Goal: Contribute content: Add original content to the website for others to see

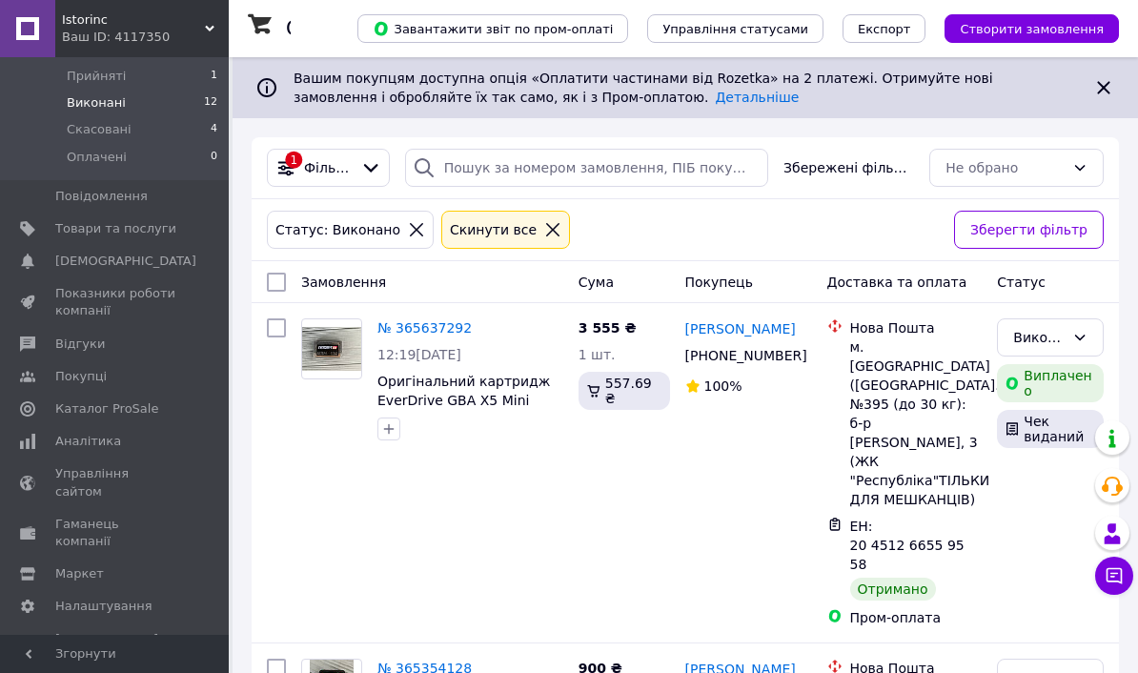
scroll to position [189, 0]
click at [73, 221] on span "Товари та послуги" at bounding box center [115, 229] width 121 height 17
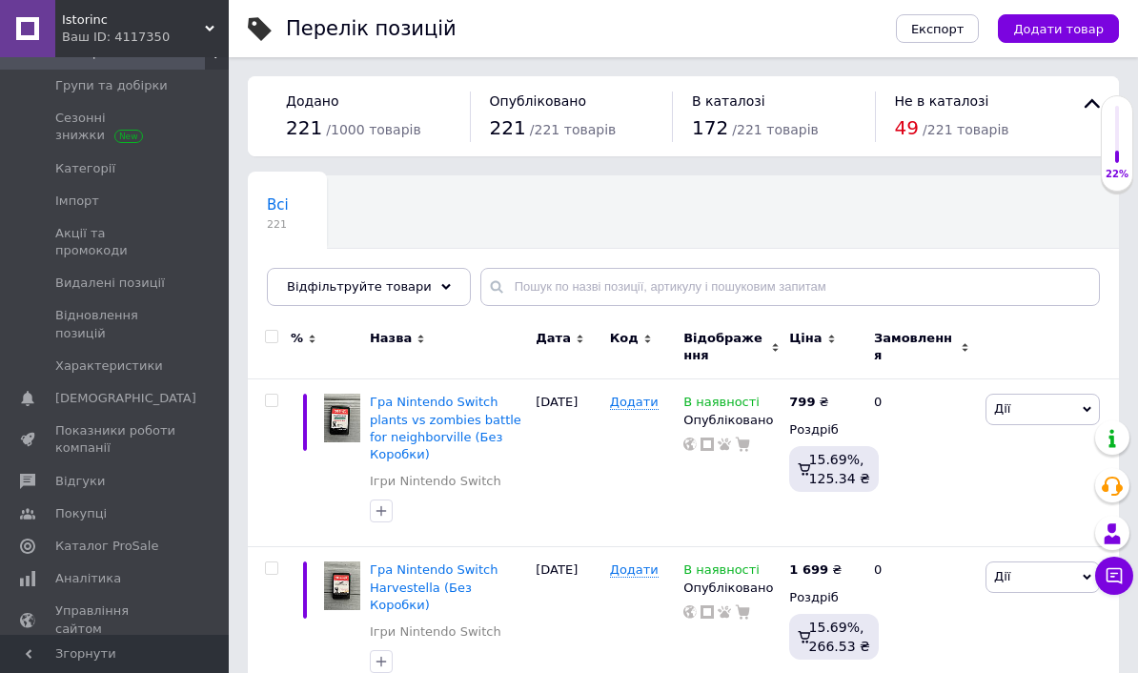
click at [1048, 40] on button "Додати товар" at bounding box center [1058, 28] width 121 height 29
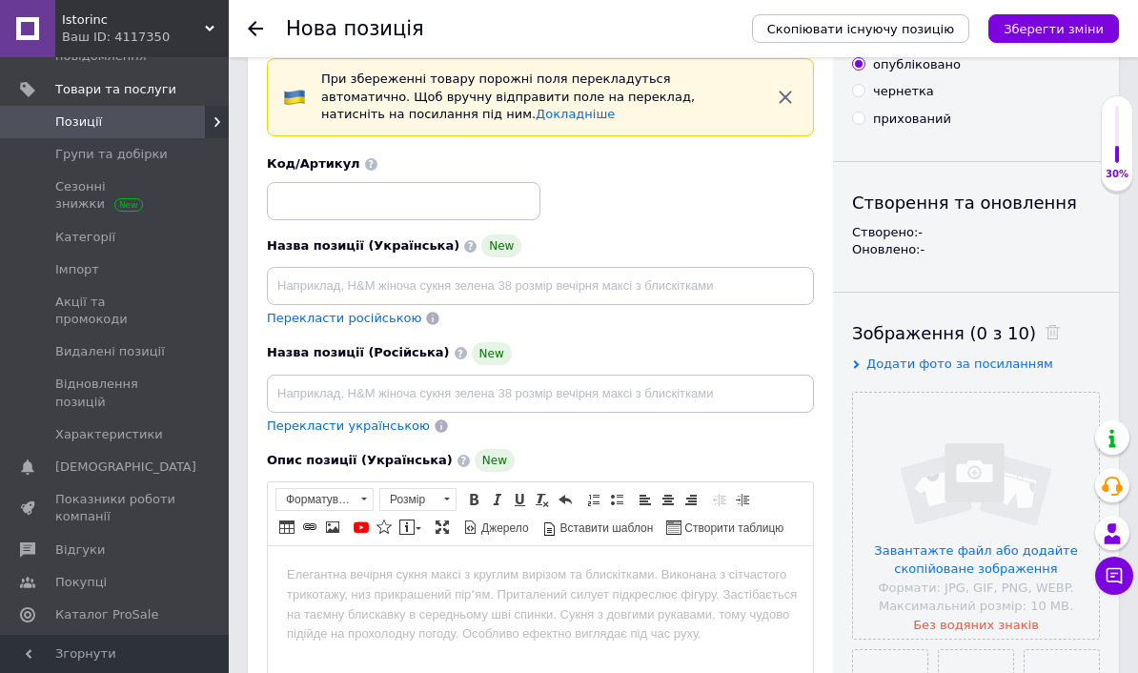
scroll to position [68, 0]
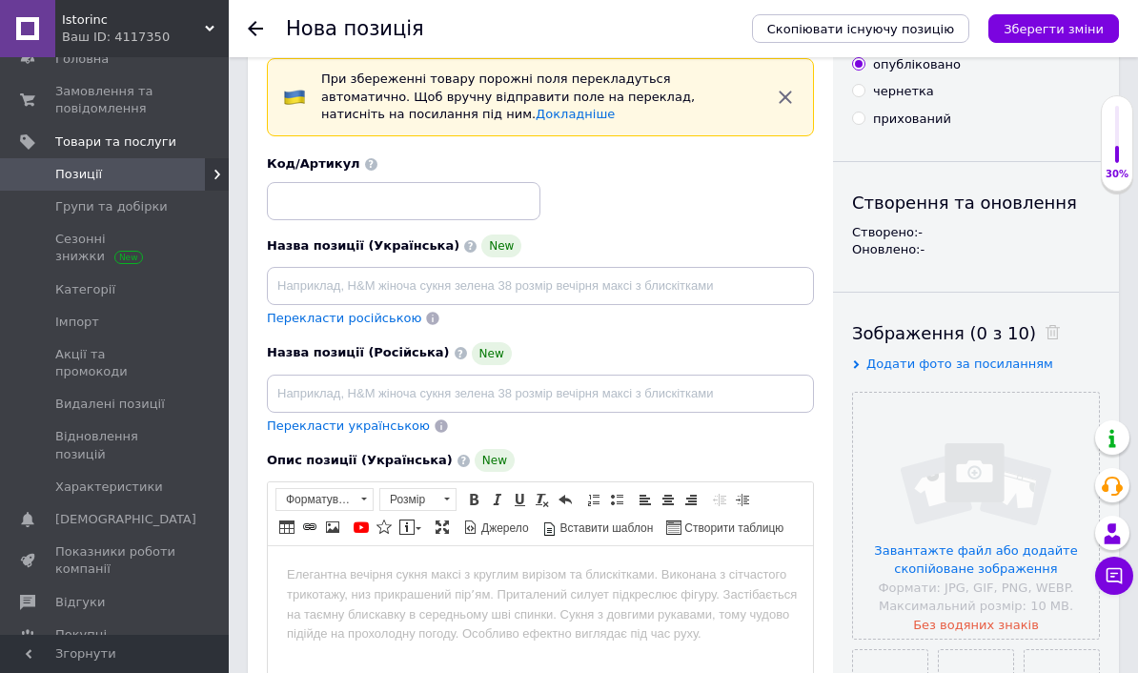
click at [75, 93] on span "Замовлення та повідомлення" at bounding box center [115, 100] width 121 height 34
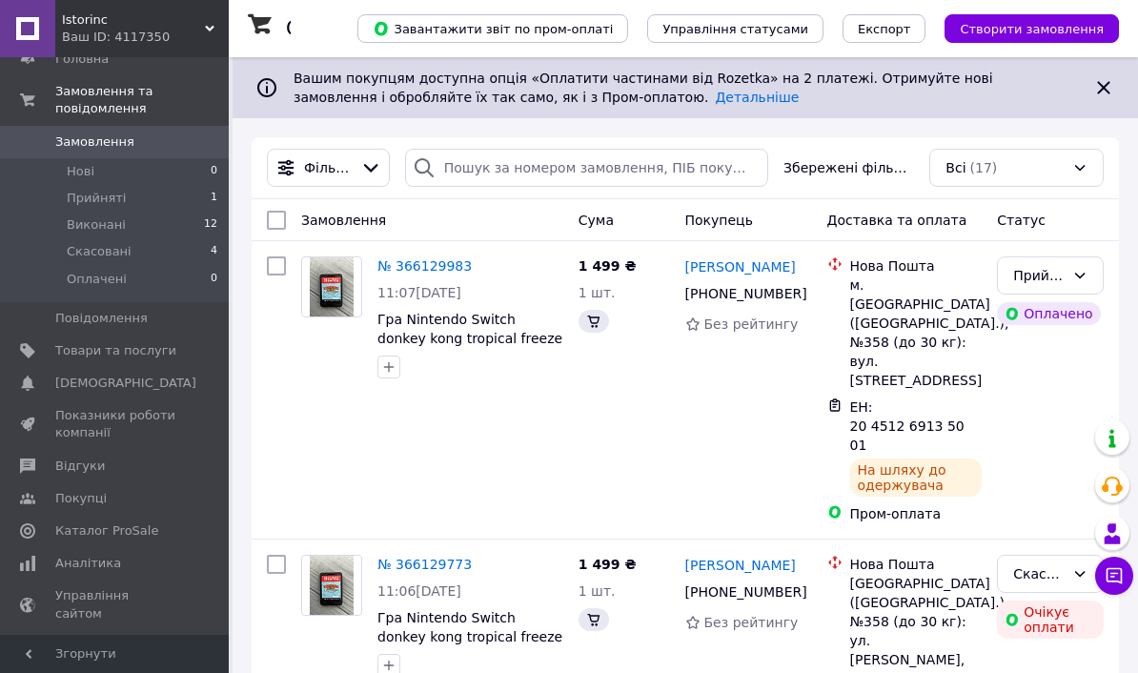
click at [60, 343] on span "Товари та послуги" at bounding box center [115, 350] width 121 height 17
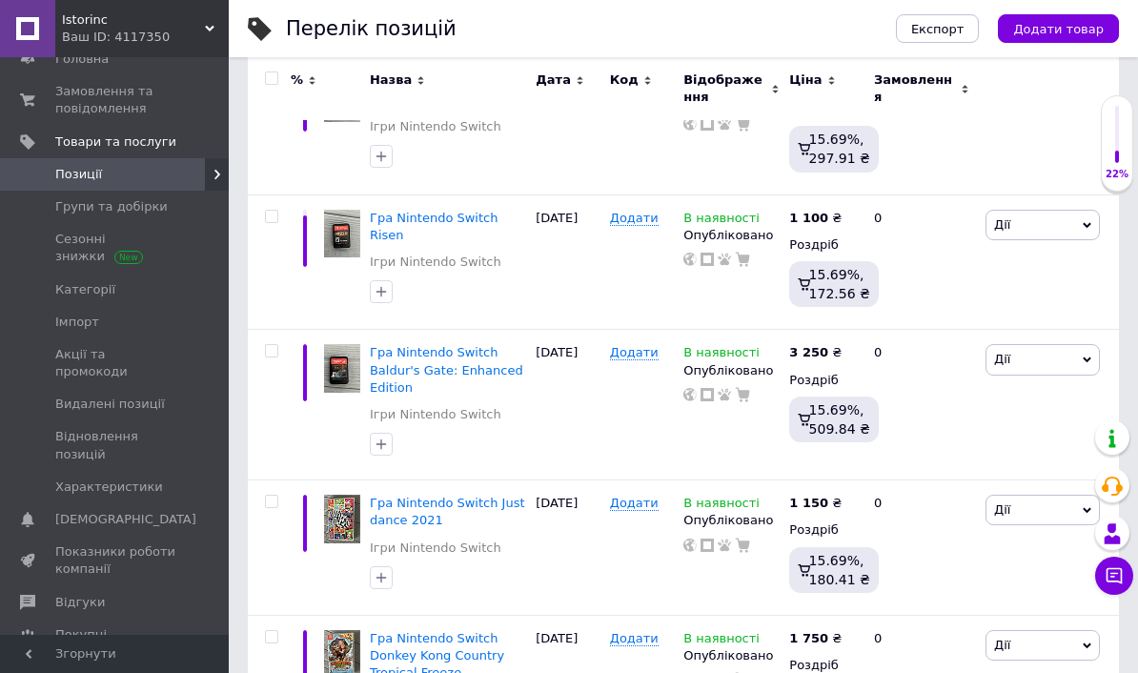
scroll to position [1665, 0]
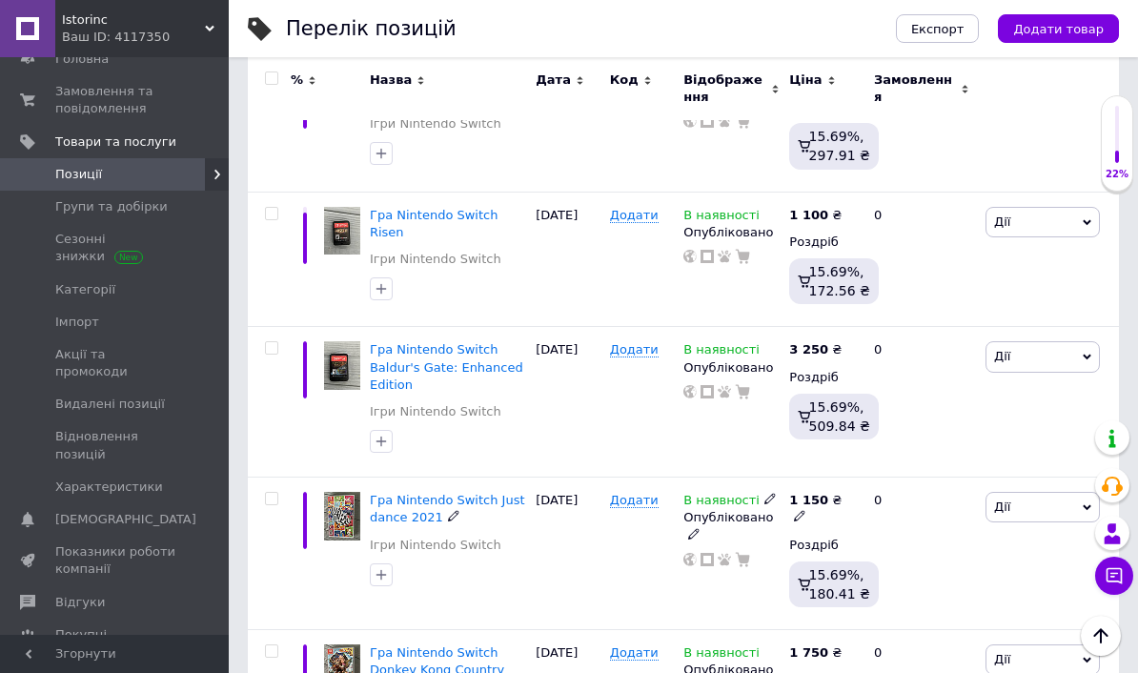
click at [391, 493] on span "Гра Nintendo Switch Just dance 2021" at bounding box center [447, 508] width 155 height 31
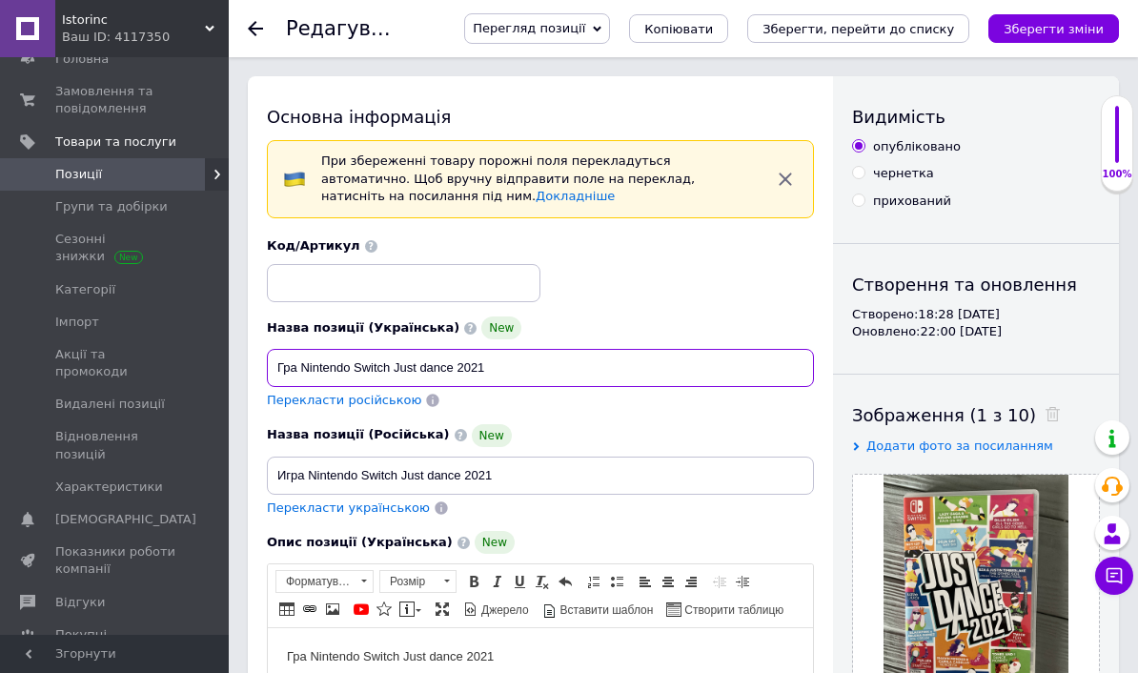
click at [303, 367] on input "Гра Nintendo Switch Just dance 2021" at bounding box center [540, 368] width 547 height 38
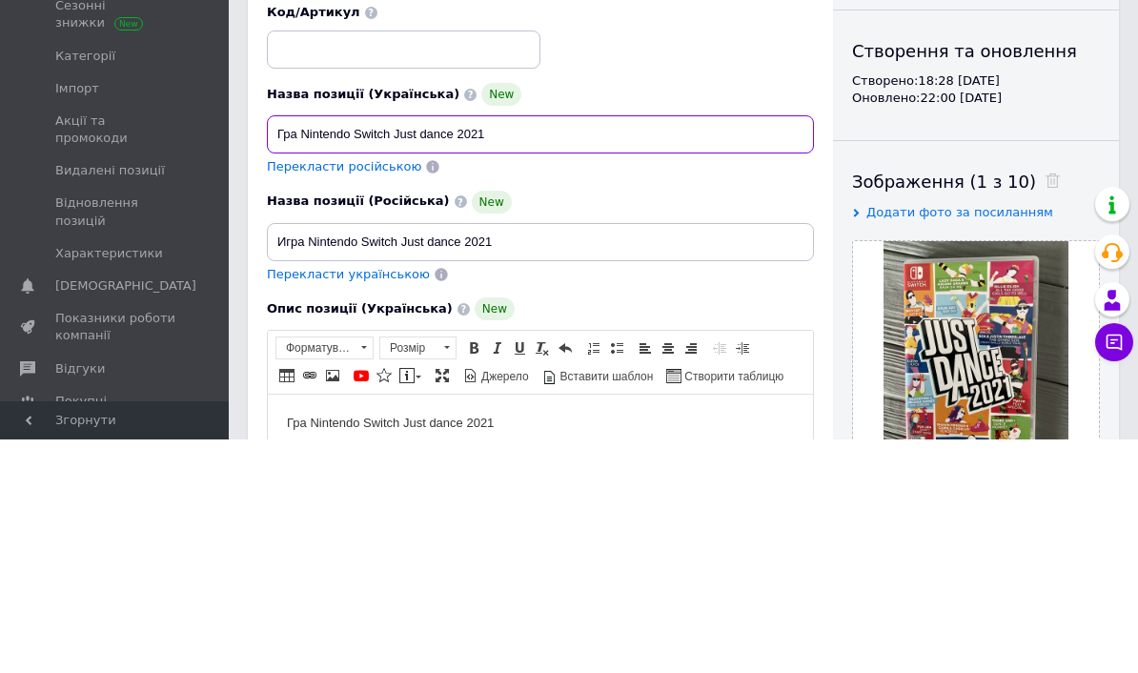
click at [287, 349] on input "Гра Nintendo Switch Just dance 2021" at bounding box center [540, 368] width 547 height 38
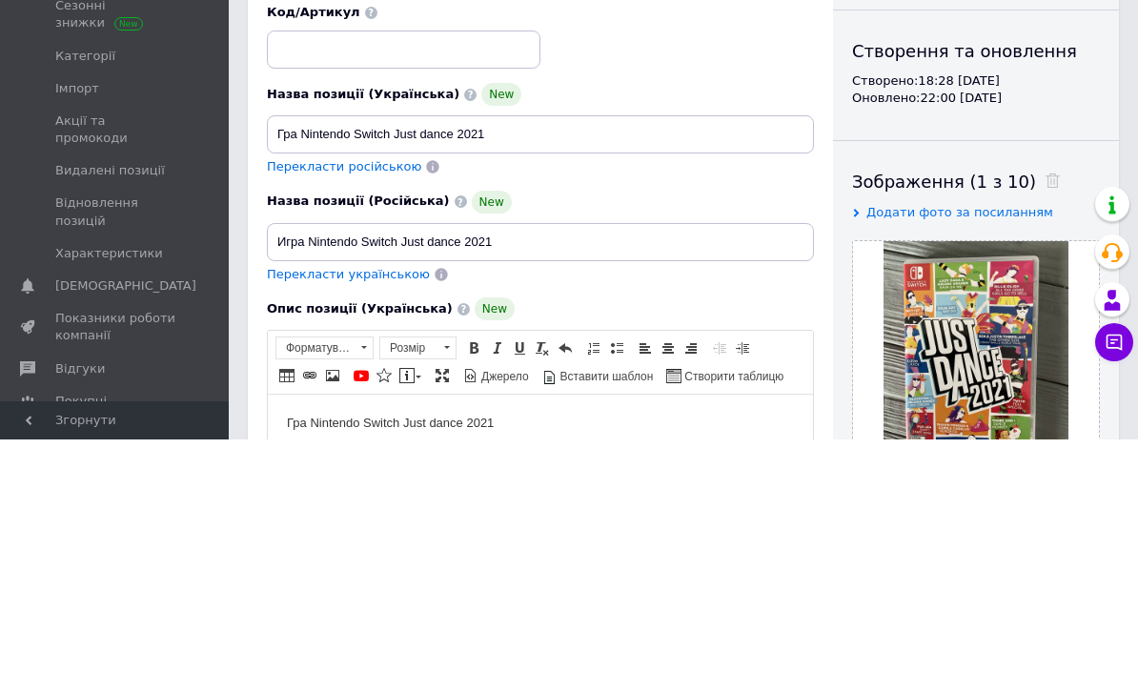
scroll to position [234, 0]
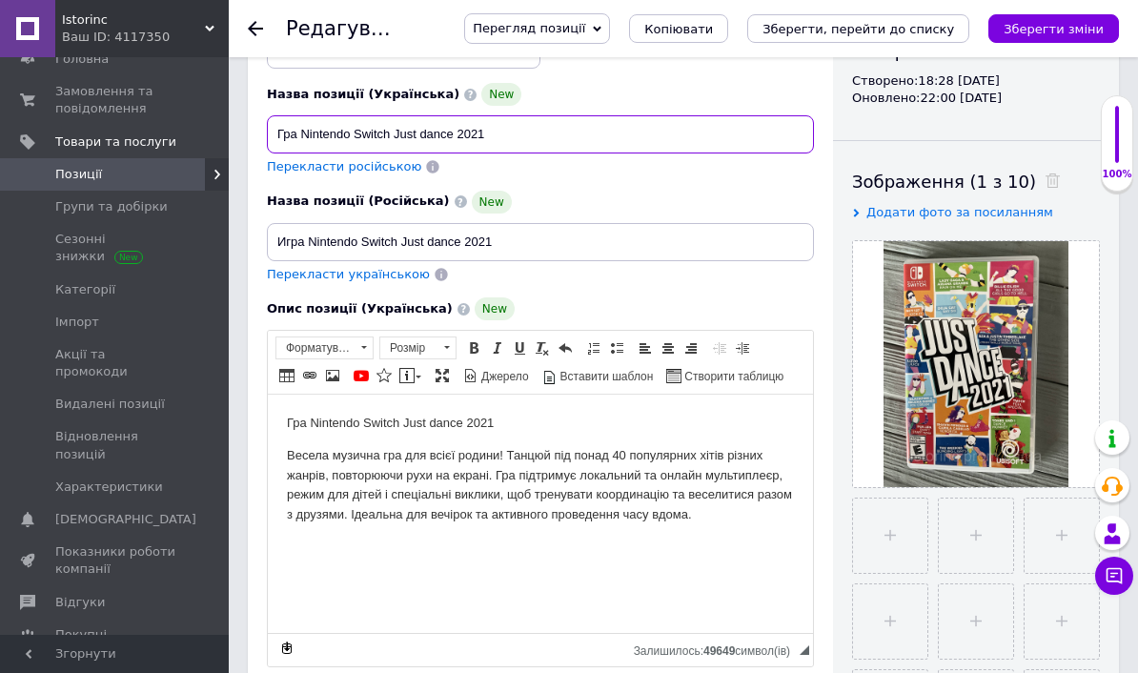
click at [58, 173] on span "Позиції" at bounding box center [78, 174] width 47 height 17
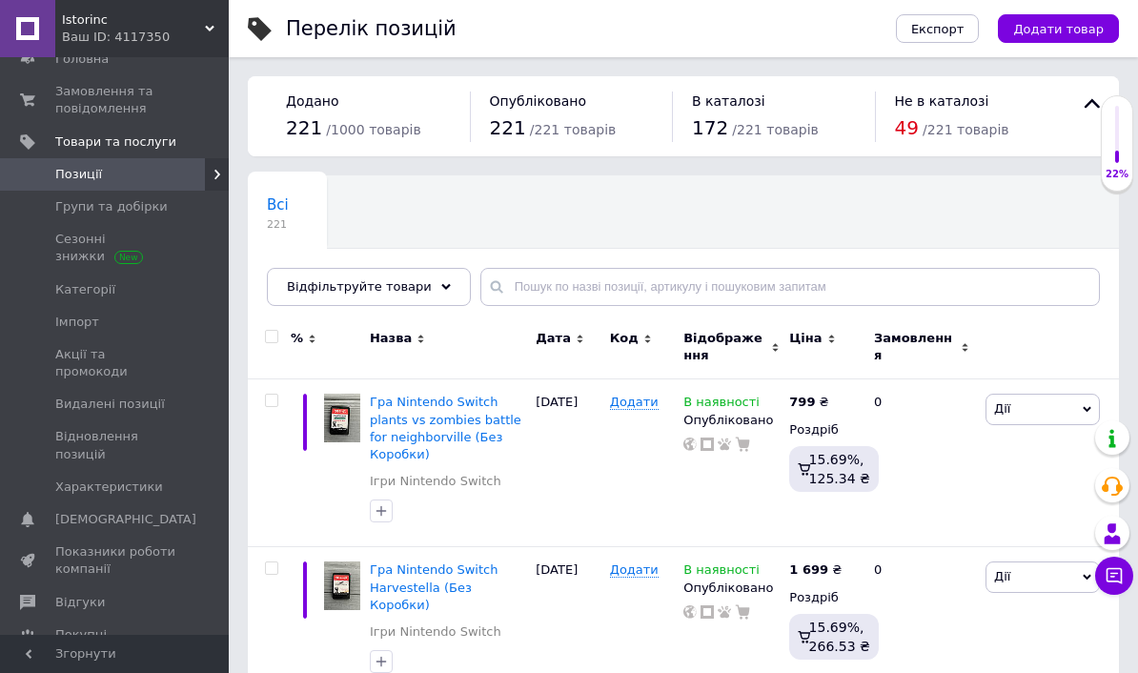
click at [1055, 40] on button "Додати товар" at bounding box center [1058, 28] width 121 height 29
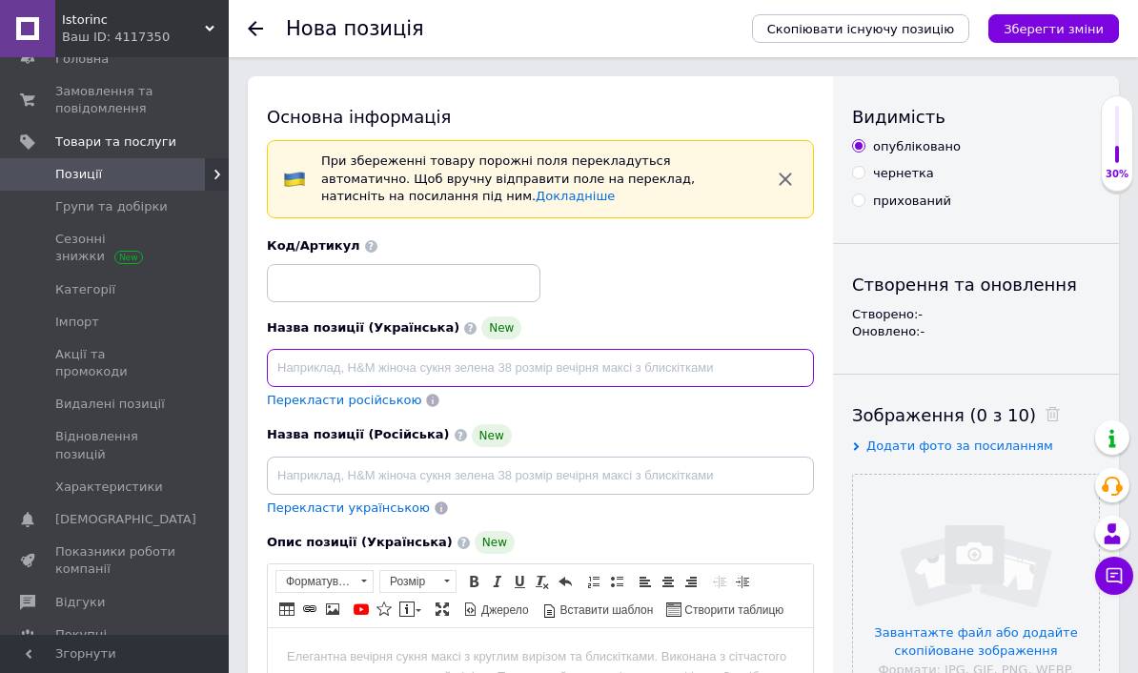
click at [303, 378] on input at bounding box center [540, 368] width 547 height 38
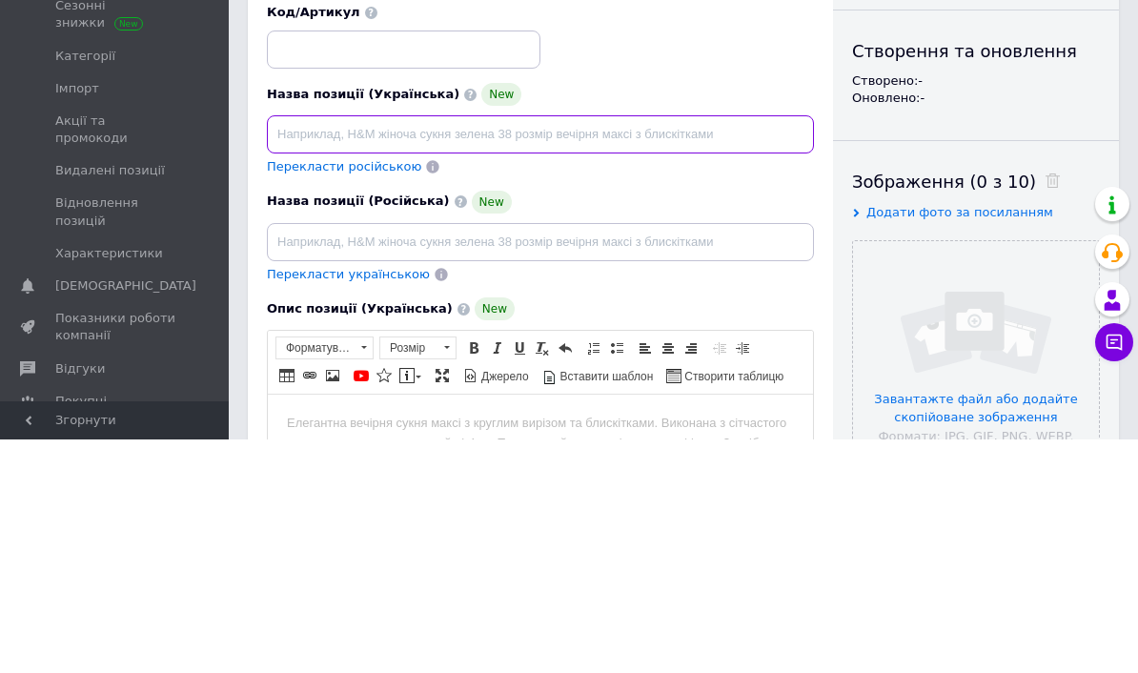
click at [293, 349] on input at bounding box center [540, 368] width 547 height 38
paste input "Гра Nintendo Switch"
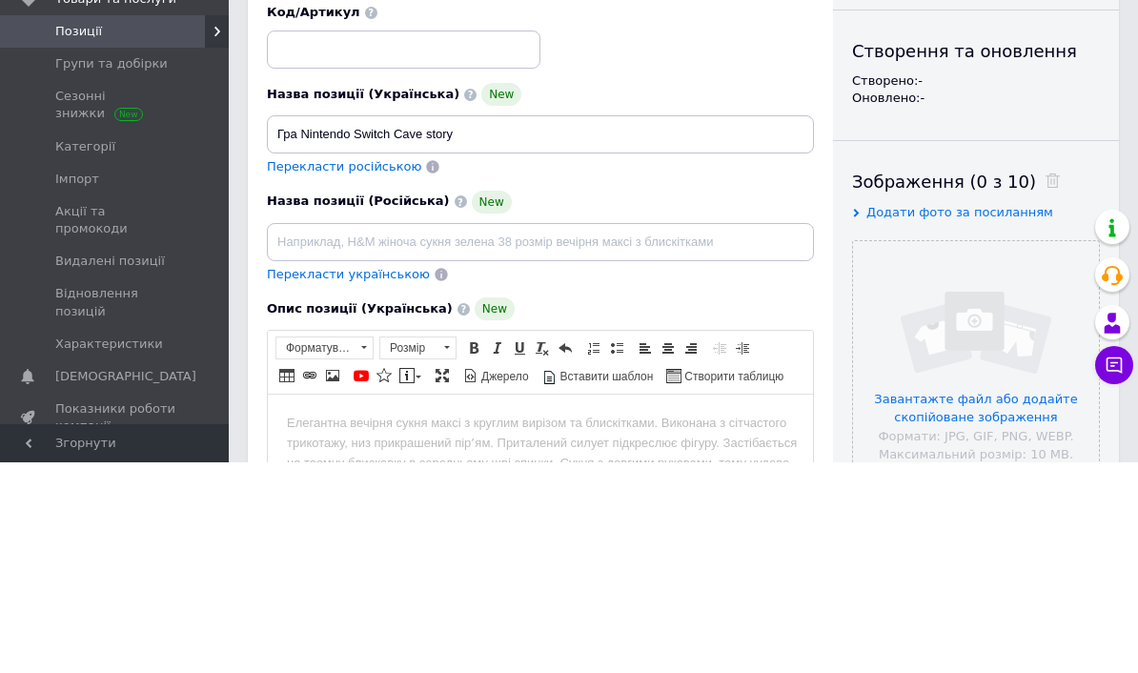
scroll to position [234, 0]
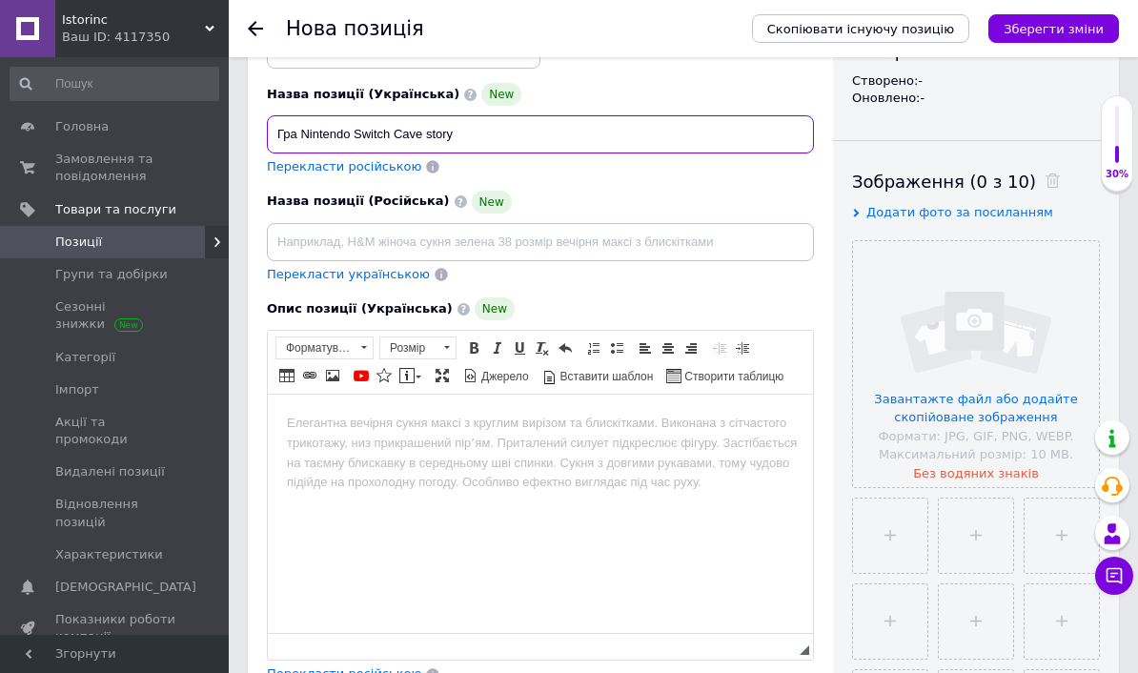
type input "Гра Nintendo Switch Cave story"
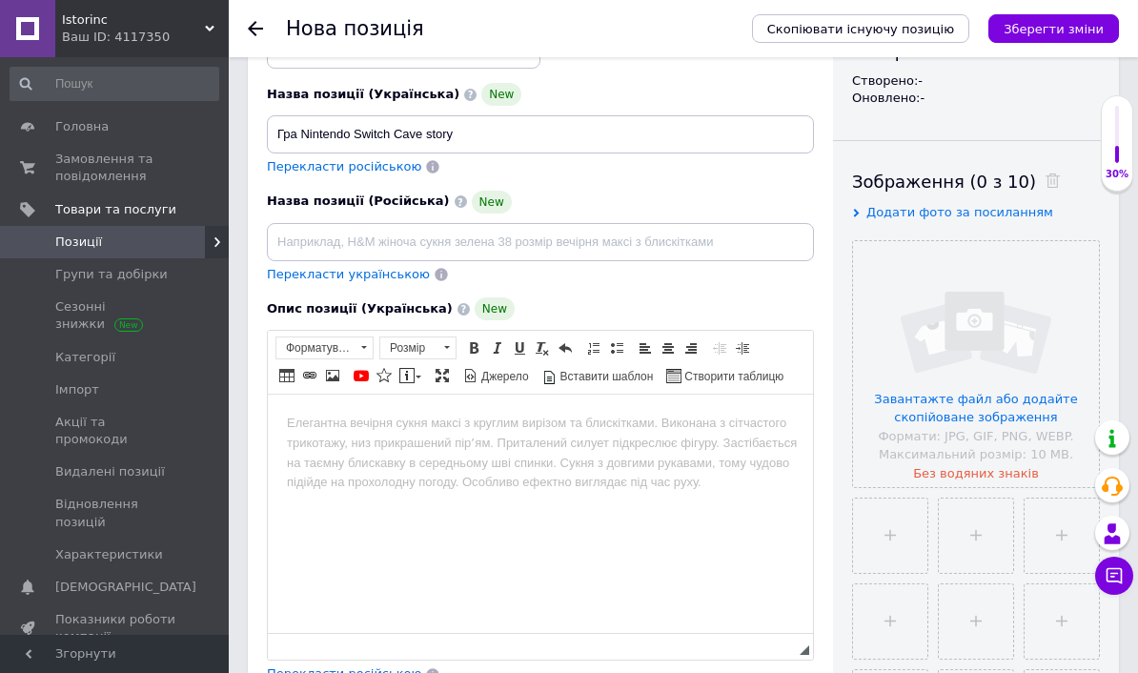
click at [1012, 405] on input "file" at bounding box center [976, 364] width 246 height 246
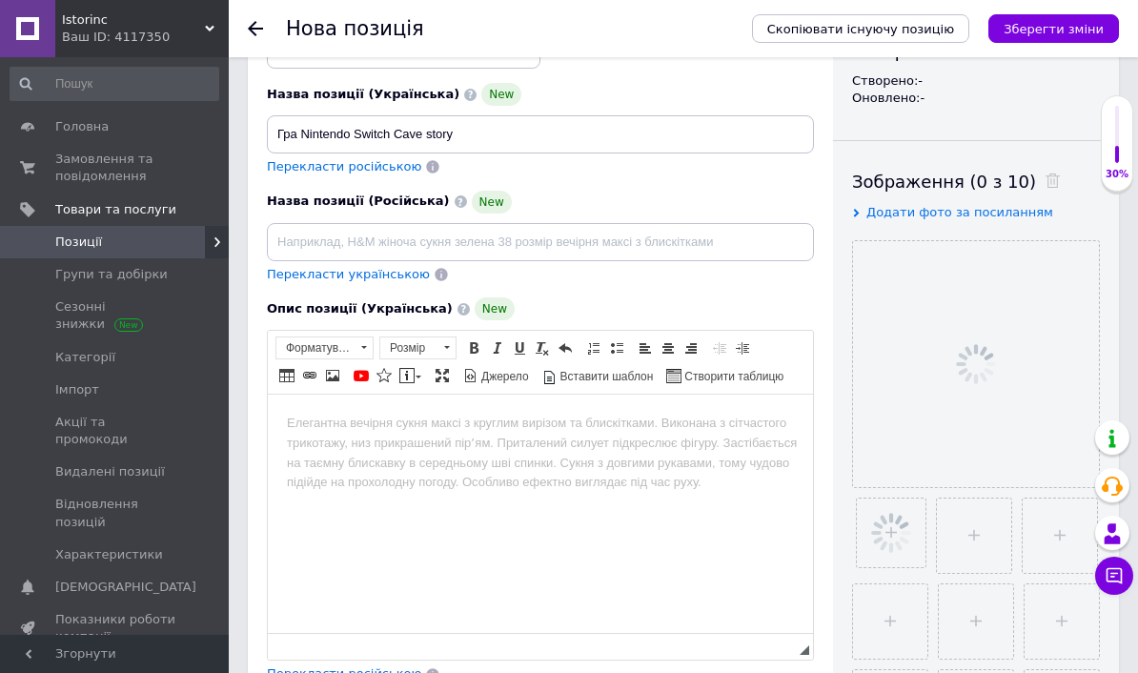
scroll to position [23, 0]
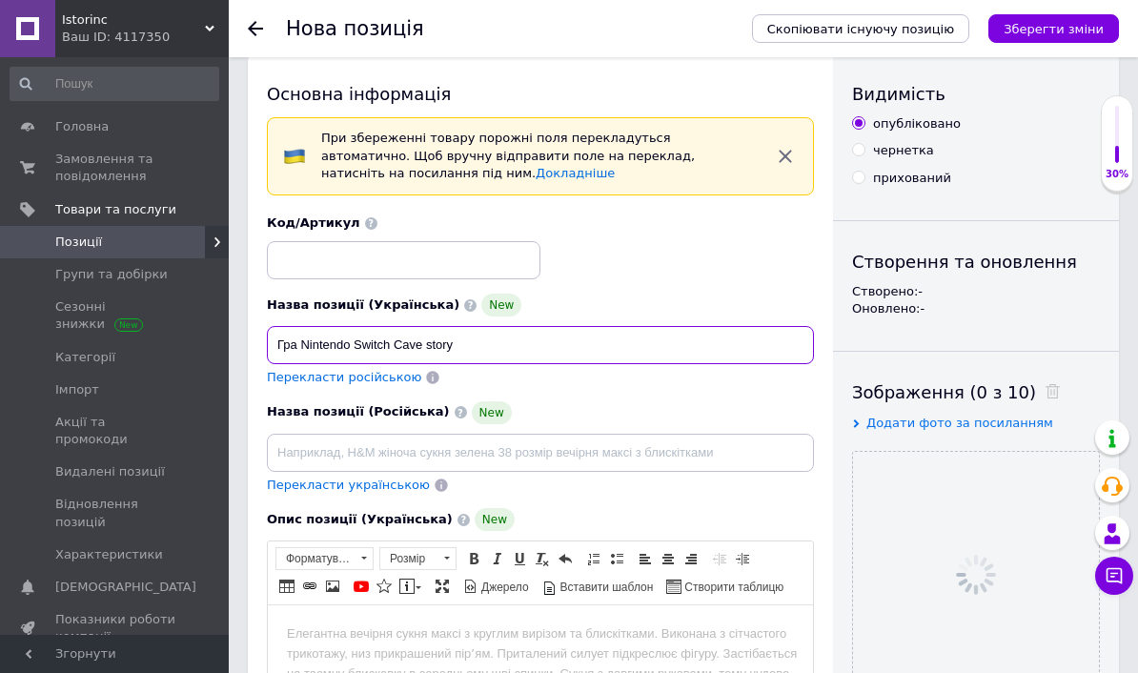
click at [316, 346] on input "Гра Nintendo Switch Cave story" at bounding box center [540, 345] width 547 height 38
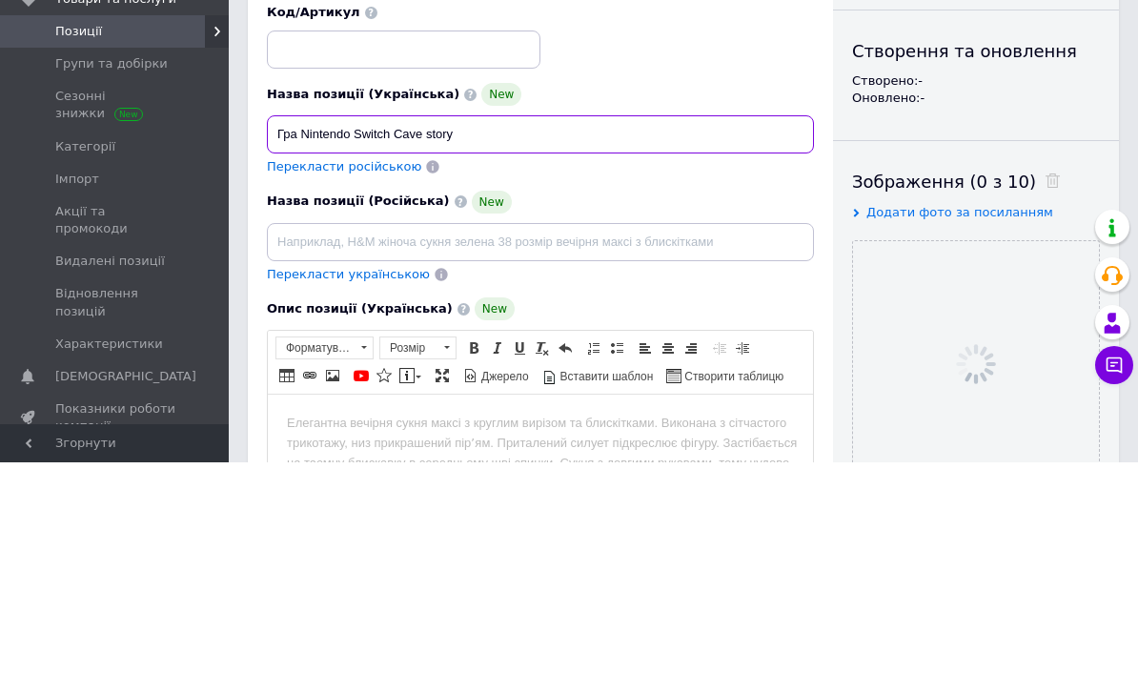
click at [322, 326] on input "Гра Nintendo Switch Cave story" at bounding box center [540, 345] width 547 height 38
click at [321, 326] on input "Гра Nintendo Switch Cave story" at bounding box center [540, 345] width 547 height 38
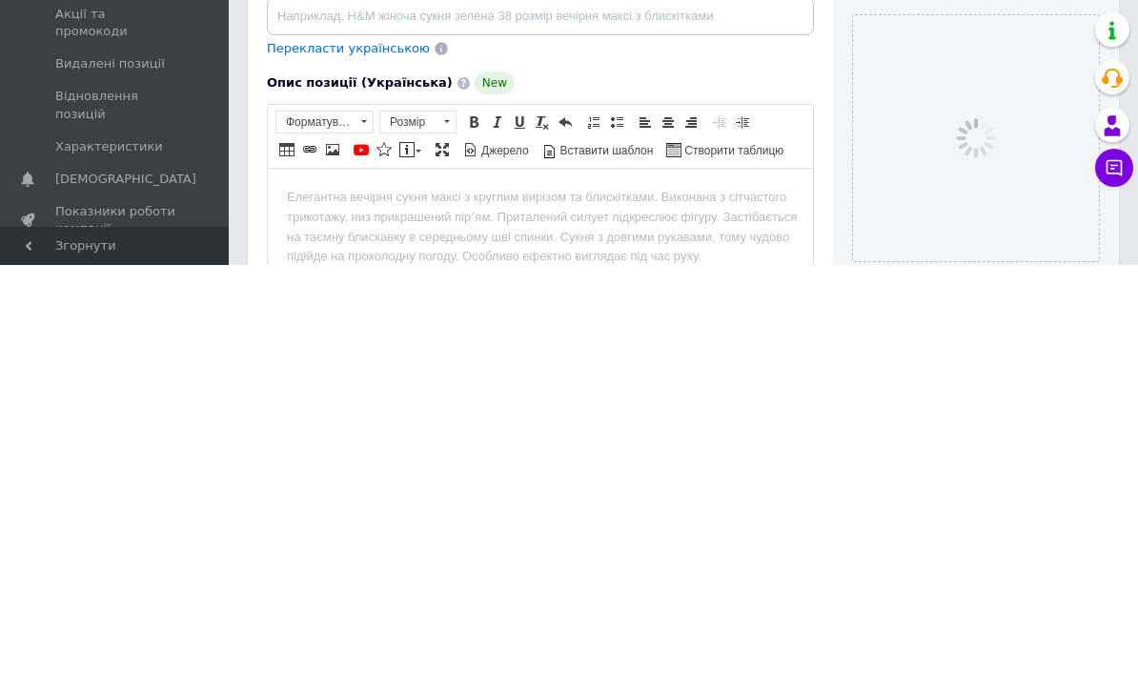
scroll to position [84, 0]
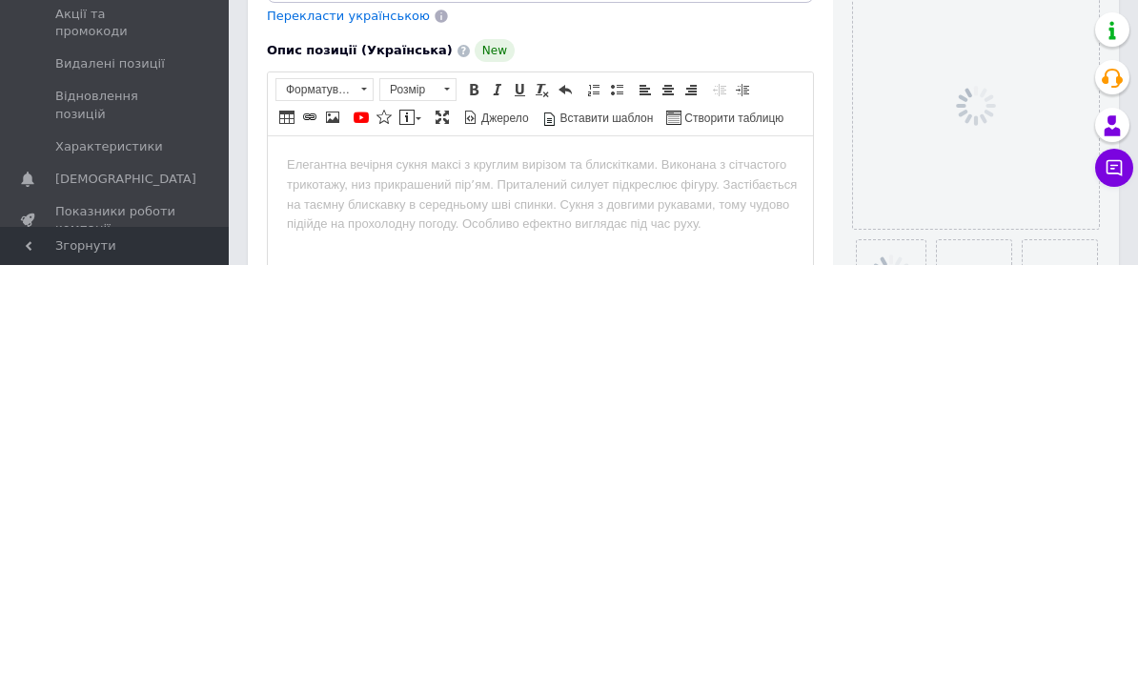
click at [314, 166] on body "Редактор, DC086880-96A7-4EDE-9C51-534CAACB23D2" at bounding box center [540, 165] width 507 height 20
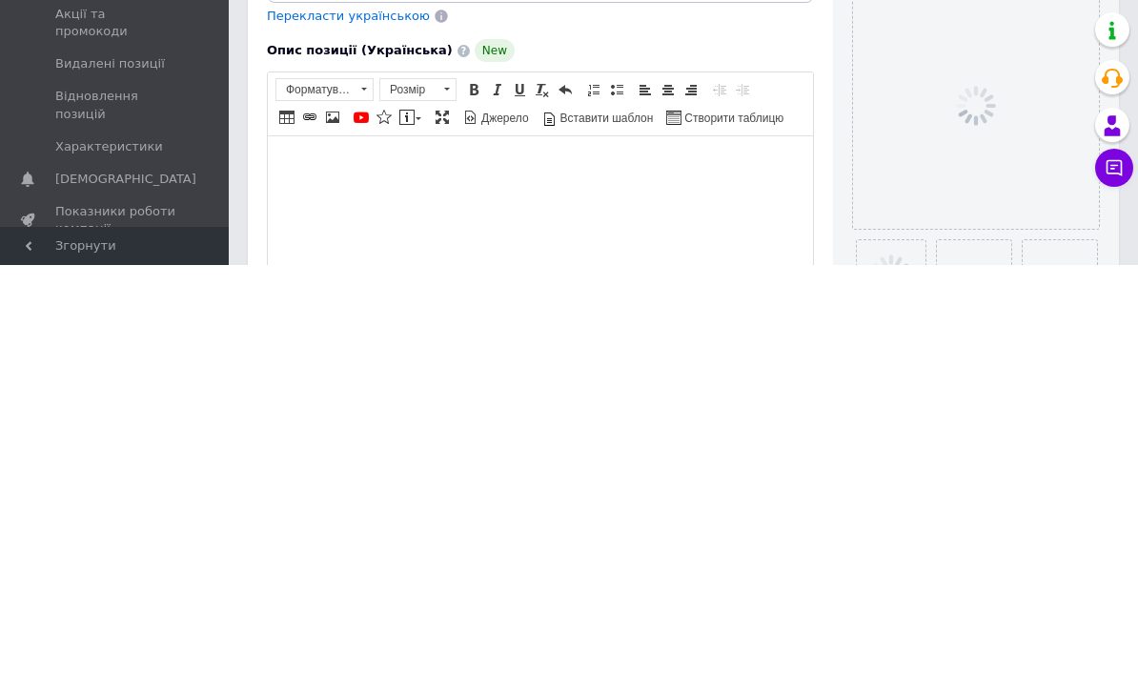
click at [293, 173] on body "Редактор, DC086880-96A7-4EDE-9C51-534CAACB23D2" at bounding box center [540, 165] width 507 height 20
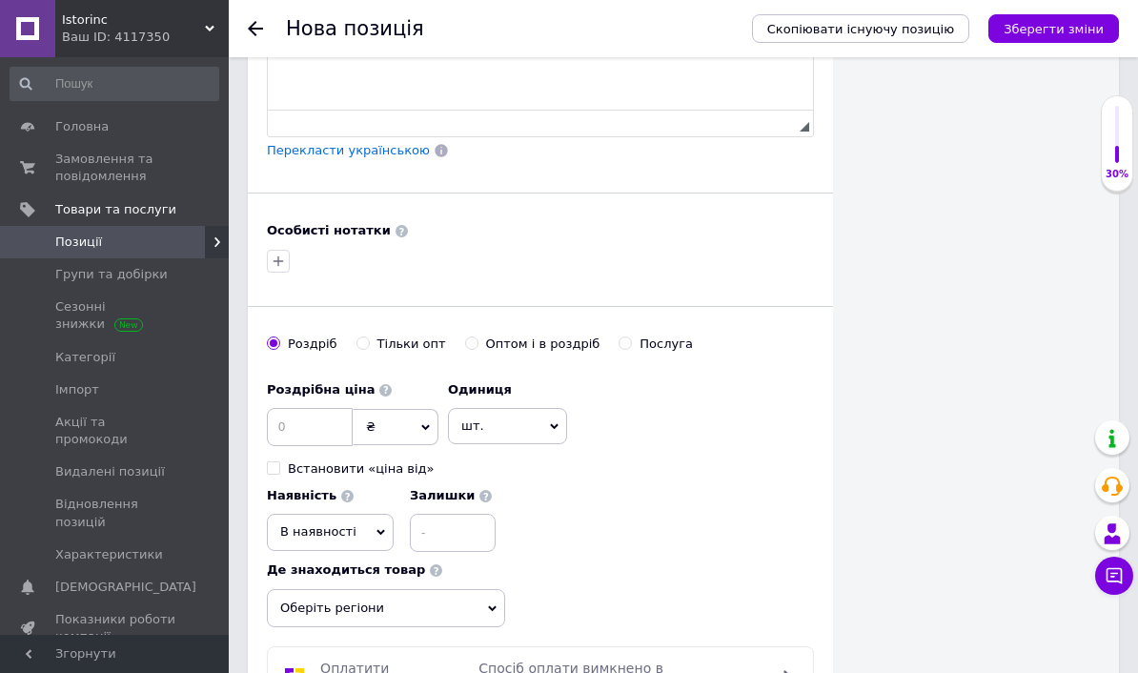
scroll to position [1163, 0]
click at [290, 417] on input at bounding box center [310, 426] width 86 height 38
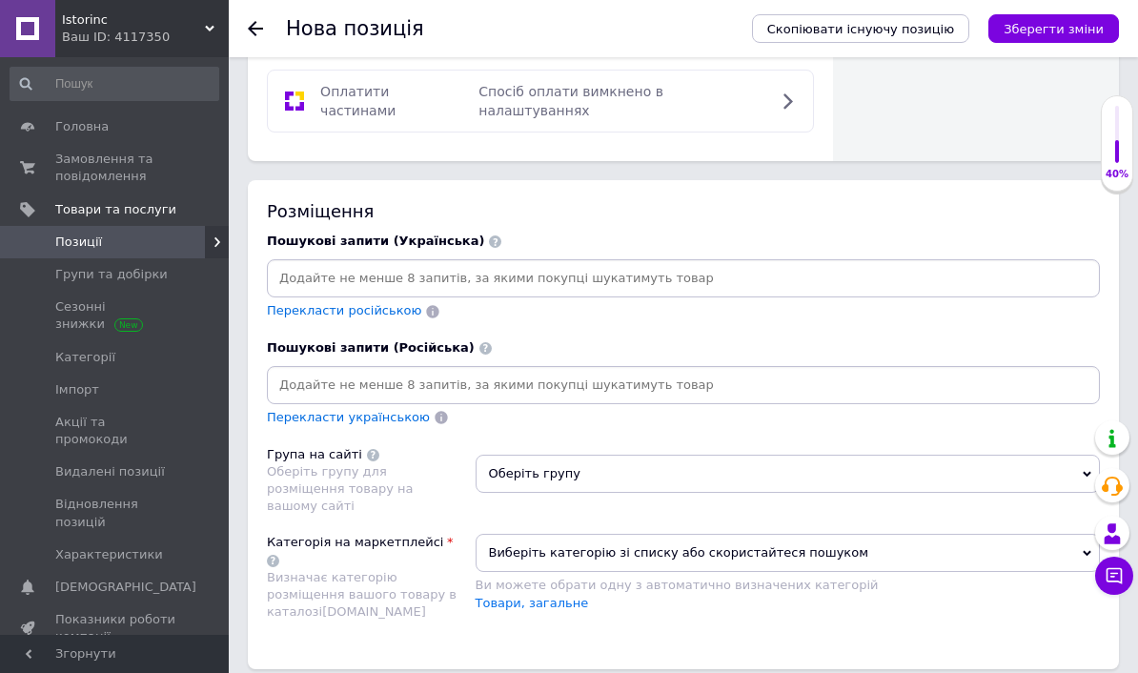
scroll to position [1745, 0]
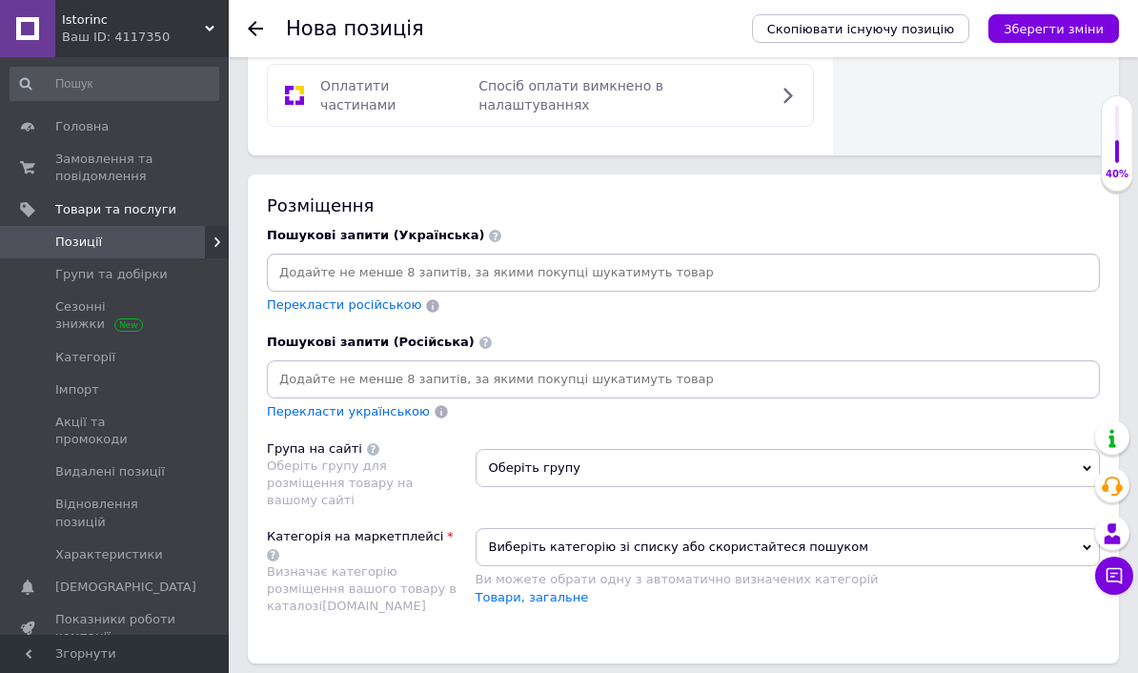
type input "2100"
click at [297, 260] on input at bounding box center [684, 272] width 826 height 29
click at [284, 258] on input at bounding box center [684, 272] width 826 height 29
type input "C"
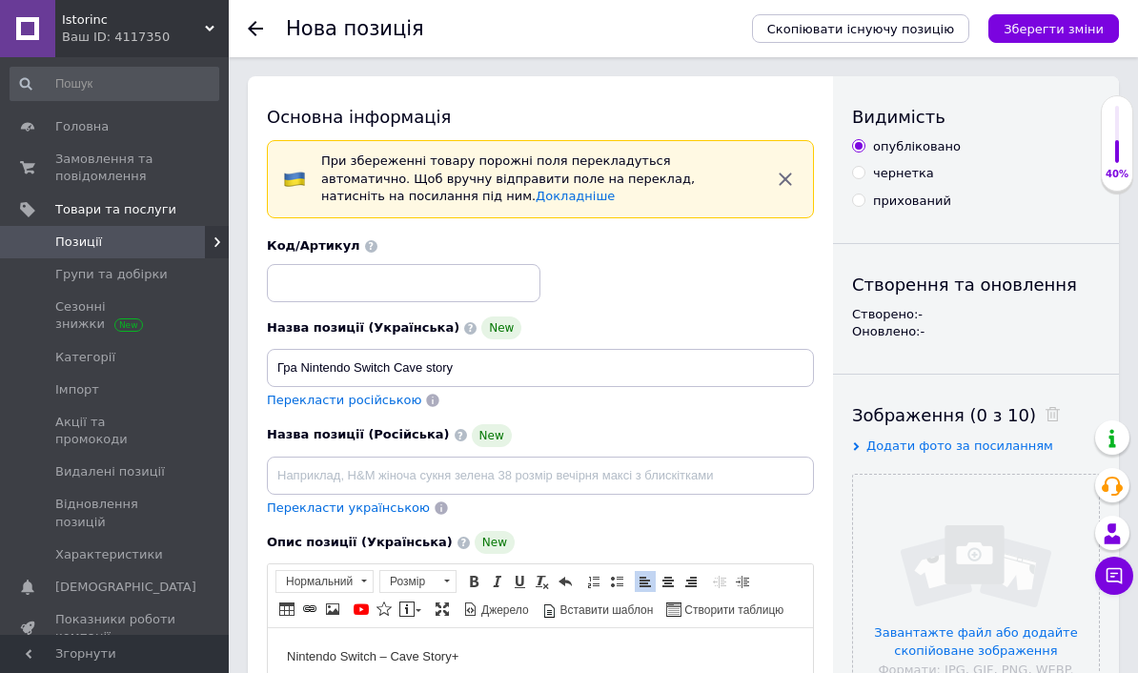
scroll to position [11, 0]
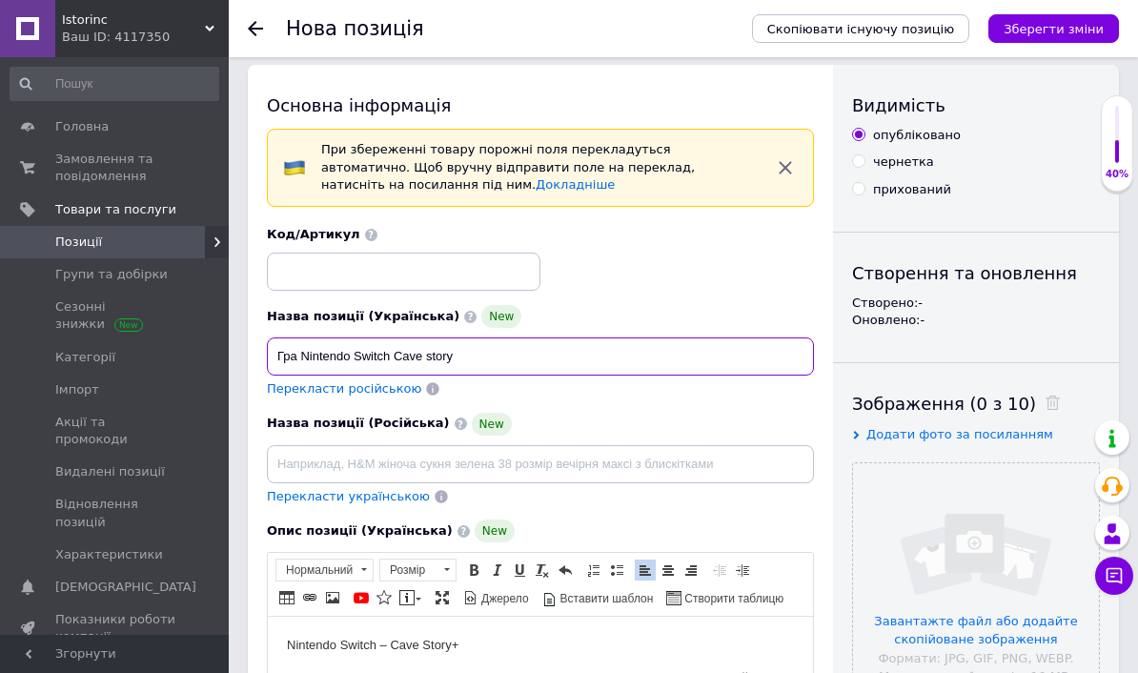
click at [302, 350] on input "Гра Nintendo Switch Cave story" at bounding box center [540, 356] width 547 height 38
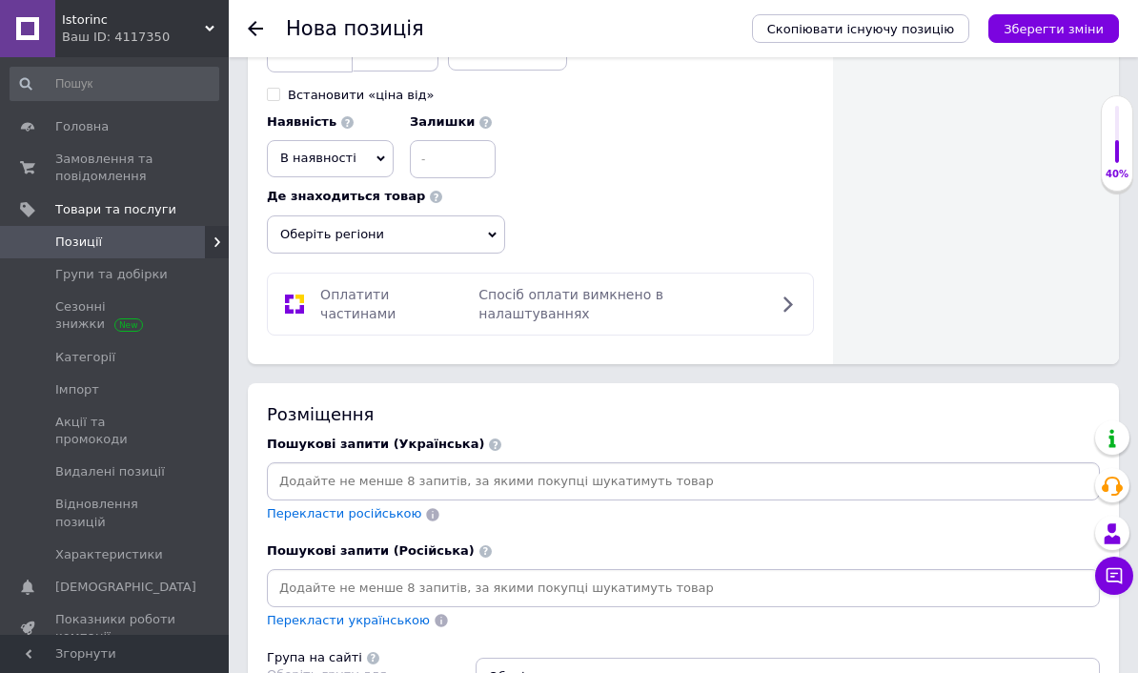
scroll to position [1542, 0]
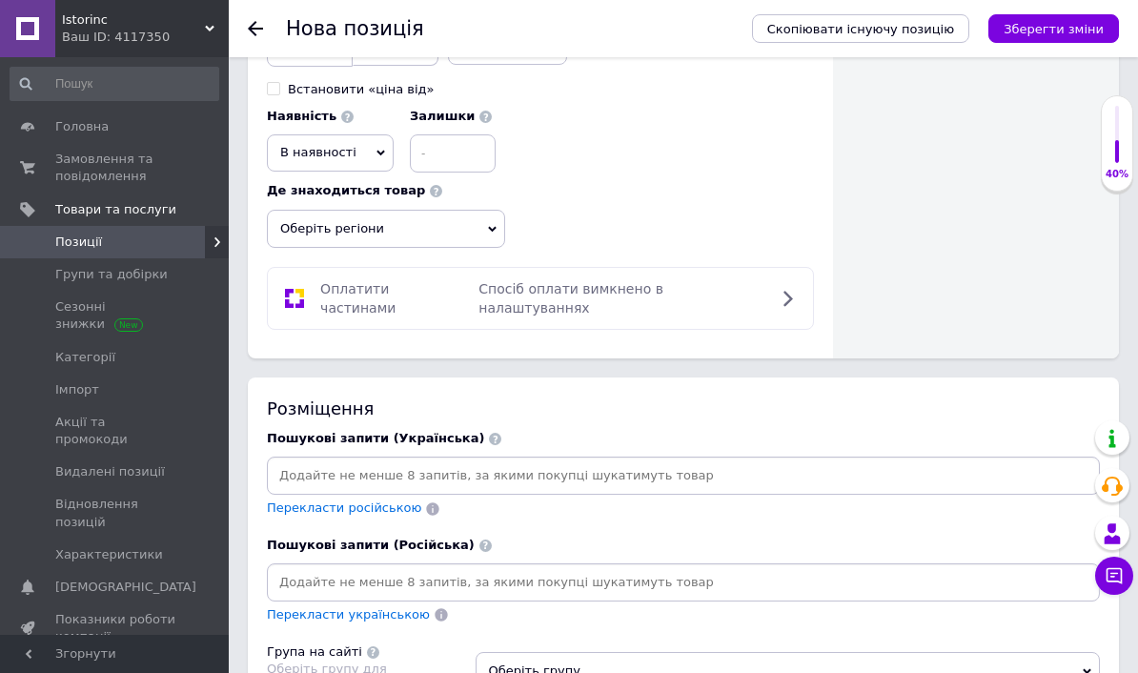
click at [298, 468] on input at bounding box center [684, 475] width 826 height 29
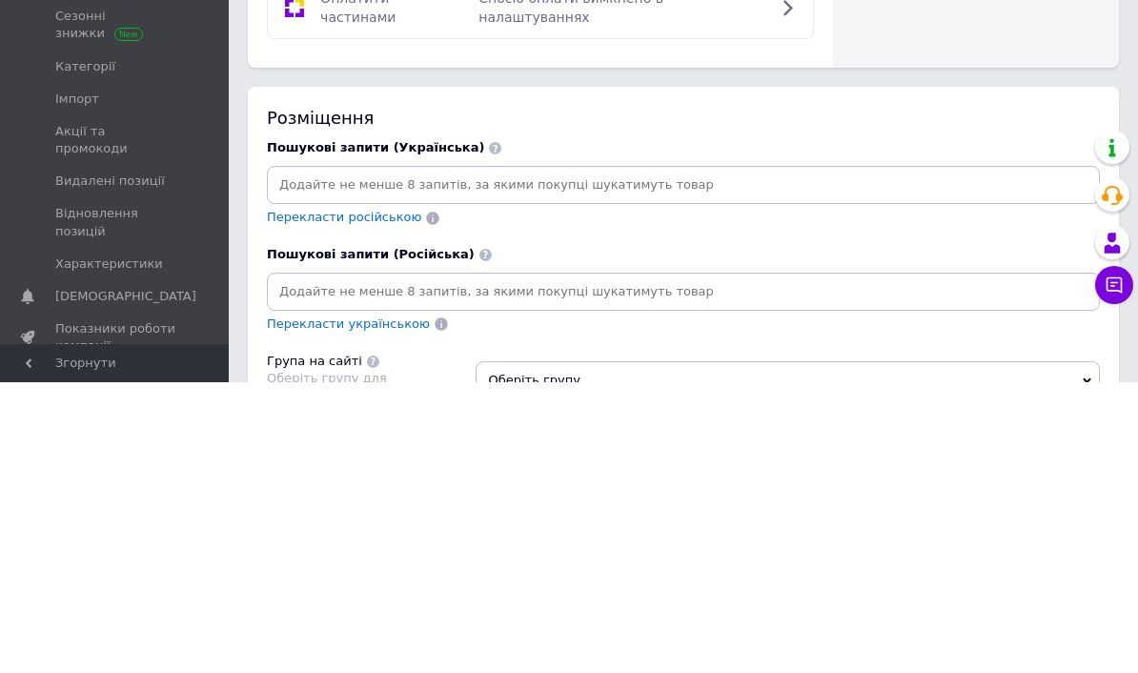
click at [285, 461] on input at bounding box center [684, 475] width 826 height 29
click at [288, 461] on input at bounding box center [684, 475] width 826 height 29
paste input "Гра Nintendo Switch Cave story"
type input "Гра Nintendo Switch Cave story"
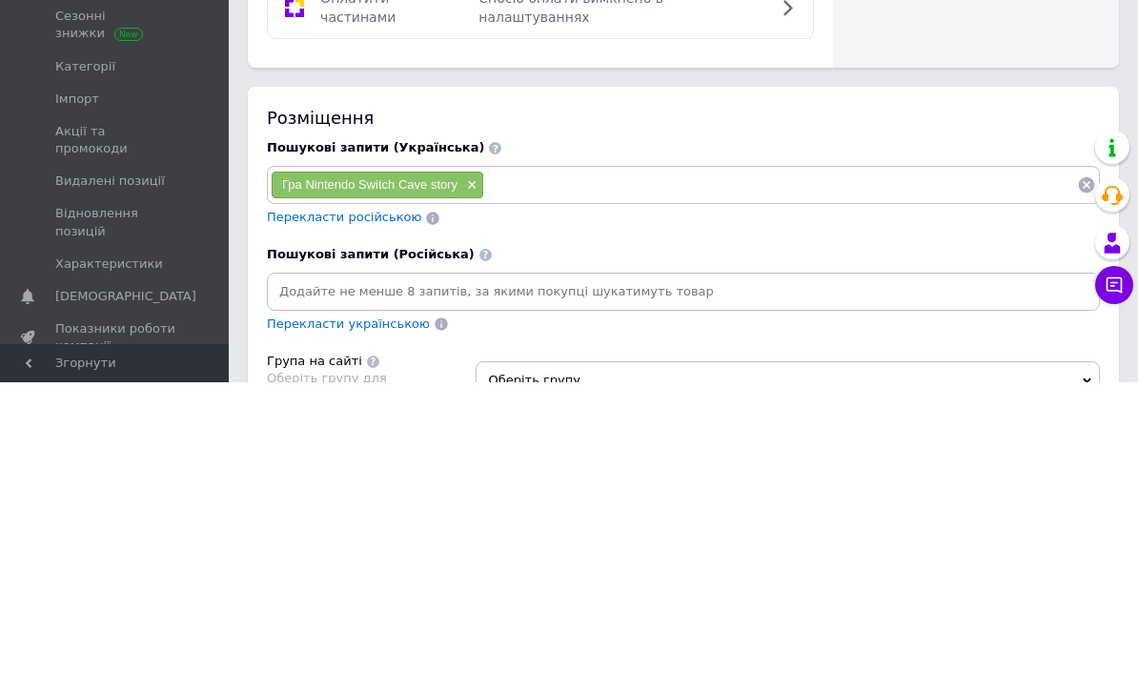
scroll to position [1832, 0]
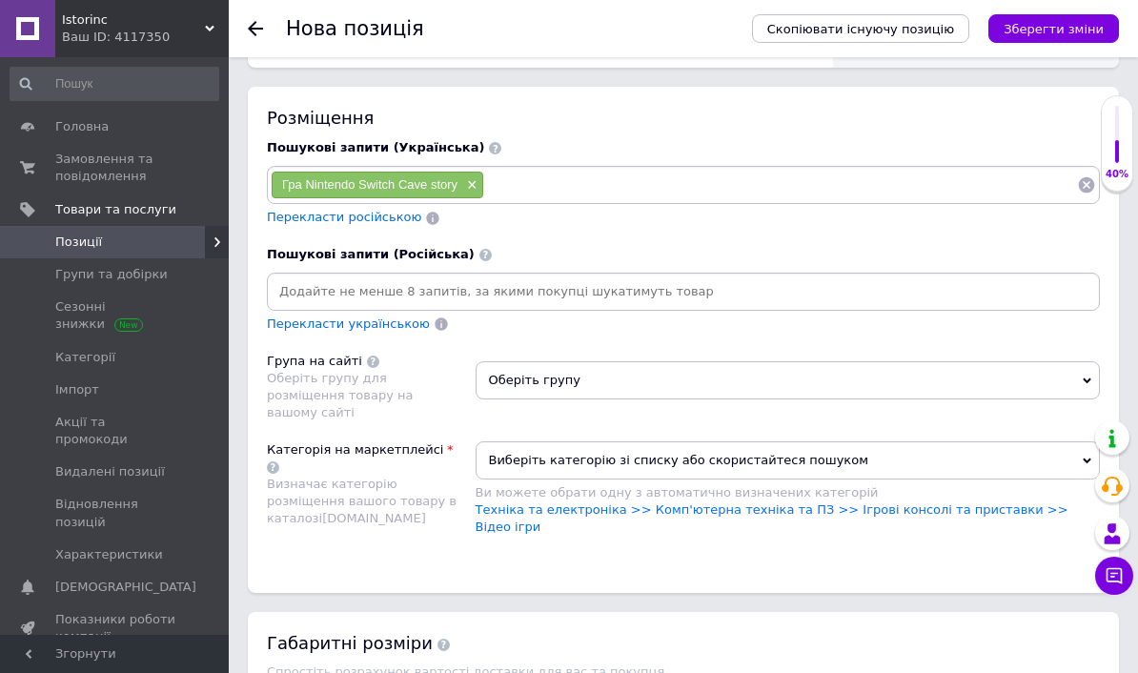
click at [512, 361] on span "Оберіть групу" at bounding box center [788, 380] width 625 height 38
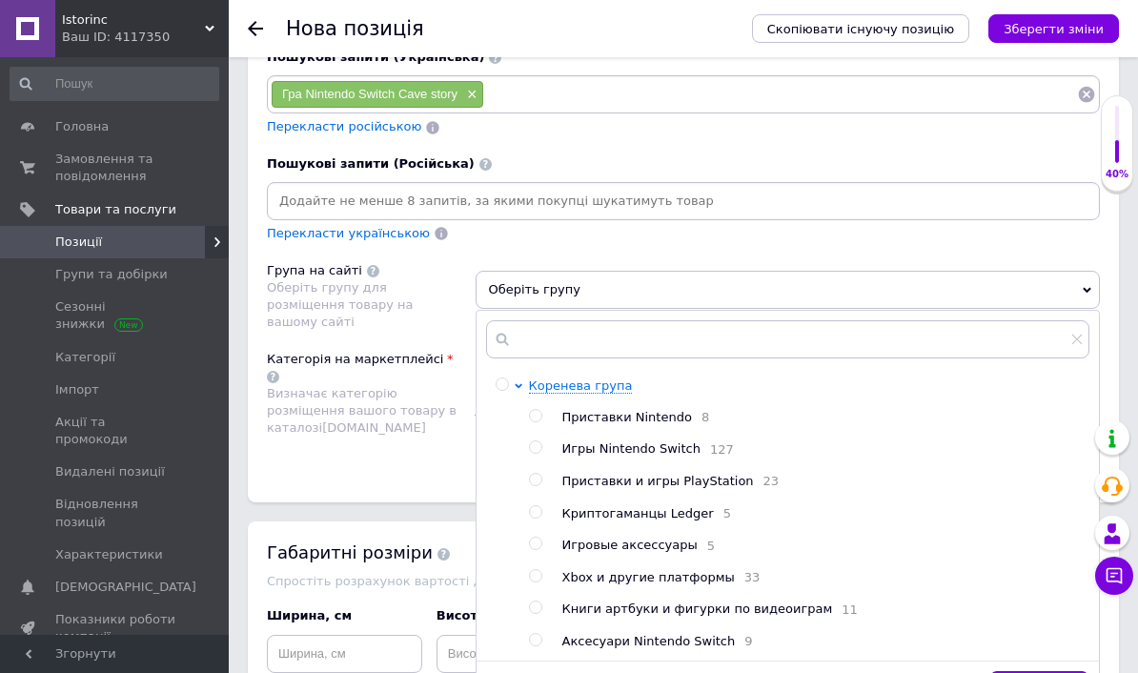
scroll to position [1924, 0]
click at [542, 440] on input "radio" at bounding box center [535, 446] width 12 height 12
radio input "true"
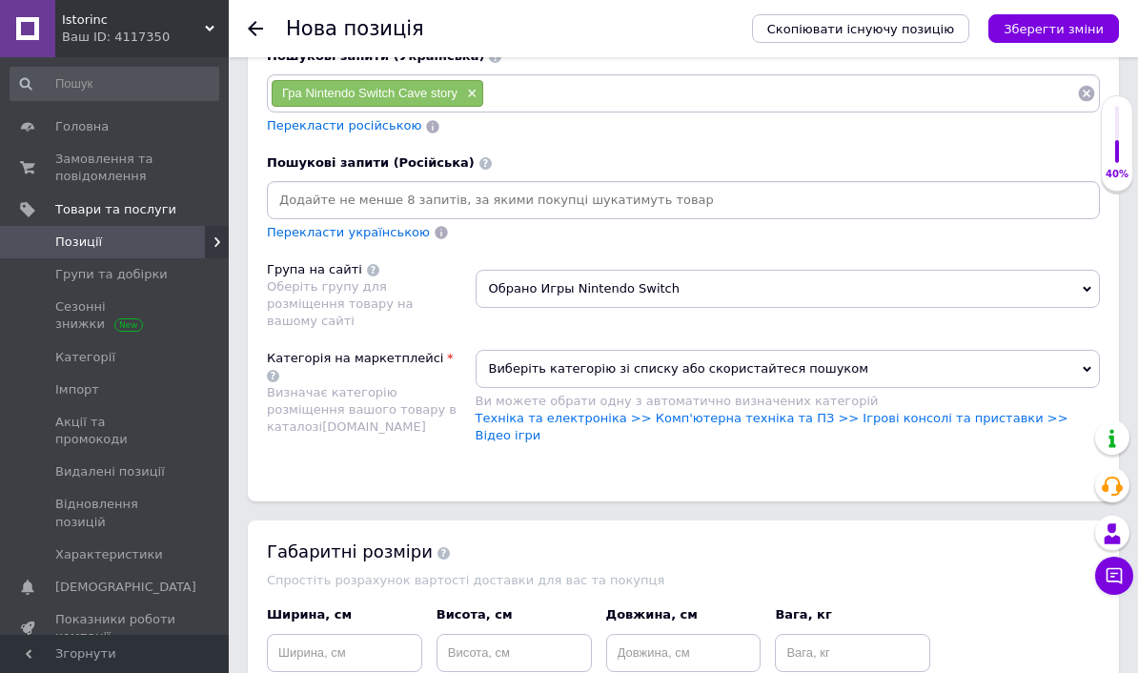
click at [519, 350] on span "Виберіть категорію зі списку або скористайтеся пошуком" at bounding box center [788, 369] width 625 height 38
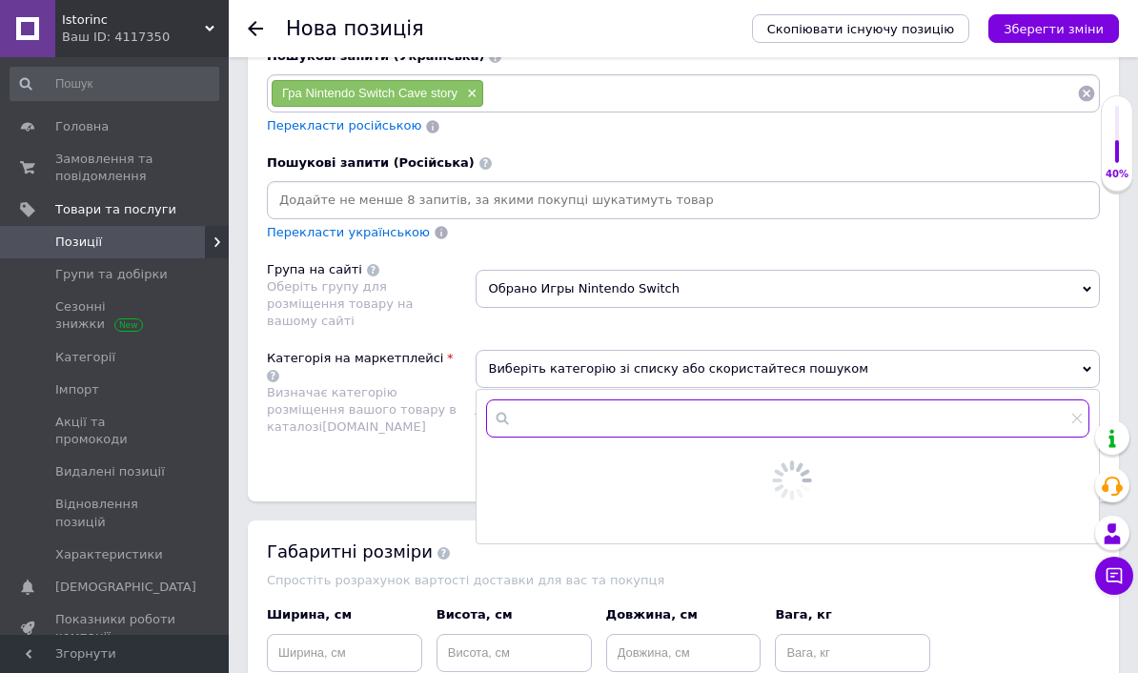
click at [544, 399] on input "text" at bounding box center [788, 418] width 604 height 38
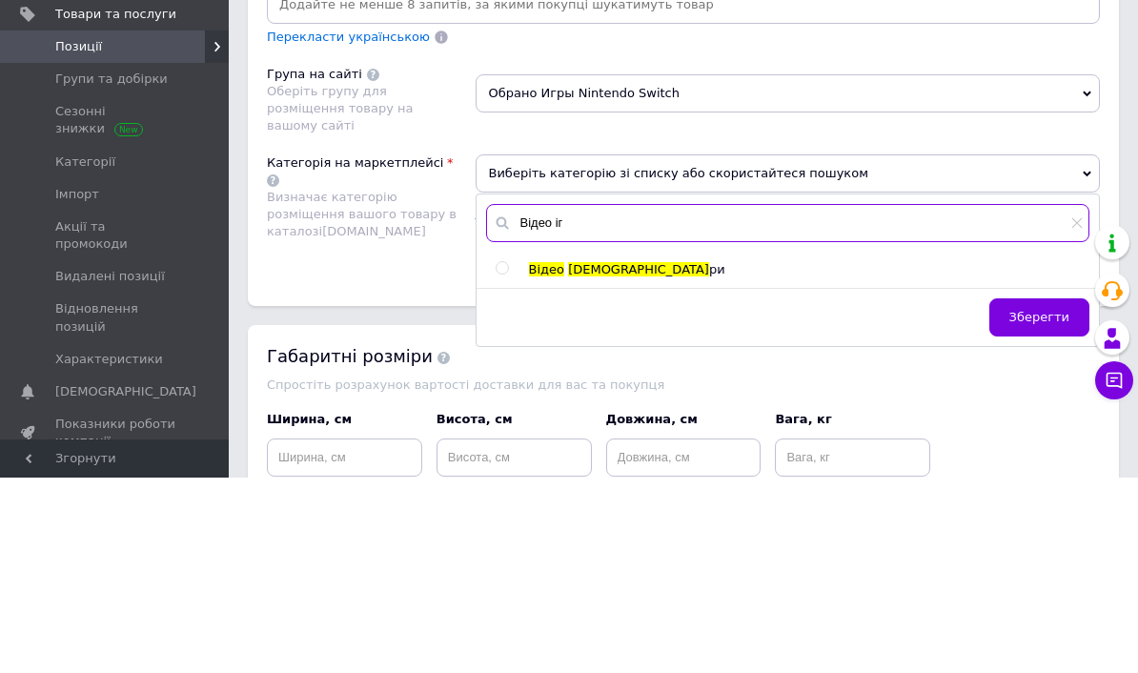
type input "Відео іг"
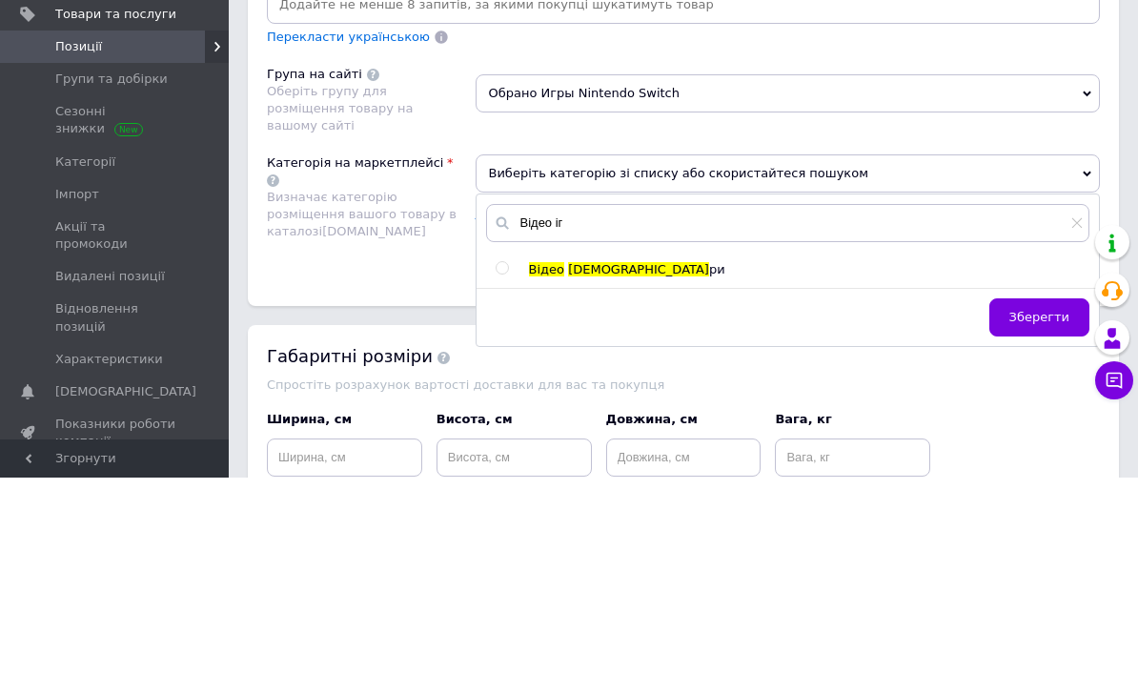
click at [516, 457] on div at bounding box center [522, 465] width 14 height 17
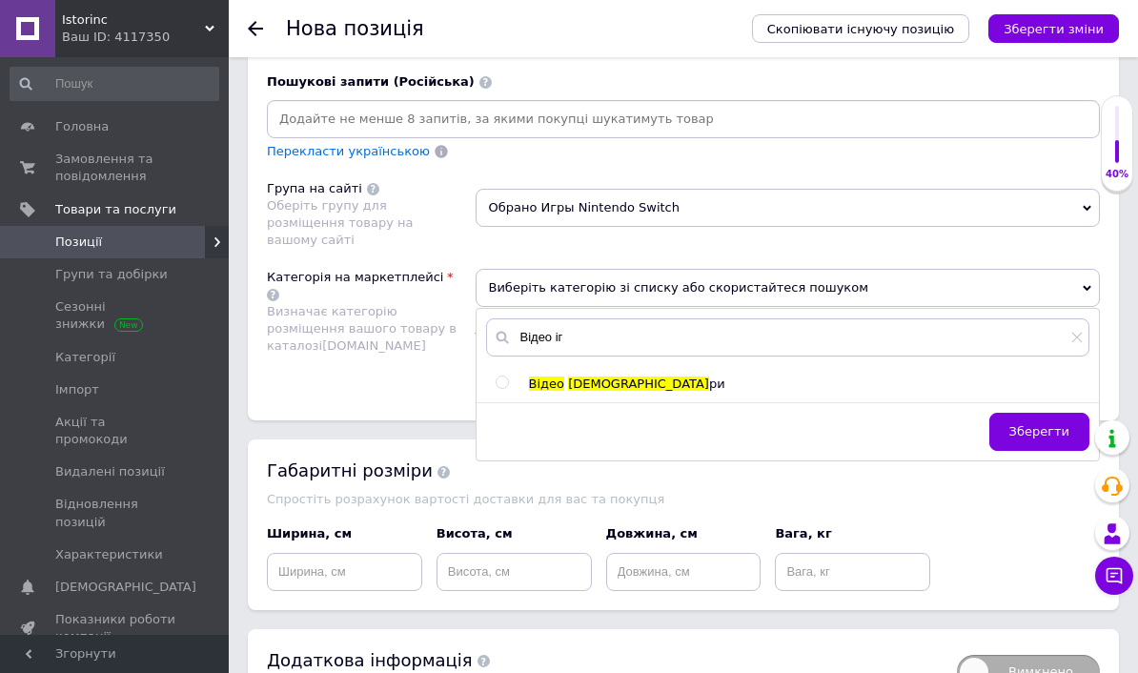
click at [501, 377] on input "radio" at bounding box center [502, 383] width 12 height 12
radio input "true"
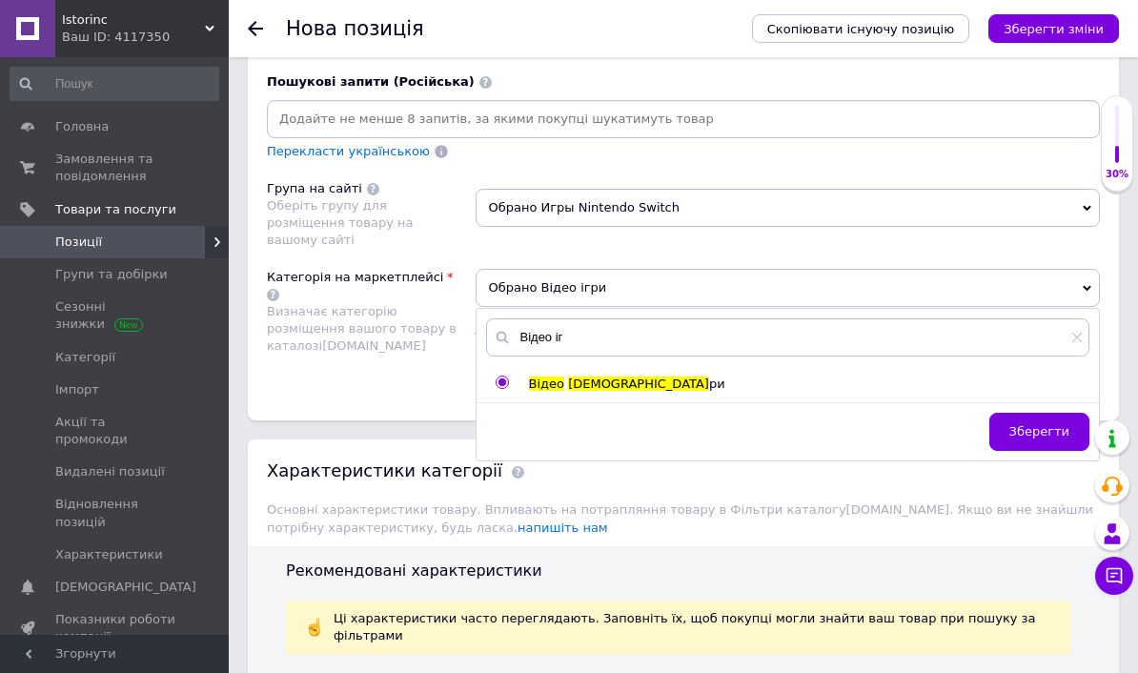
click at [1058, 424] on span "Зберегти" at bounding box center [1040, 431] width 60 height 14
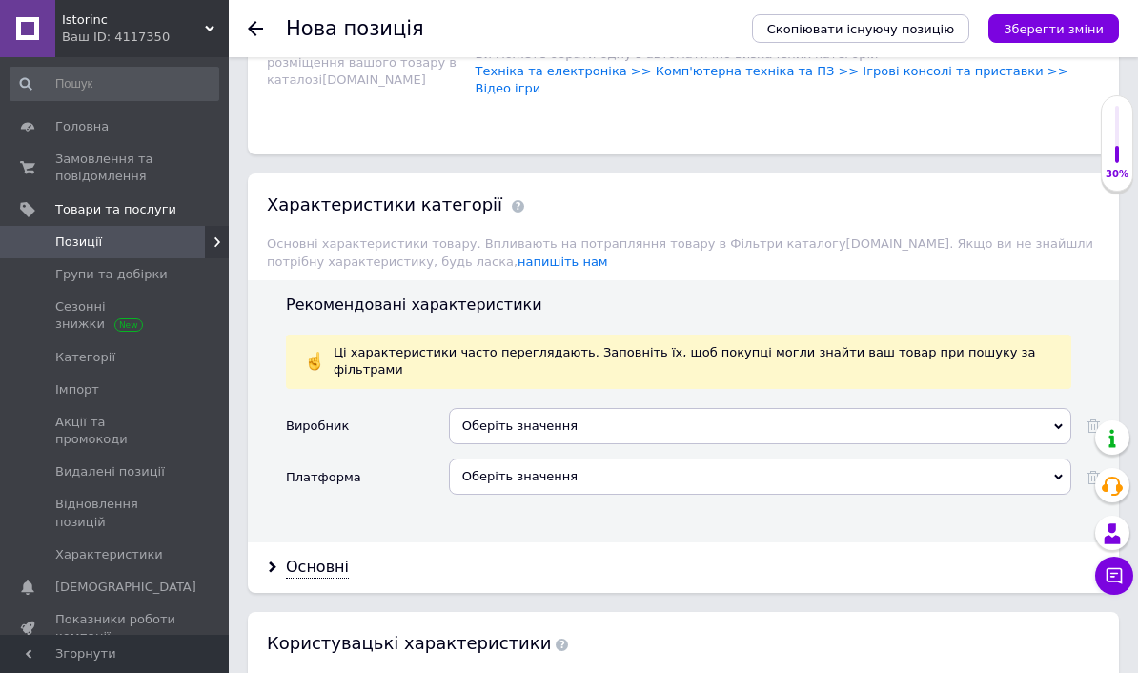
scroll to position [2275, 0]
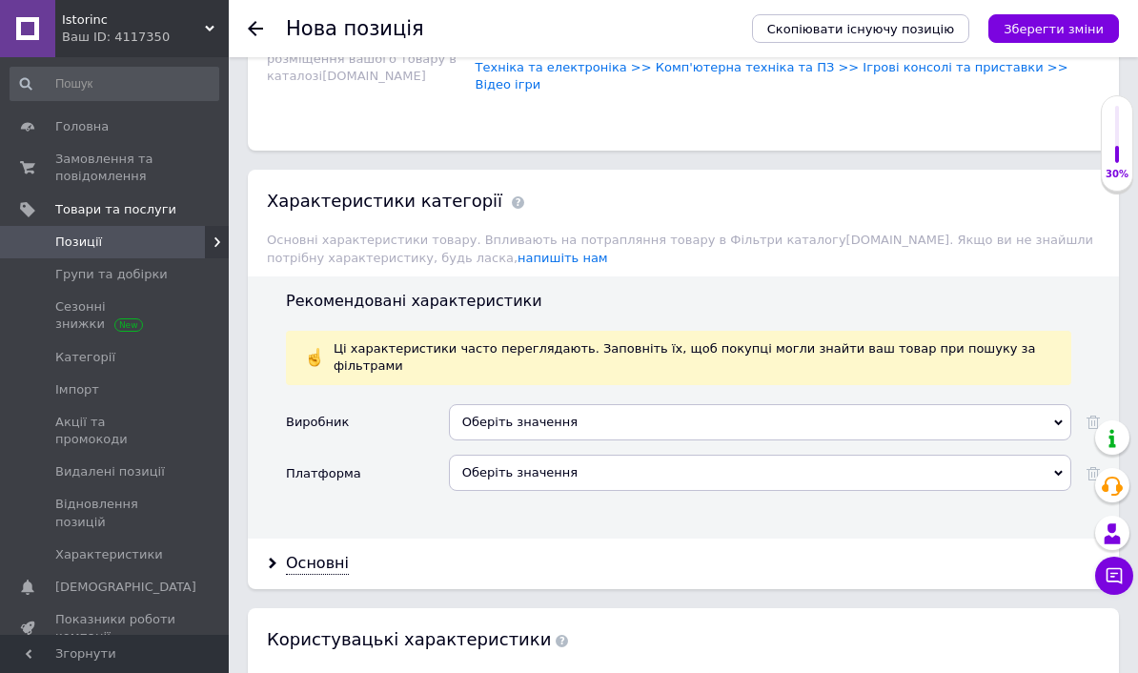
click at [500, 404] on div "Оберіть значення" at bounding box center [760, 422] width 623 height 36
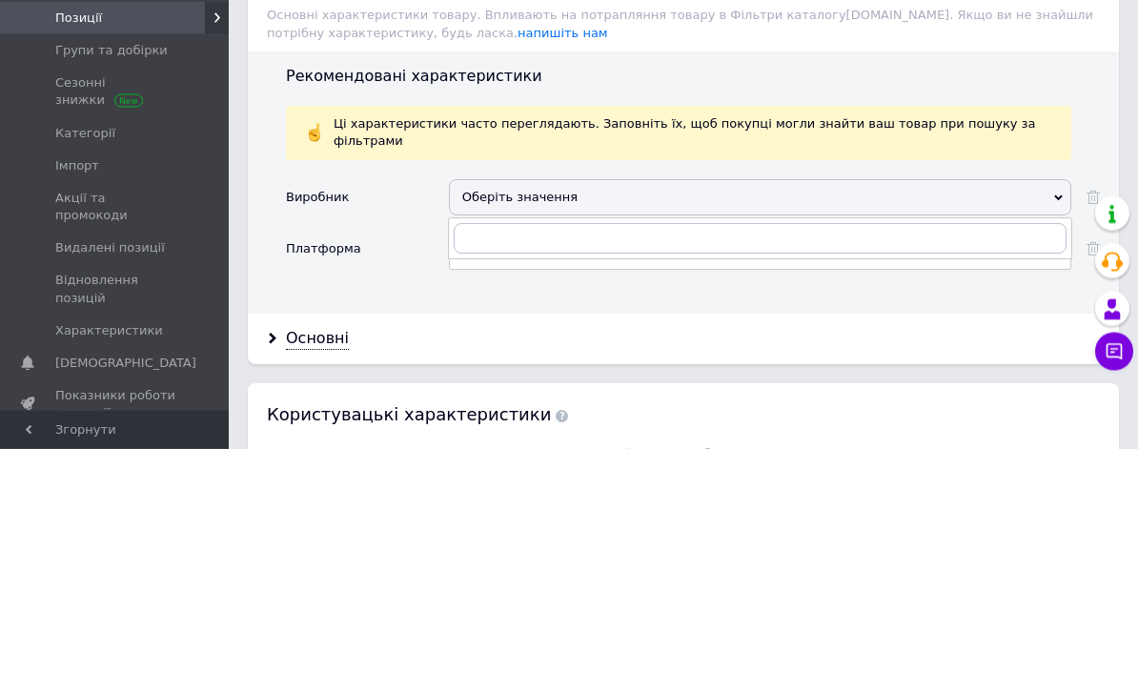
scroll to position [2500, 0]
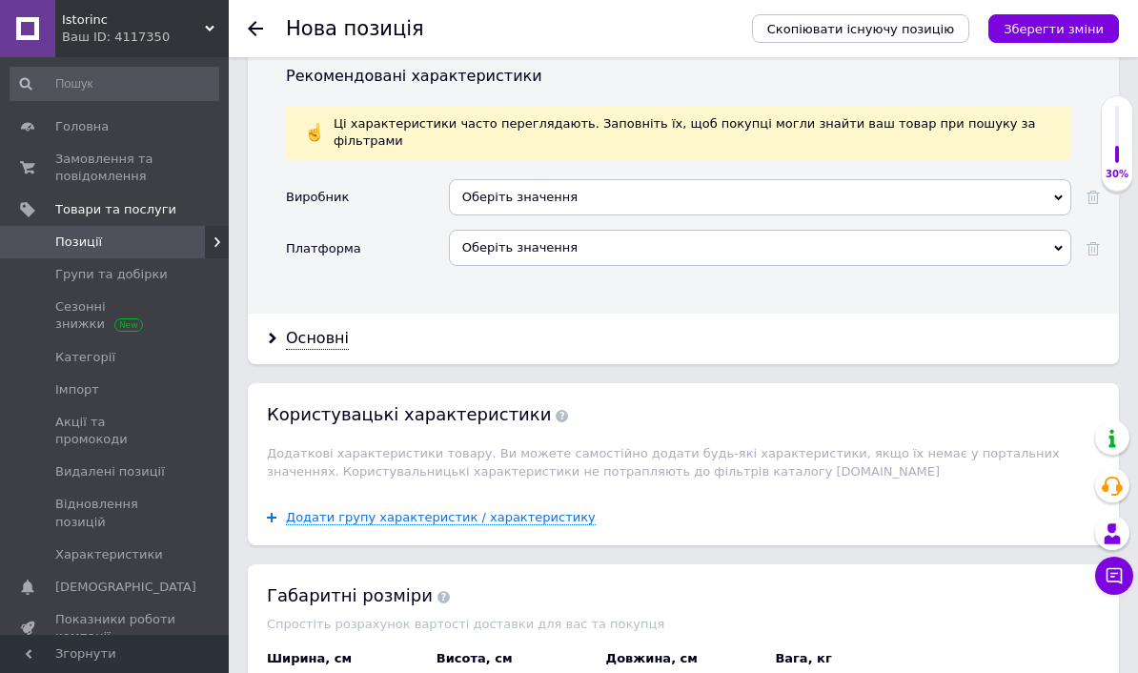
click at [390, 221] on div "Виробник Оберіть значення Платформа Оберіть значення" at bounding box center [693, 239] width 814 height 120
click at [481, 230] on div "Оберіть значення" at bounding box center [760, 248] width 623 height 36
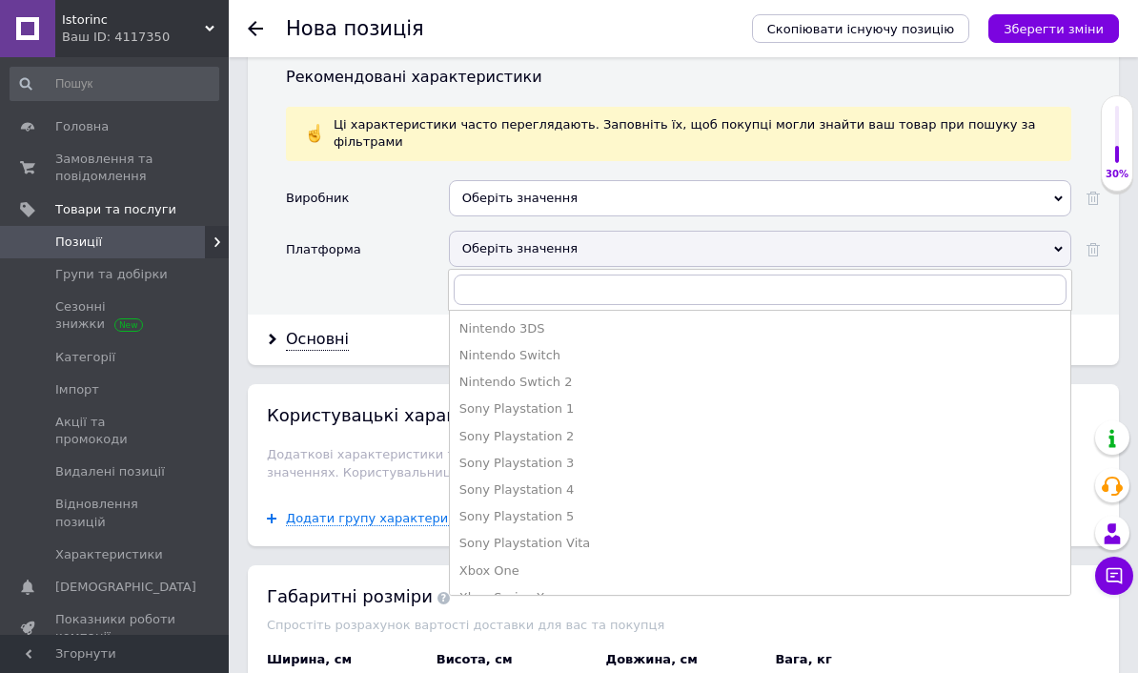
click at [472, 347] on div "Nintendo Switch" at bounding box center [761, 355] width 602 height 17
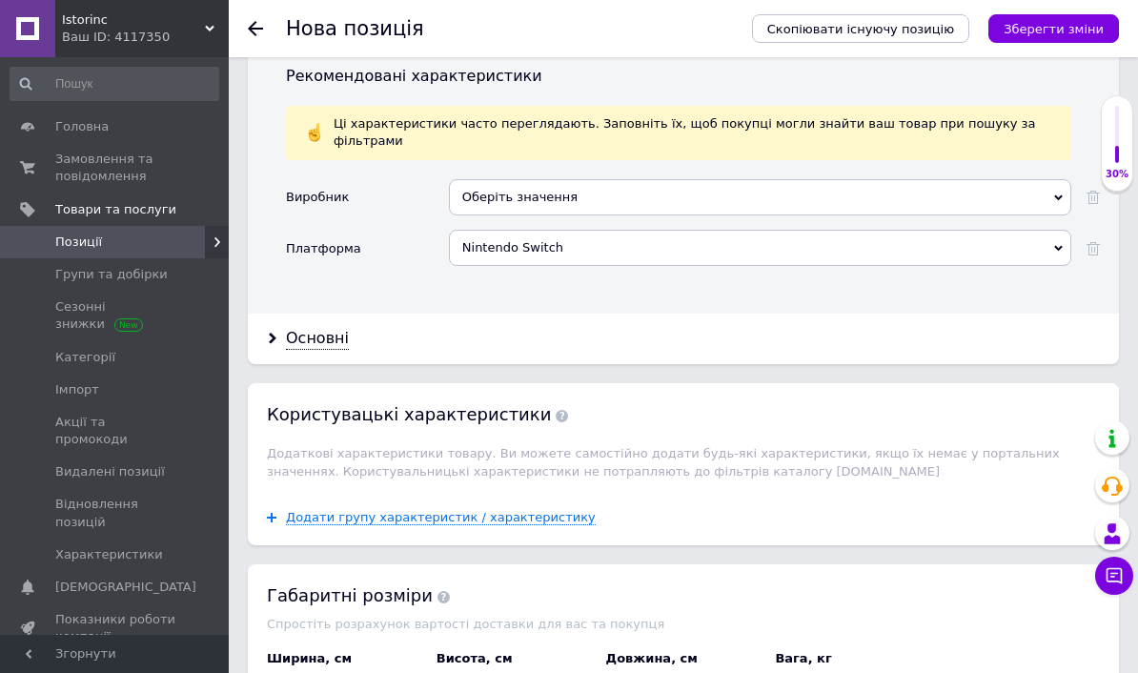
click at [291, 328] on div "Основні" at bounding box center [317, 339] width 63 height 22
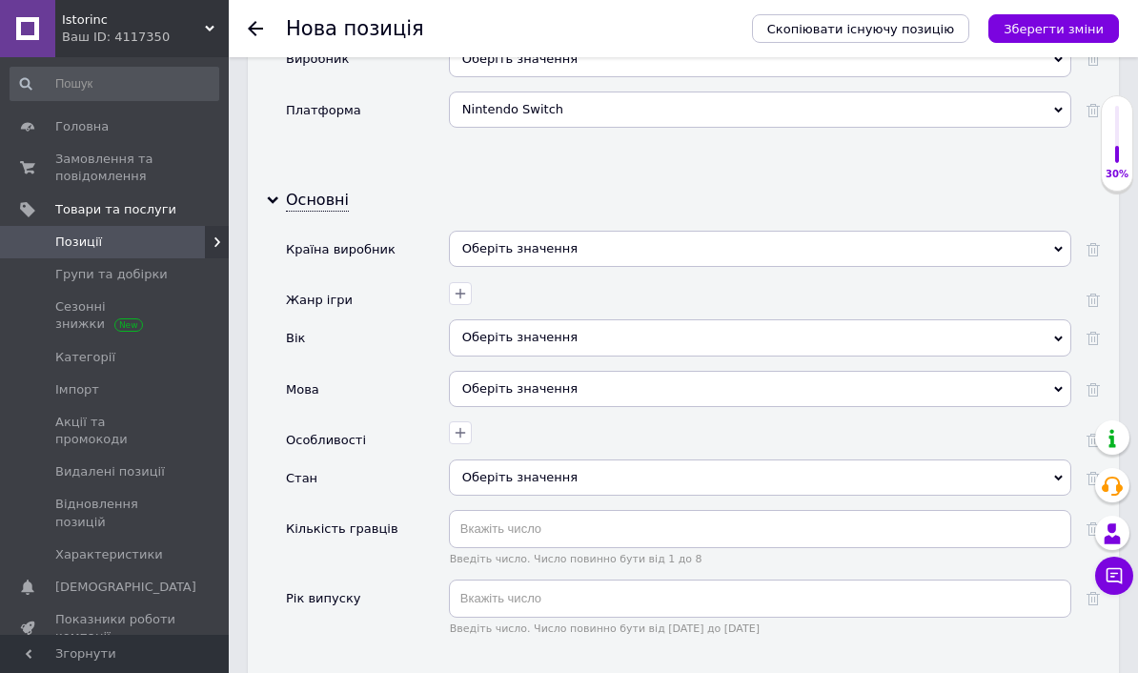
scroll to position [2639, 0]
click at [492, 459] on div "Оберіть значення" at bounding box center [760, 477] width 623 height 36
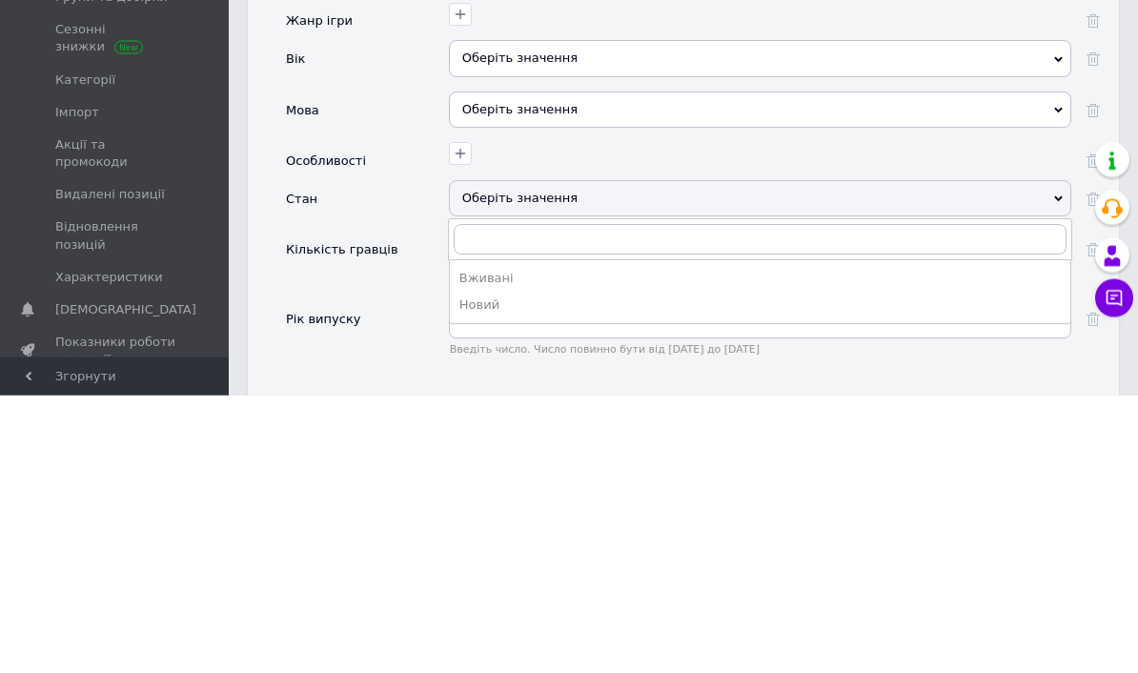
click at [476, 548] on div "Вживані" at bounding box center [761, 556] width 602 height 17
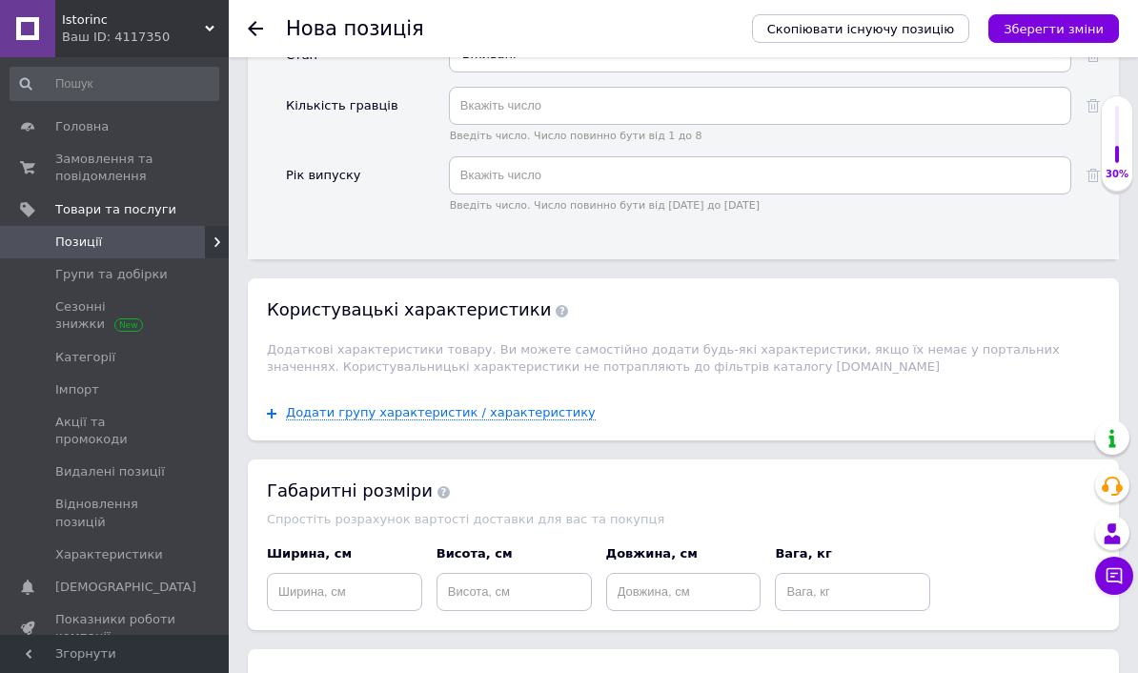
scroll to position [3060, 0]
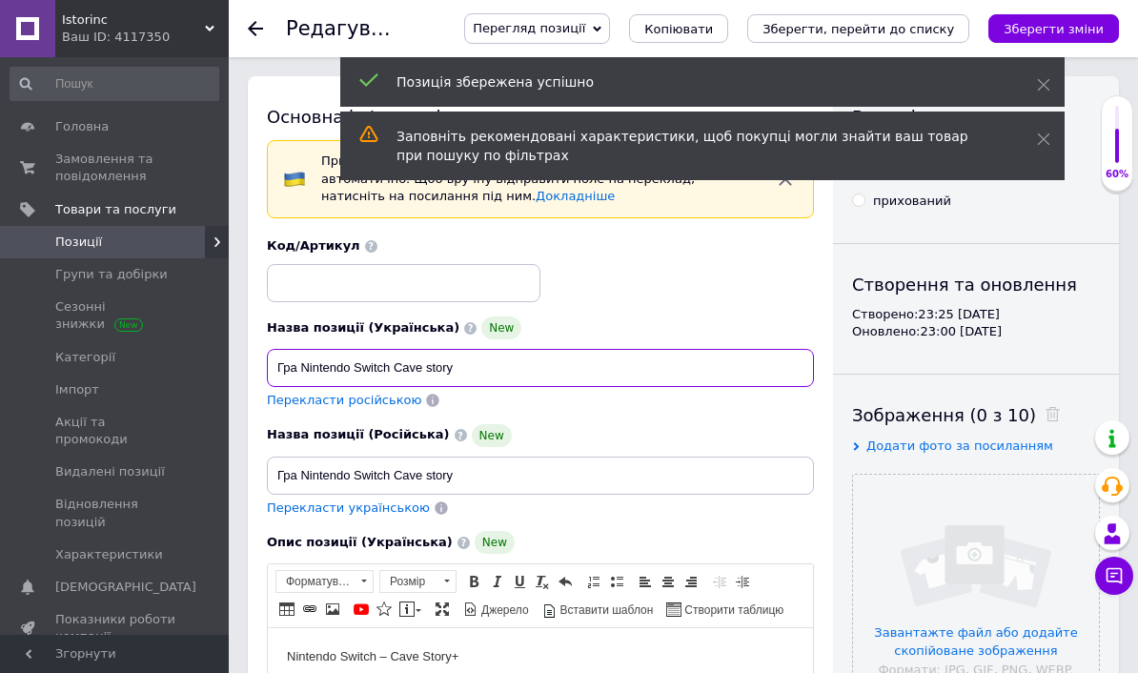
click at [321, 363] on input "Гра Nintendo Switch Cave story" at bounding box center [540, 368] width 547 height 38
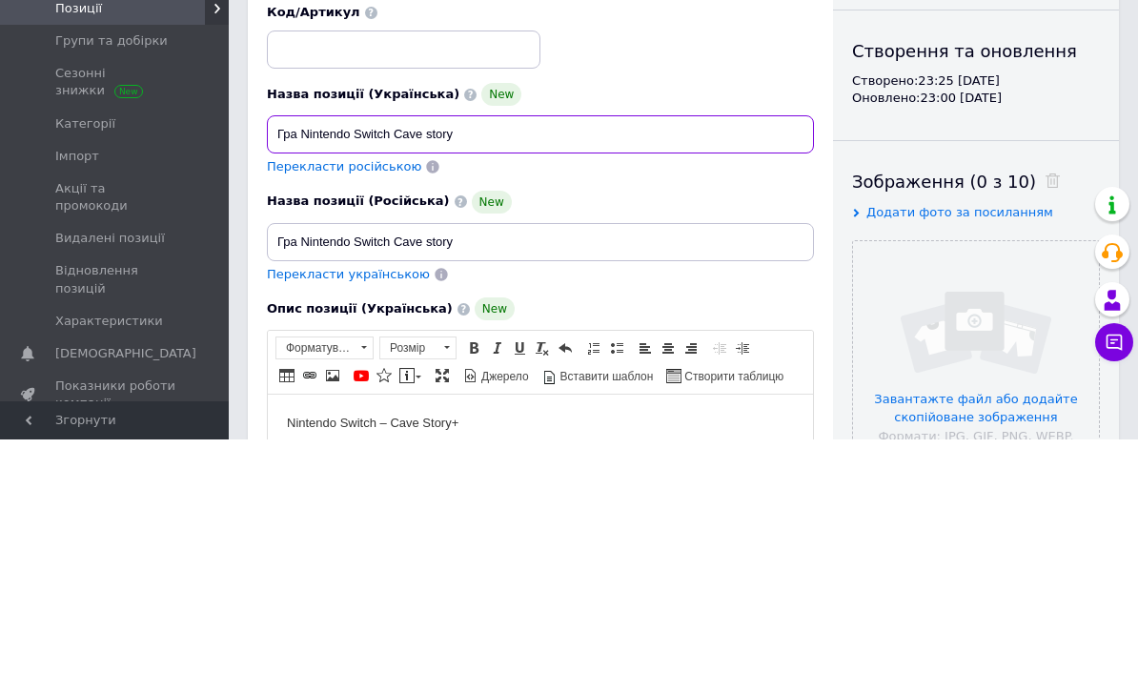
click at [303, 349] on input "Гра Nintendo Switch Cave story" at bounding box center [540, 368] width 547 height 38
click at [302, 349] on input "Гра Nintendo Switch Cave story" at bounding box center [540, 368] width 547 height 38
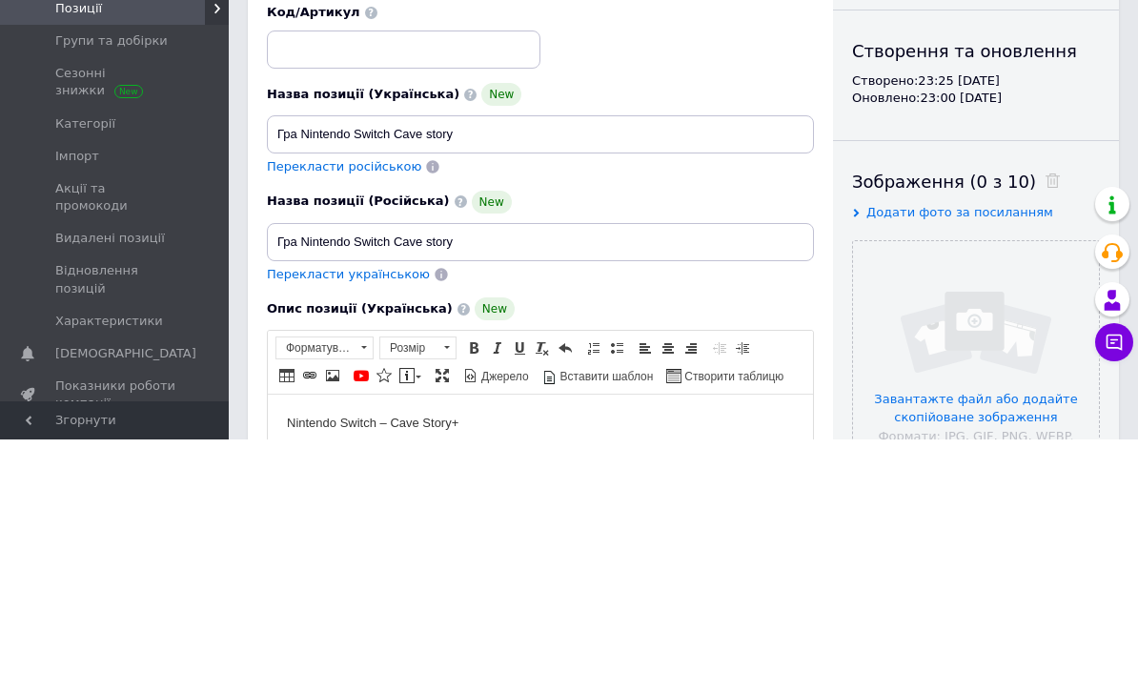
scroll to position [234, 0]
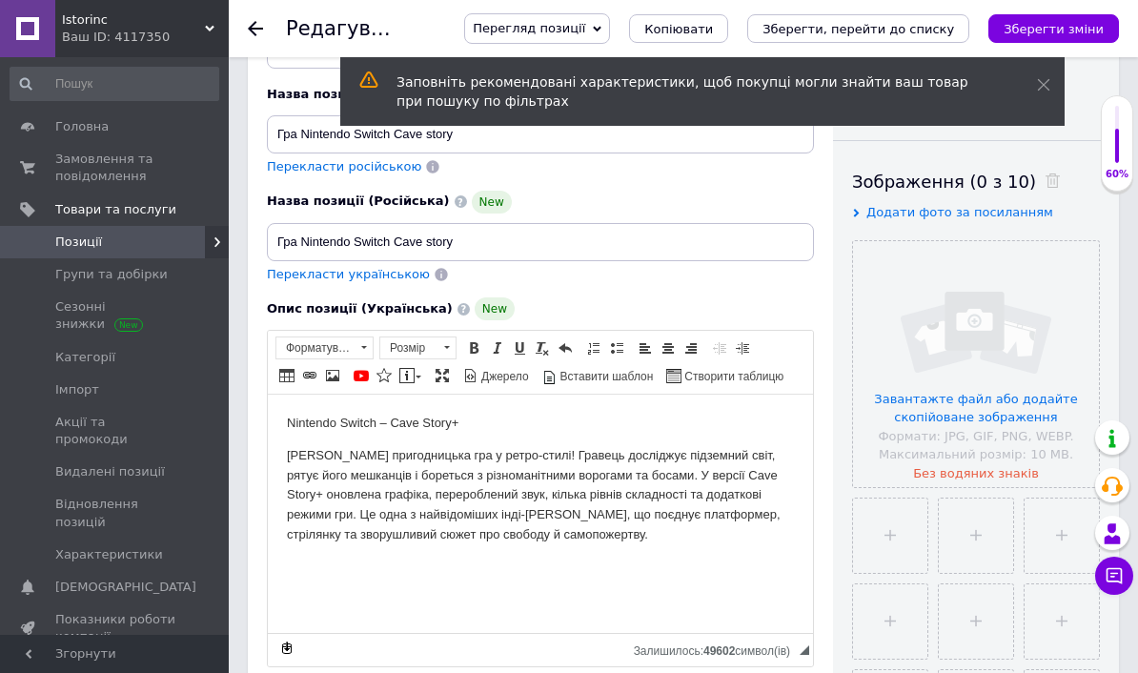
click at [59, 241] on span "Позиції" at bounding box center [78, 242] width 47 height 17
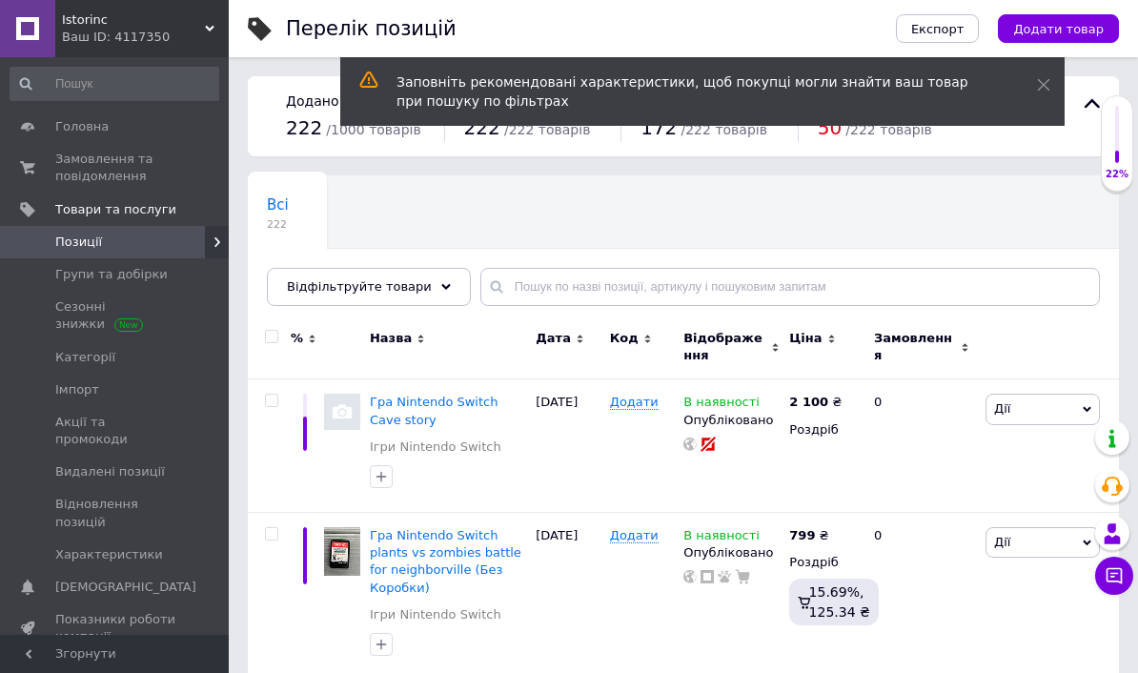
click at [1048, 29] on span "Додати товар" at bounding box center [1058, 29] width 91 height 14
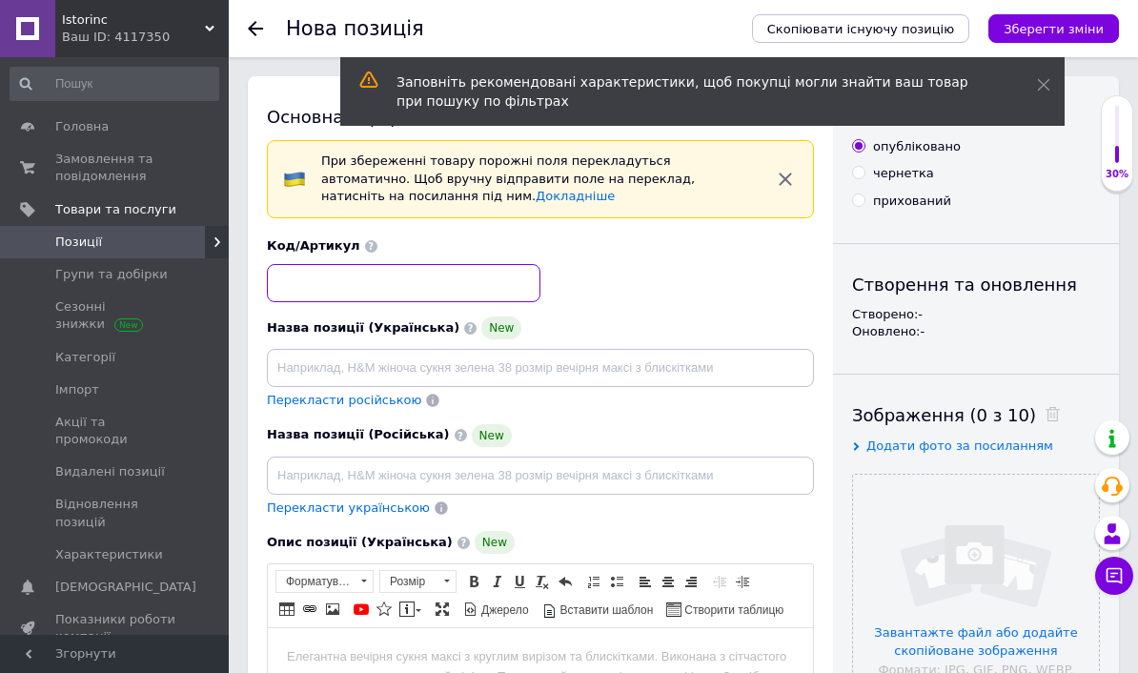
click at [286, 290] on input at bounding box center [404, 283] width 274 height 38
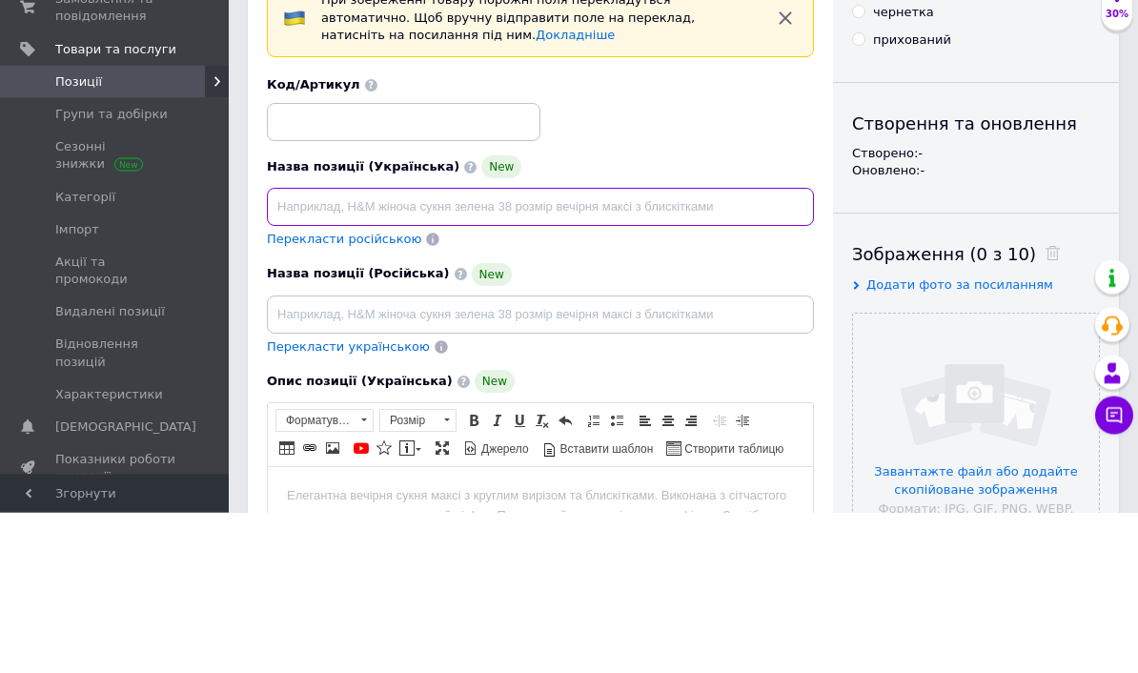
click at [302, 349] on input at bounding box center [540, 368] width 547 height 38
click at [288, 349] on input at bounding box center [540, 368] width 547 height 38
paste input "Гра Nintendo Switch Cave story"
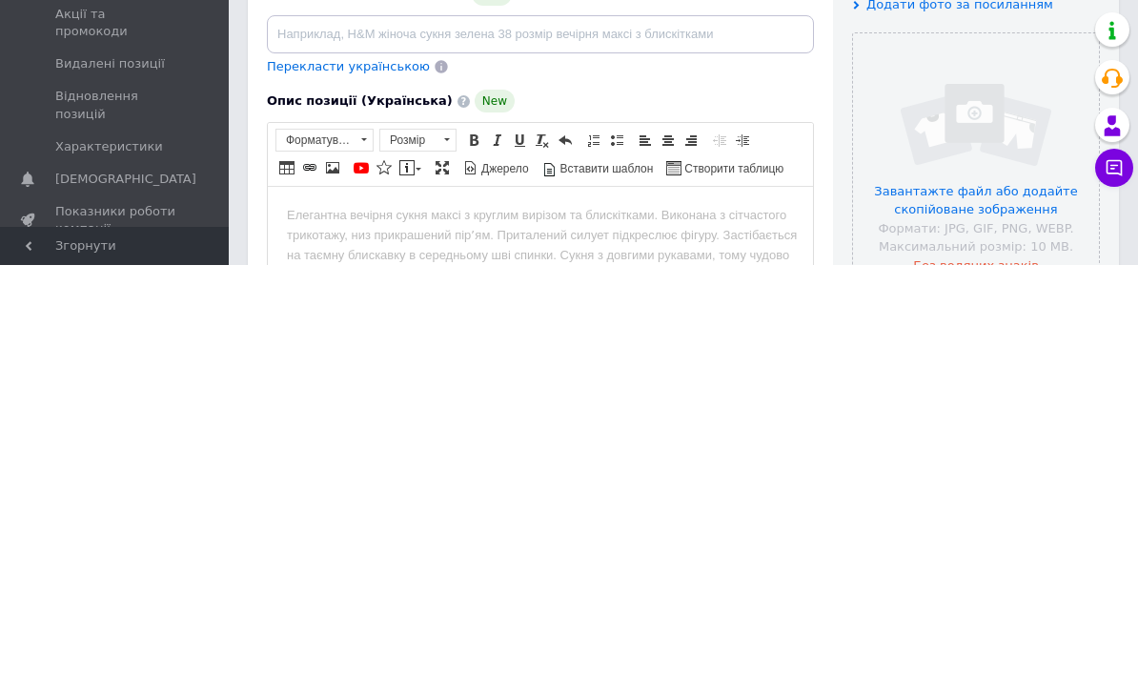
click at [937, 441] on input "file" at bounding box center [976, 564] width 246 height 246
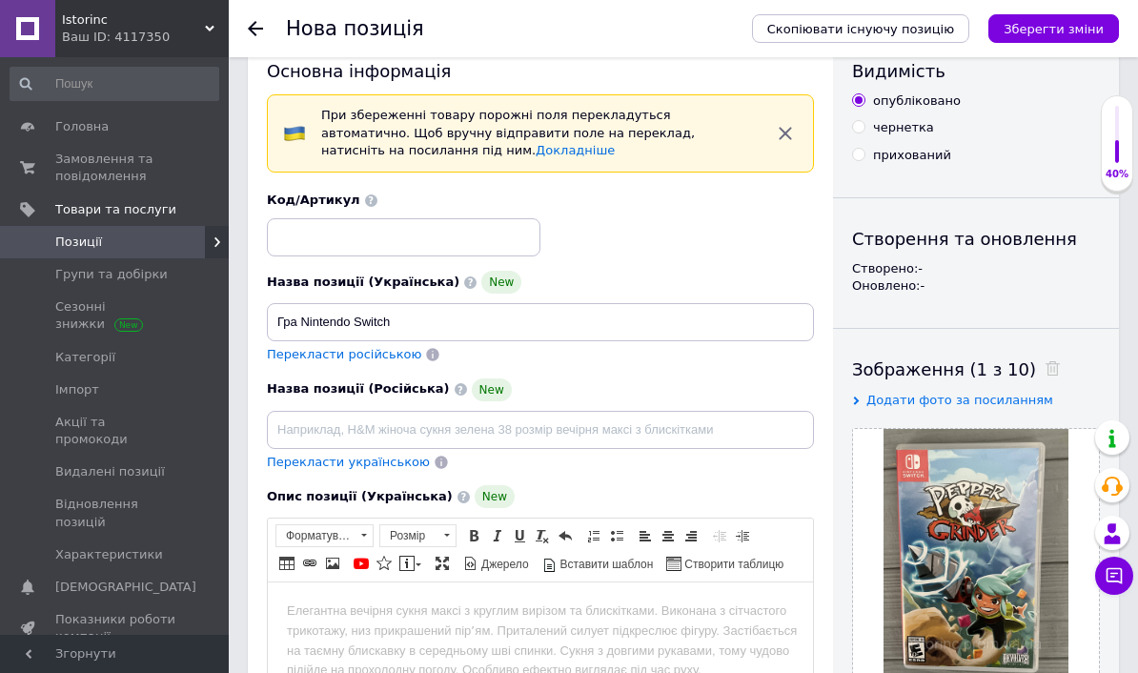
scroll to position [96, 0]
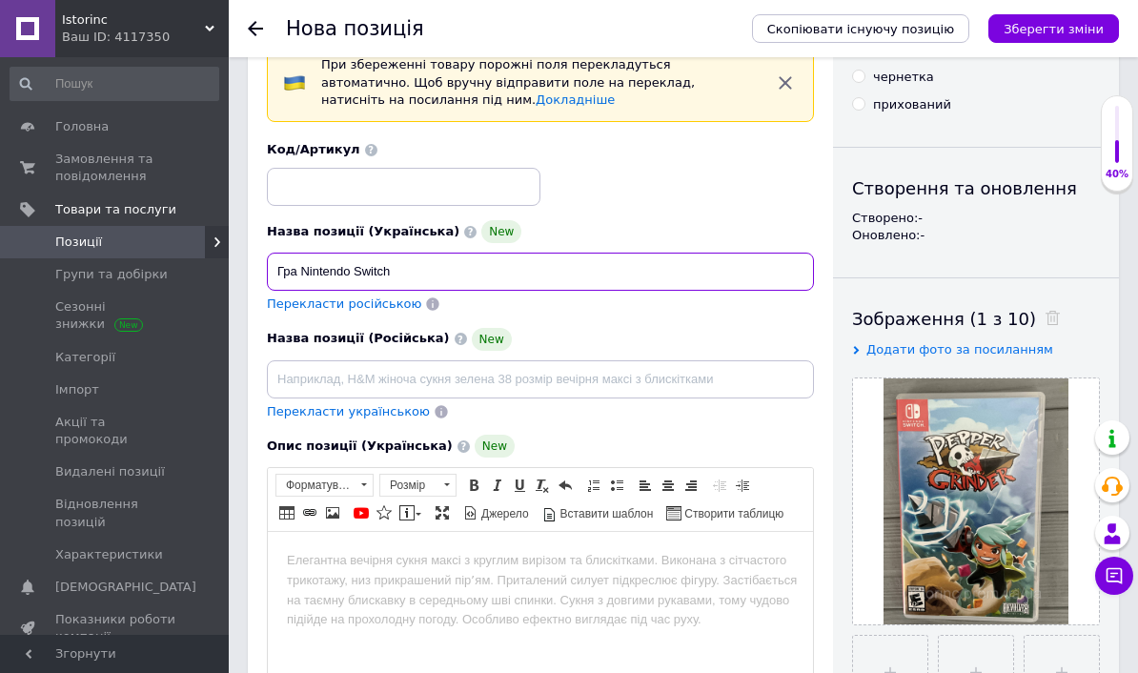
click at [425, 271] on input "Гра Nintendo Switch" at bounding box center [540, 272] width 547 height 38
click at [416, 276] on input "Гра Nintendo Switch" at bounding box center [540, 272] width 547 height 38
paste input "pepeer grinder"
click at [346, 263] on input "Гра Nintendo Switch Pepeer Grinder" at bounding box center [540, 272] width 547 height 38
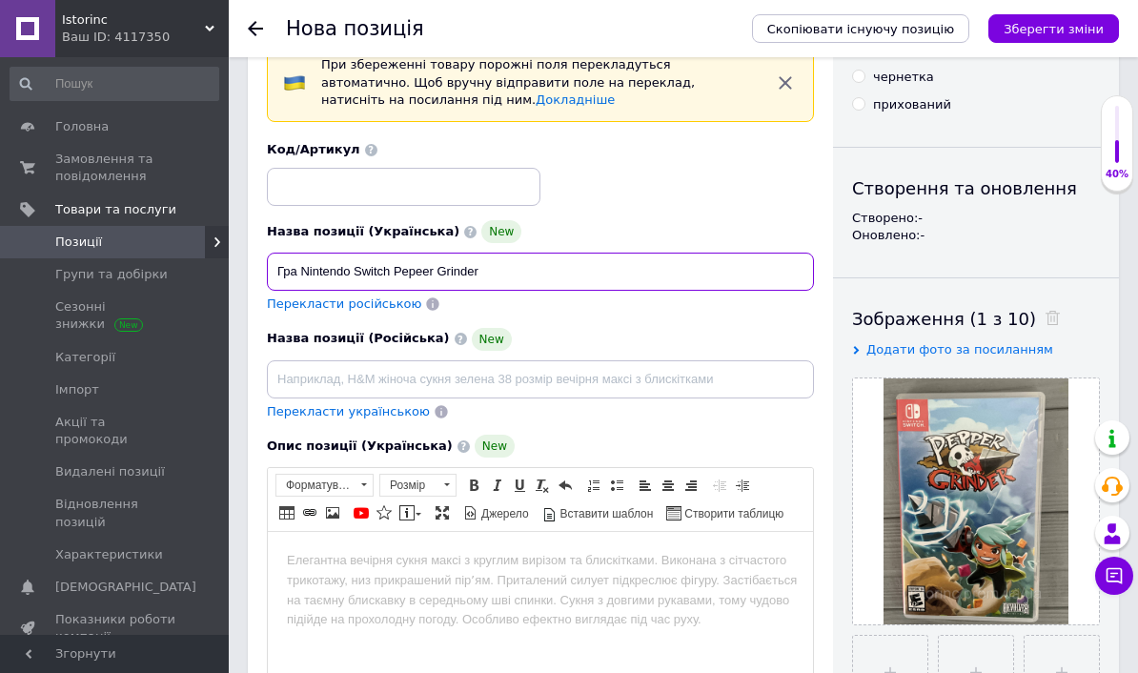
click at [354, 265] on input "Гра Nintendo Switch Pepeer Grinder" at bounding box center [540, 272] width 547 height 38
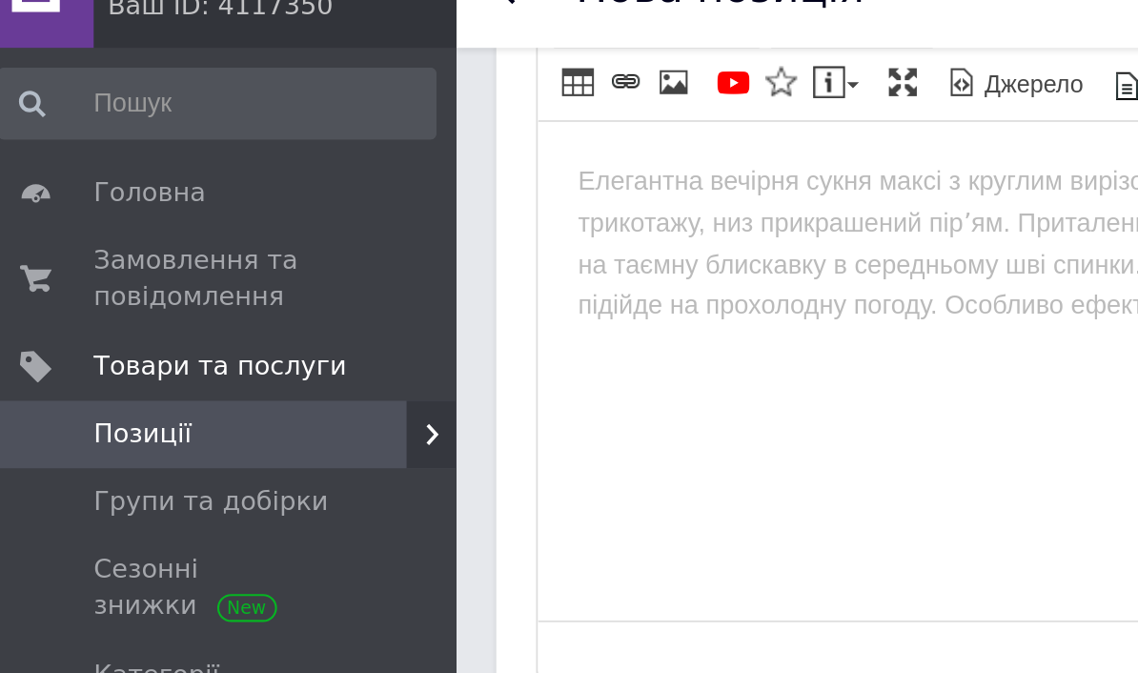
scroll to position [569, 0]
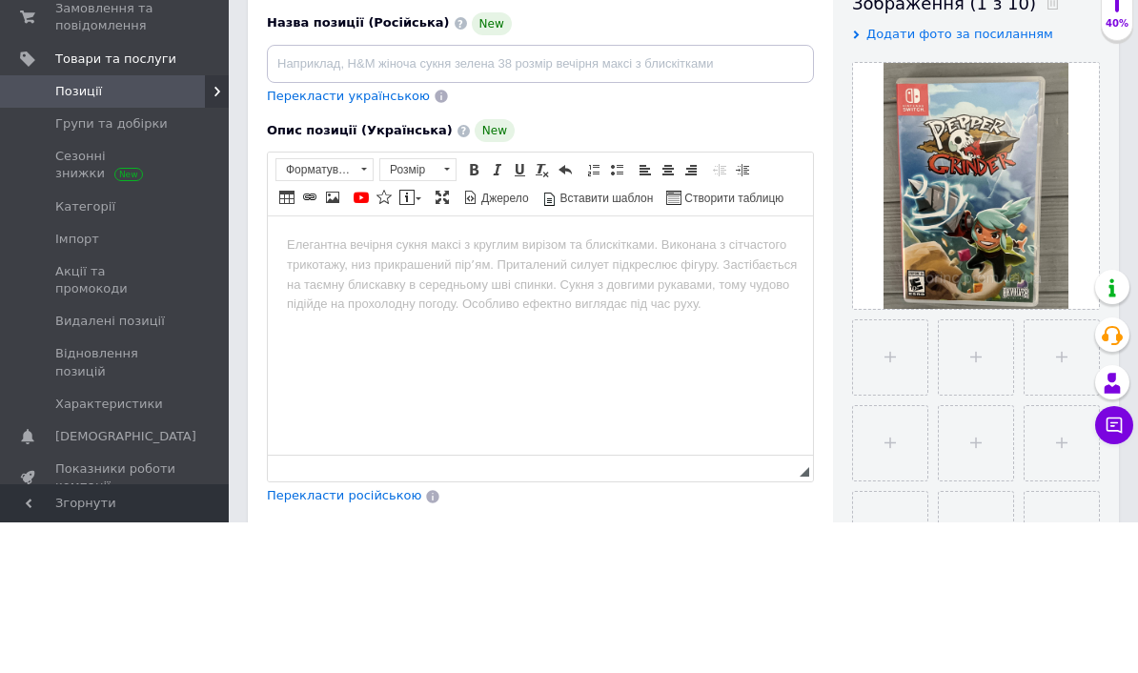
type input "Гра Nintendo Switch Pepeer Grinder"
click at [327, 264] on html at bounding box center [540, 245] width 545 height 58
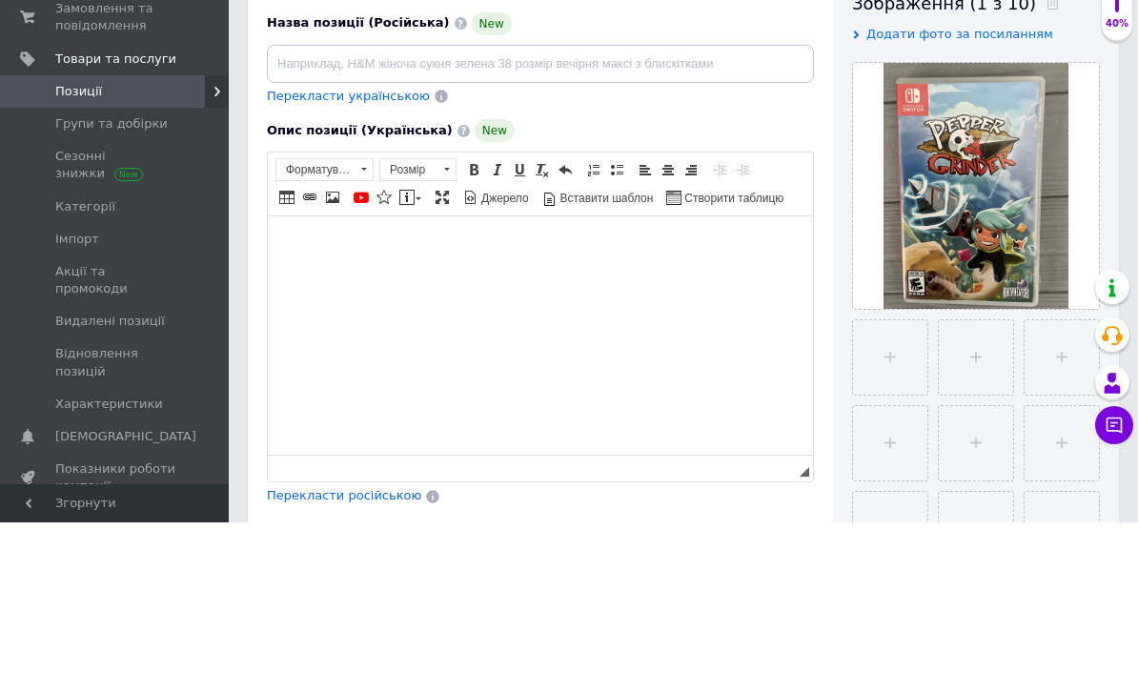
scroll to position [412, 0]
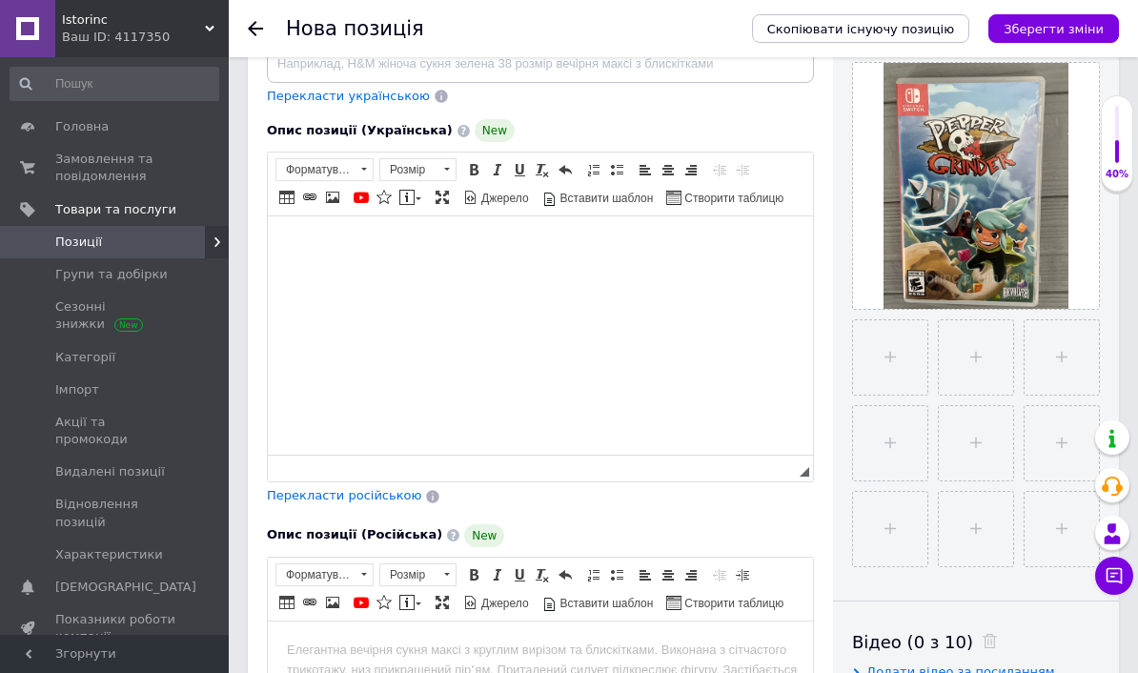
click at [297, 244] on body "Редактор, E3BF5A6A-E9FC-4212-A07E-73C964106804" at bounding box center [540, 245] width 507 height 20
click at [293, 245] on body "Редактор, E3BF5A6A-E9FC-4212-A07E-73C964106804" at bounding box center [540, 245] width 507 height 20
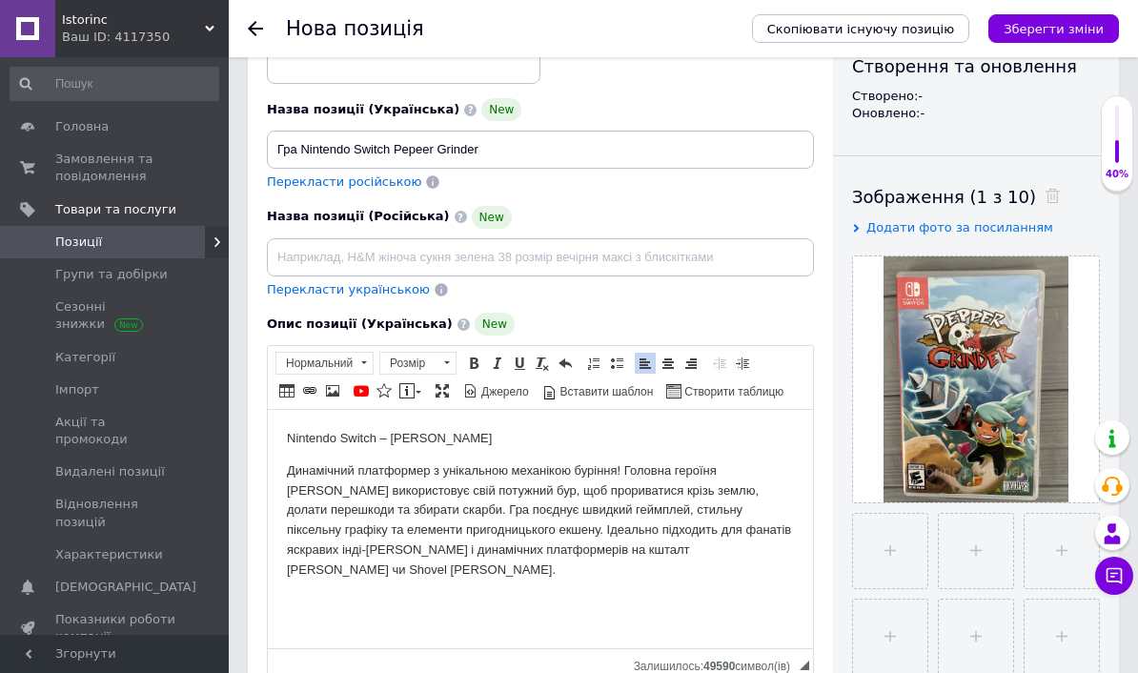
scroll to position [216, 0]
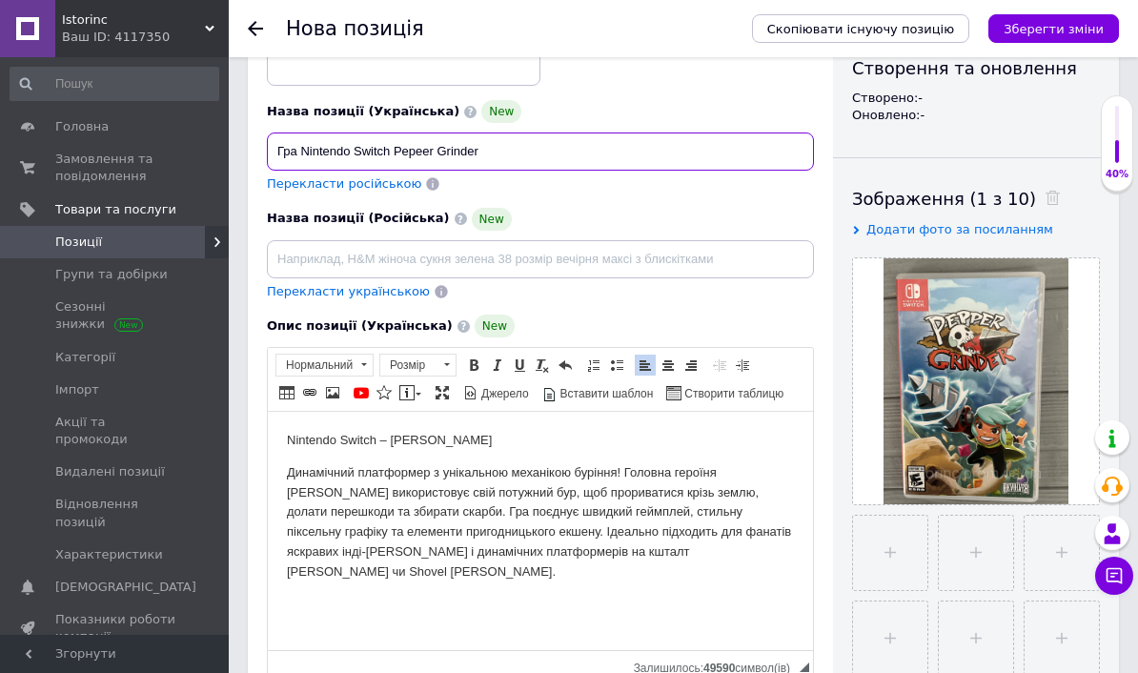
click at [303, 154] on input "Гра Nintendo Switch Pepeer Grinder" at bounding box center [540, 152] width 547 height 38
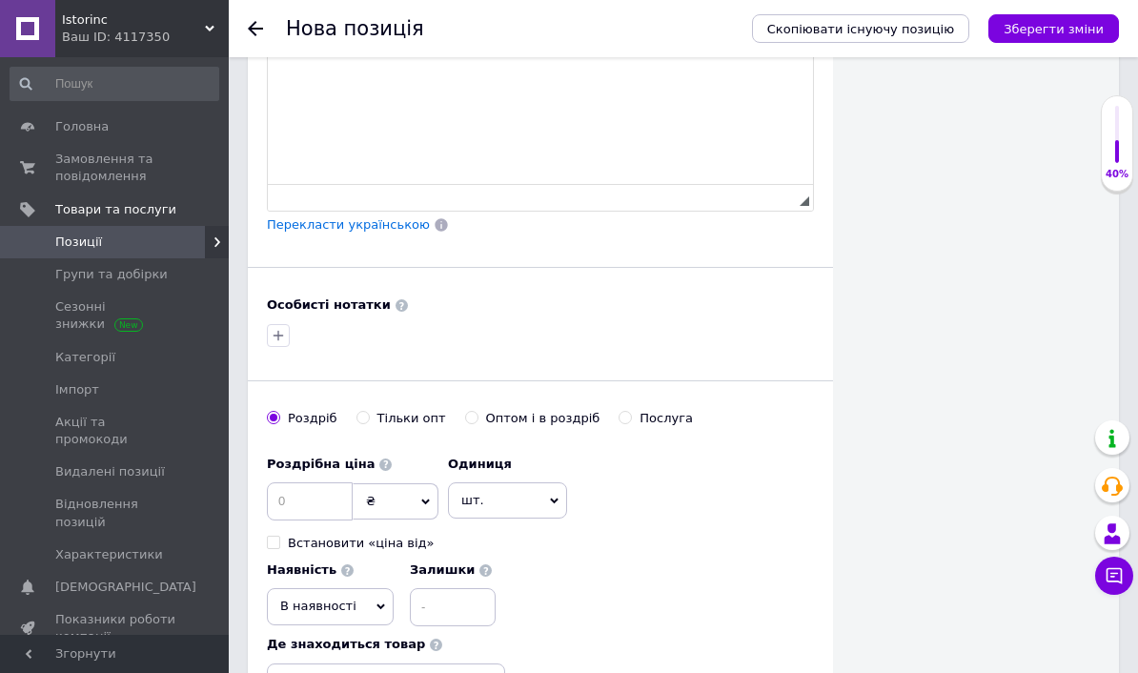
scroll to position [1126, 0]
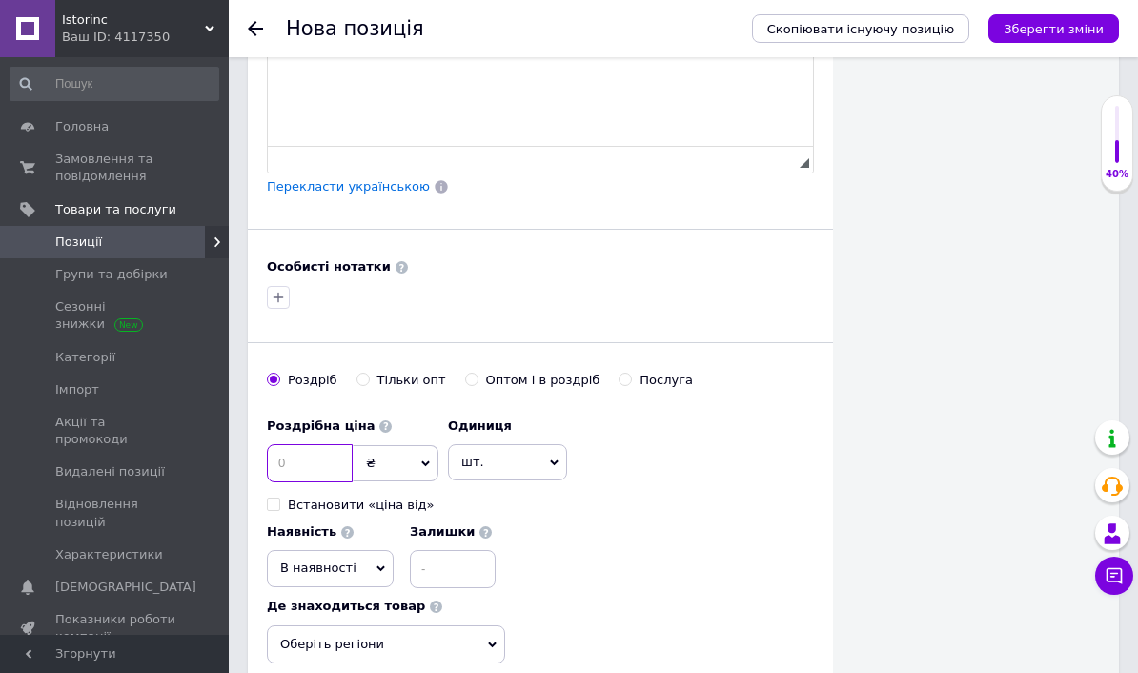
click at [280, 460] on input at bounding box center [310, 463] width 86 height 38
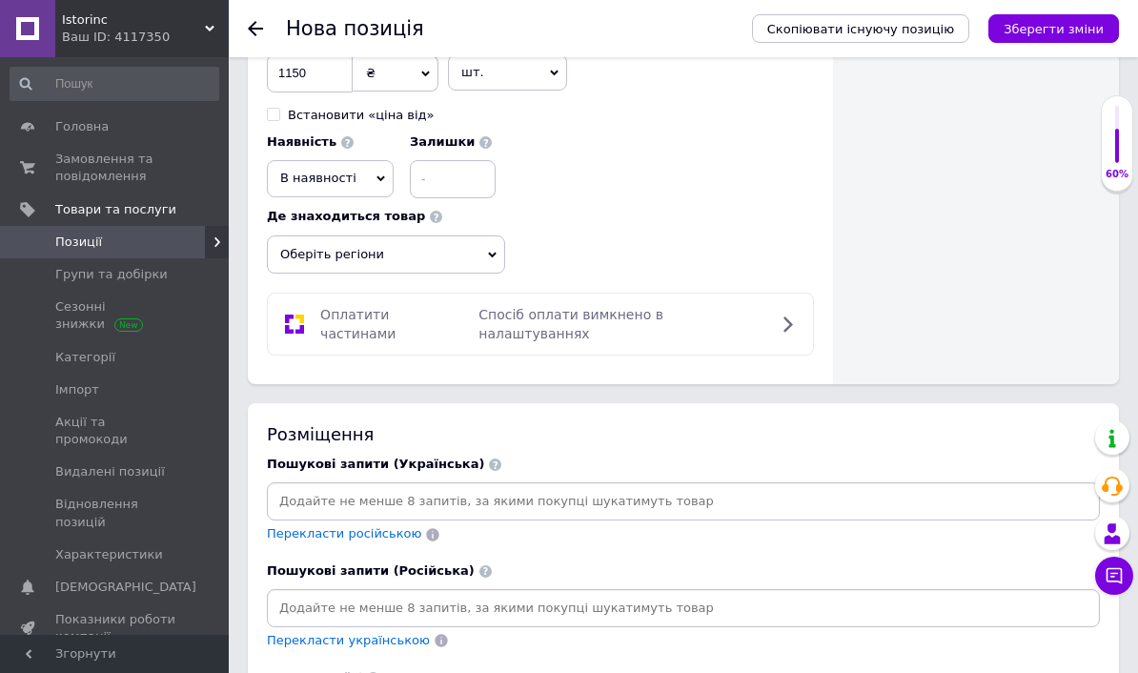
scroll to position [1556, 0]
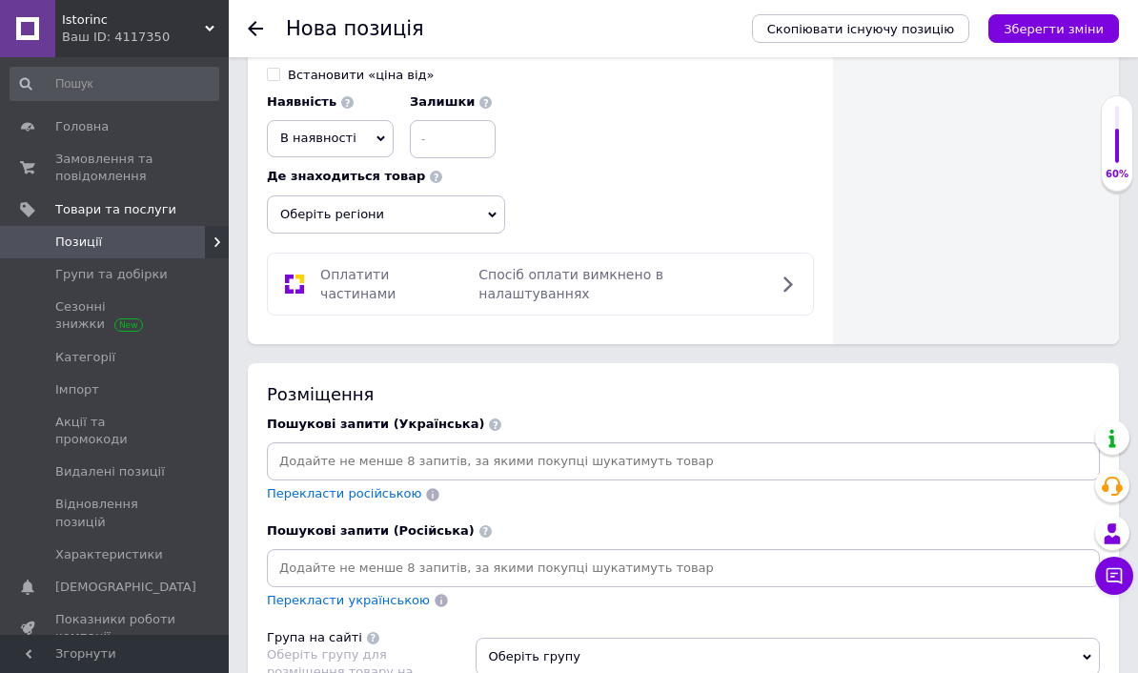
type input "1150"
click at [315, 447] on input at bounding box center [684, 461] width 826 height 29
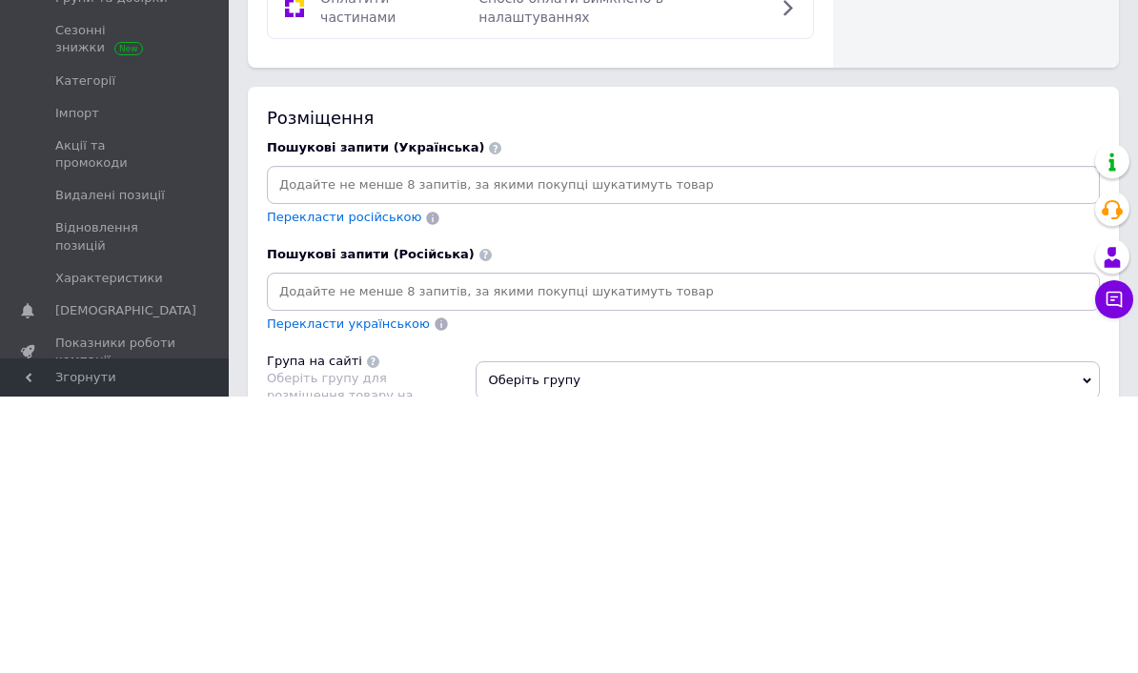
click at [298, 447] on input at bounding box center [684, 461] width 826 height 29
paste input "Гра Nintendo Switch Pepeer Grinder"
type input "Гра Nintendo Switch Pepeer Grinder"
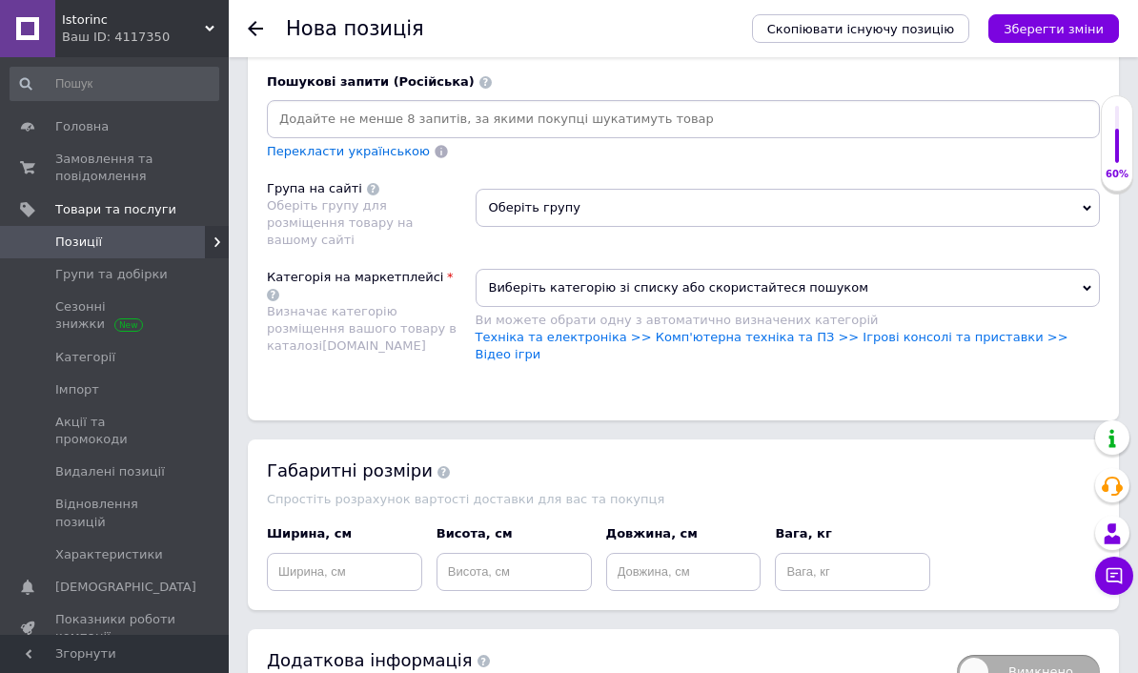
scroll to position [1991, 0]
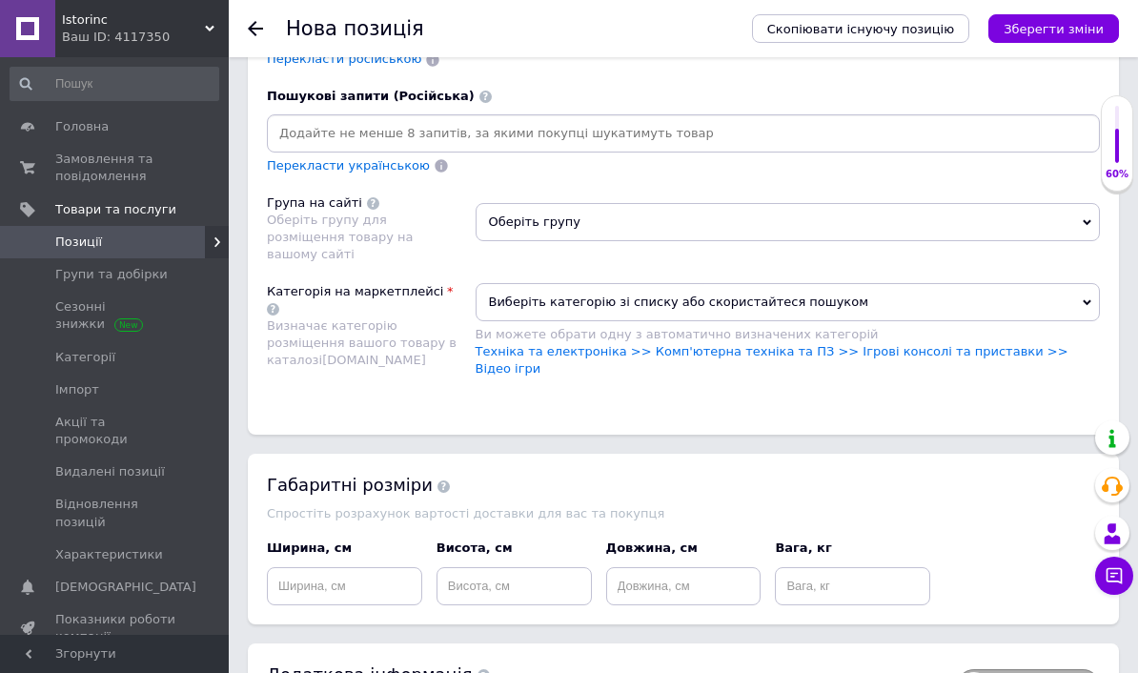
click at [521, 203] on span "Оберіть групу" at bounding box center [788, 222] width 625 height 38
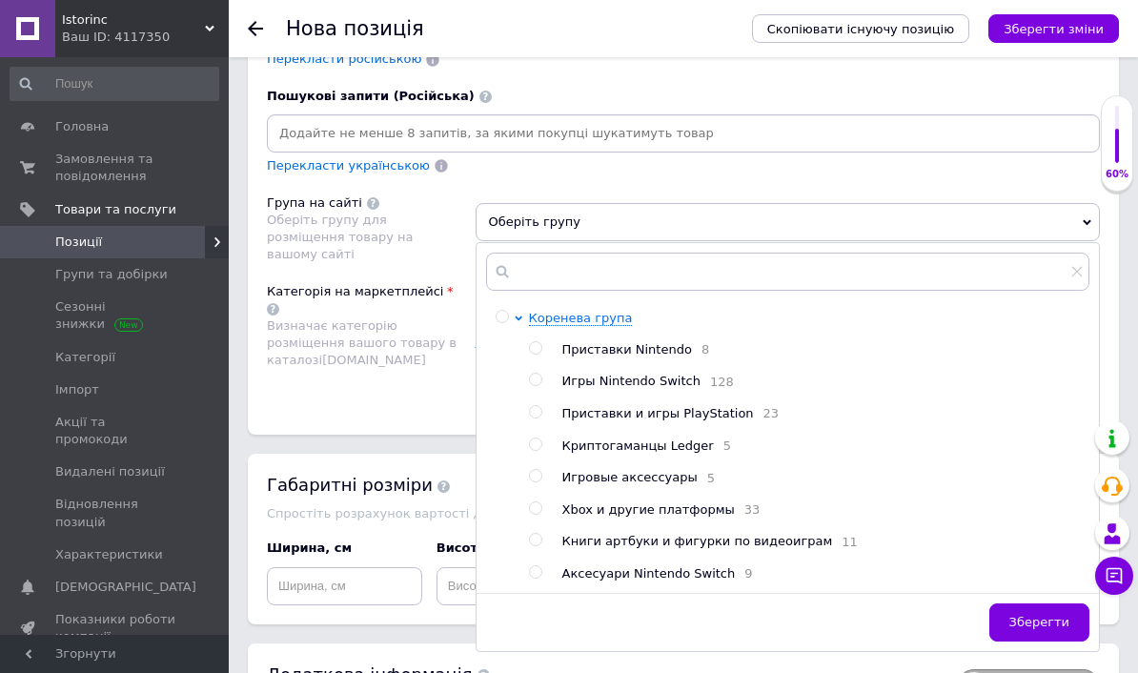
click at [538, 374] on input "radio" at bounding box center [535, 380] width 12 height 12
radio input "true"
click at [1053, 615] on span "Зберегти" at bounding box center [1040, 622] width 60 height 14
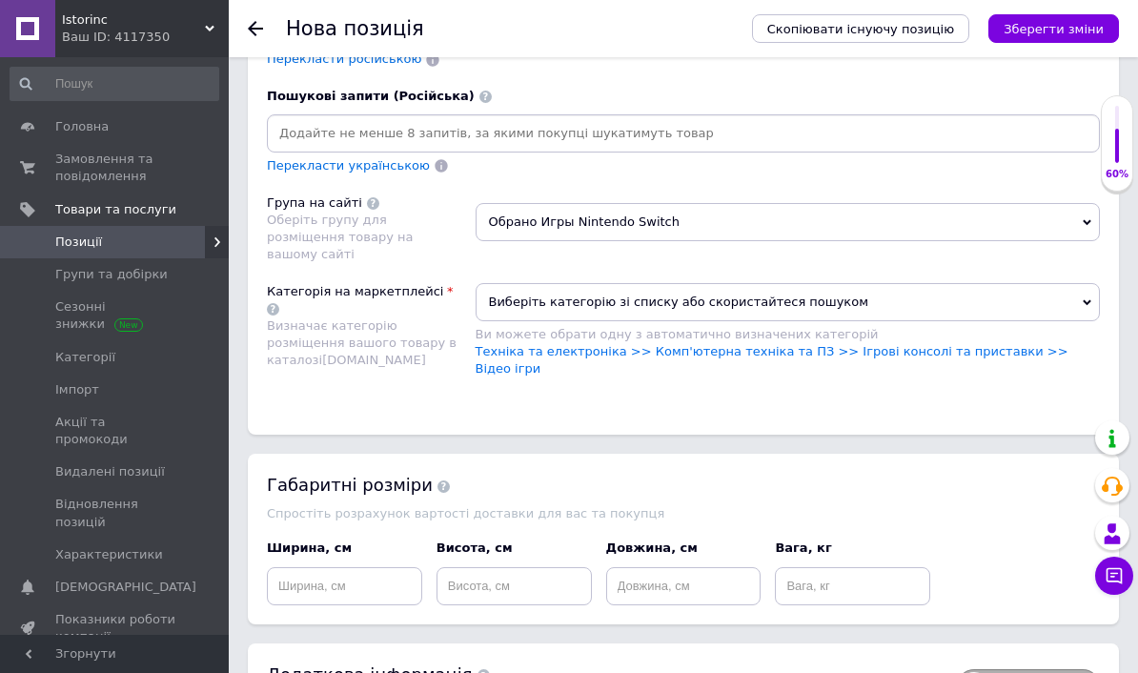
click at [517, 283] on span "Виберіть категорію зі списку або скористайтеся пошуком" at bounding box center [788, 302] width 625 height 38
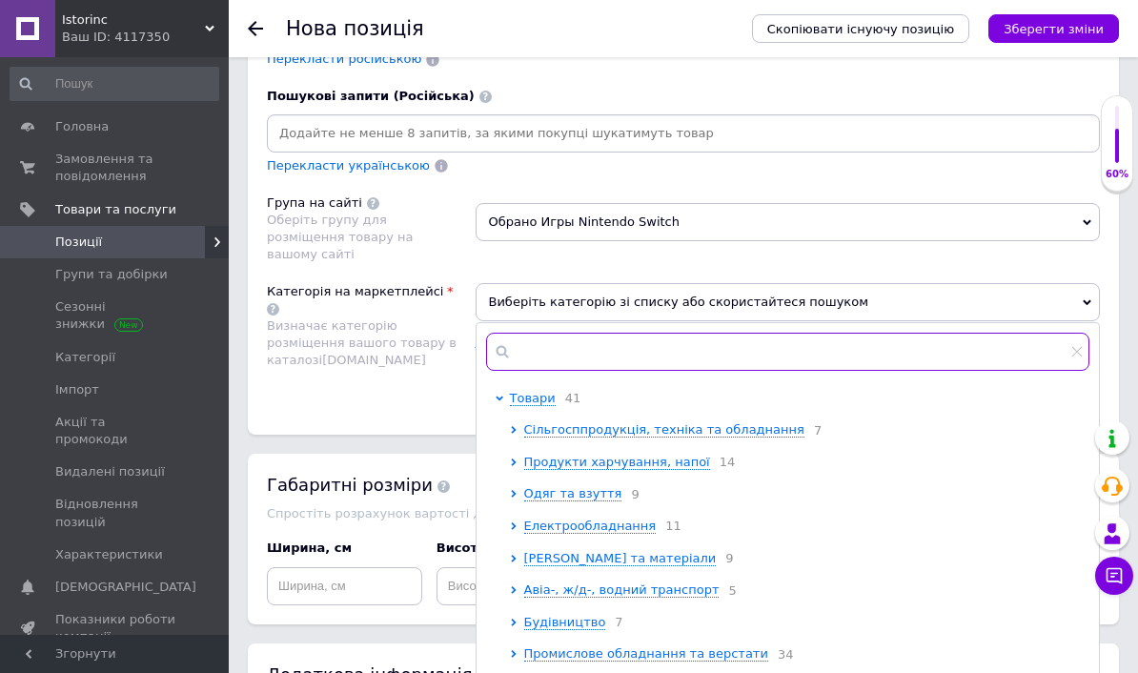
click at [536, 333] on input "text" at bounding box center [788, 352] width 604 height 38
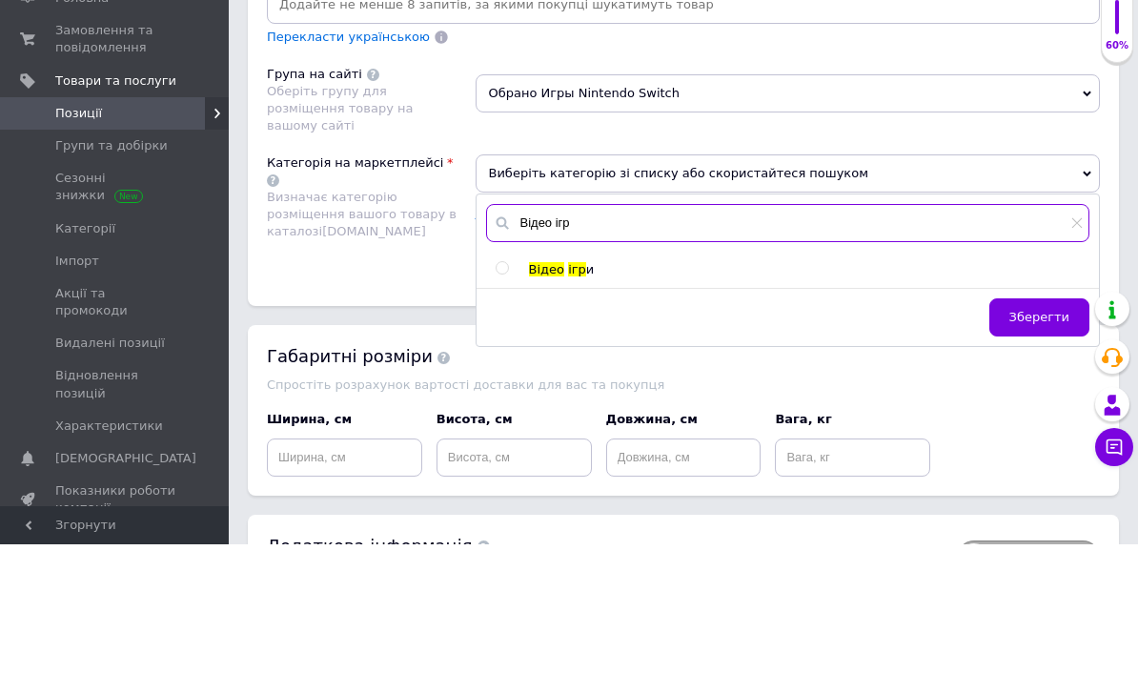
type input "Відео ігр"
click at [506, 391] on input "radio" at bounding box center [502, 397] width 12 height 12
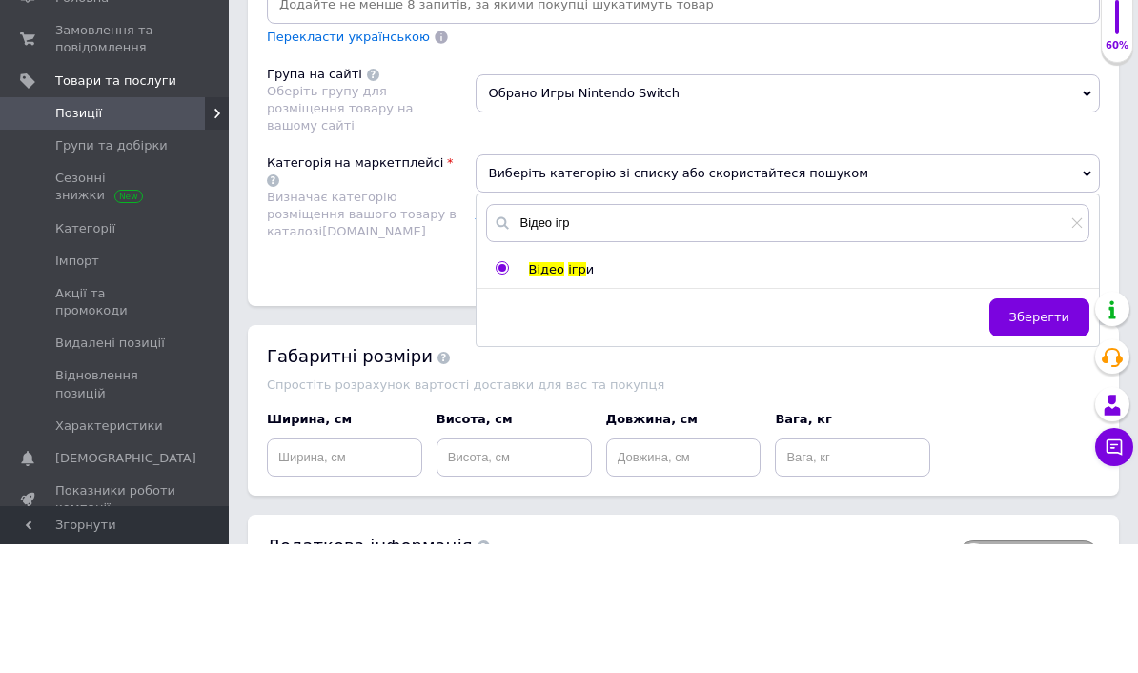
radio input "true"
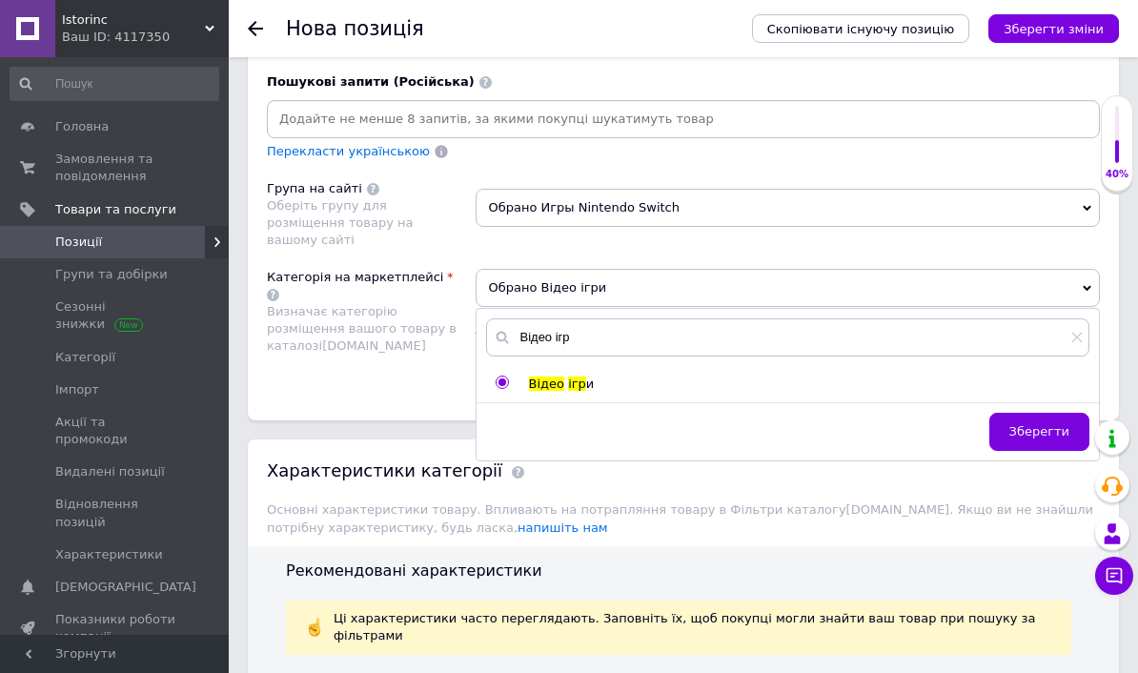
click at [1056, 424] on span "Зберегти" at bounding box center [1040, 431] width 60 height 14
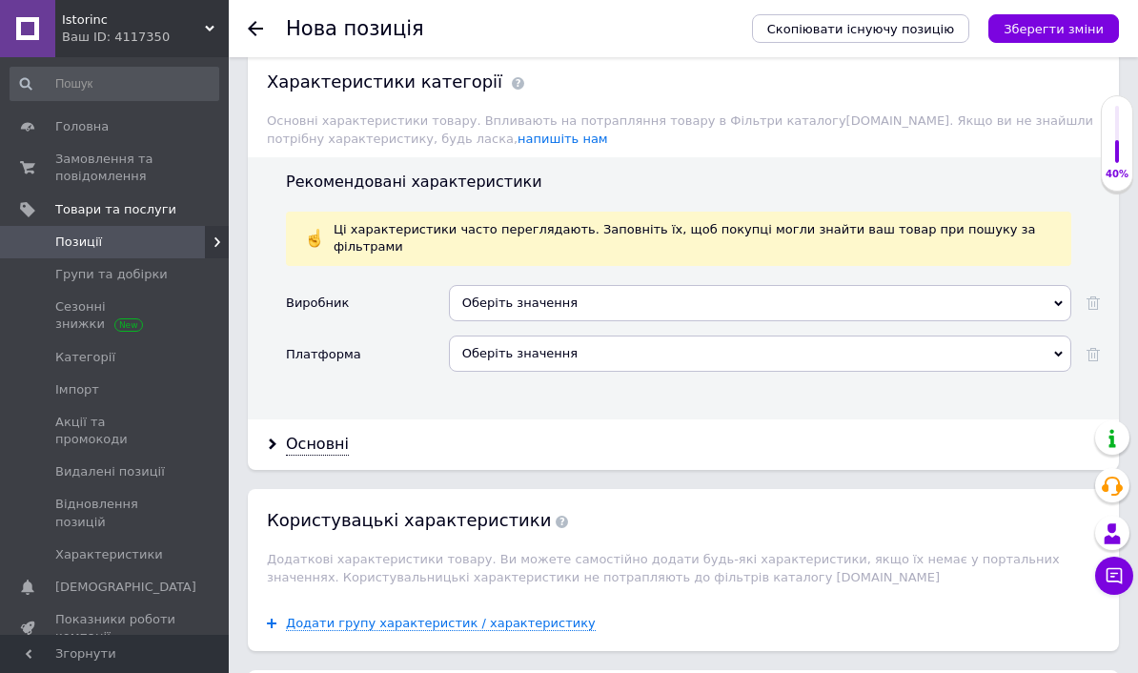
click at [516, 336] on div "Оберіть значення" at bounding box center [760, 354] width 623 height 36
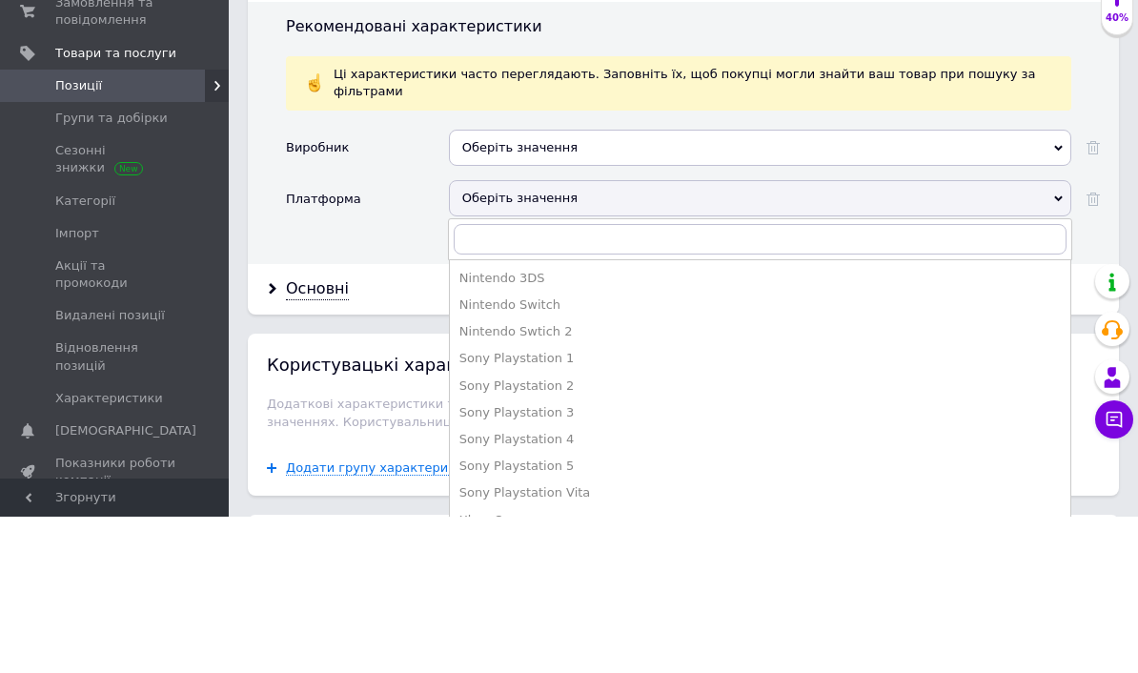
click at [481, 453] on div "Nintendo Switch" at bounding box center [761, 461] width 602 height 17
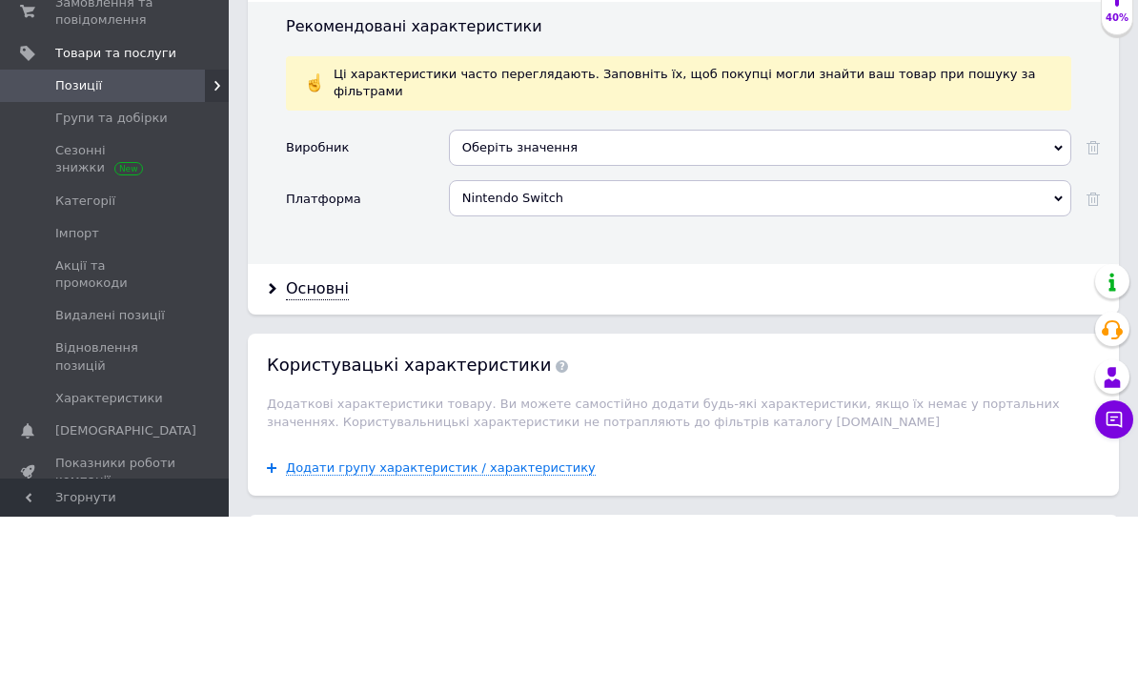
scroll to position [2550, 0]
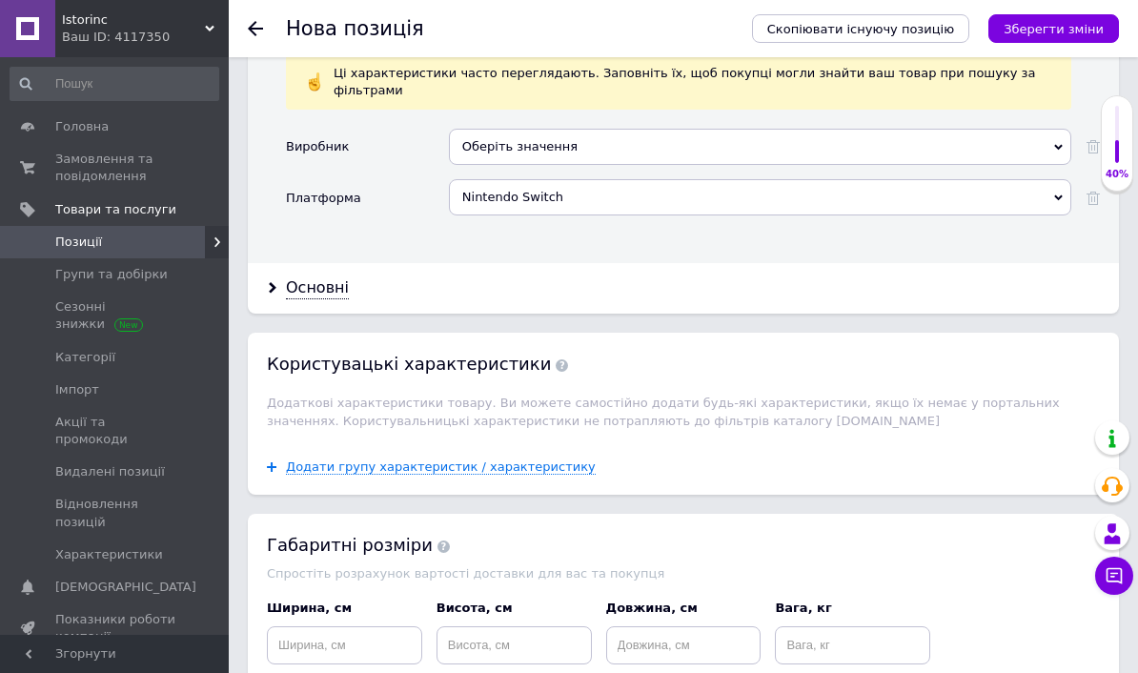
click at [288, 277] on div "Основні" at bounding box center [317, 288] width 63 height 22
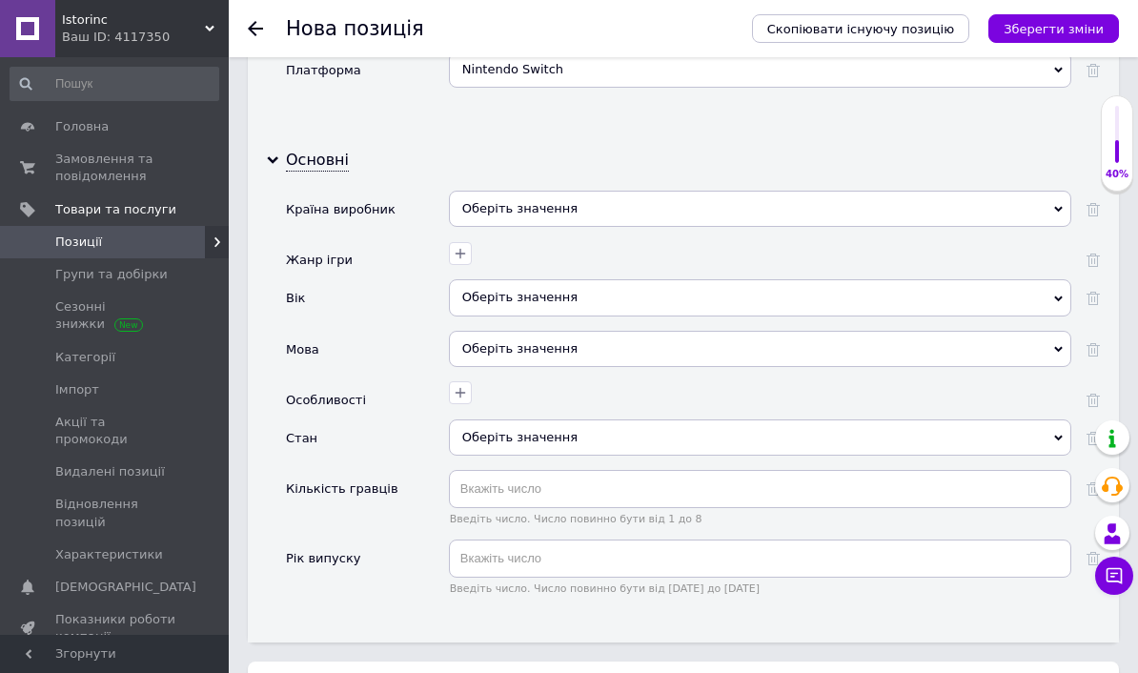
click at [492, 419] on div "Оберіть значення" at bounding box center [760, 437] width 623 height 36
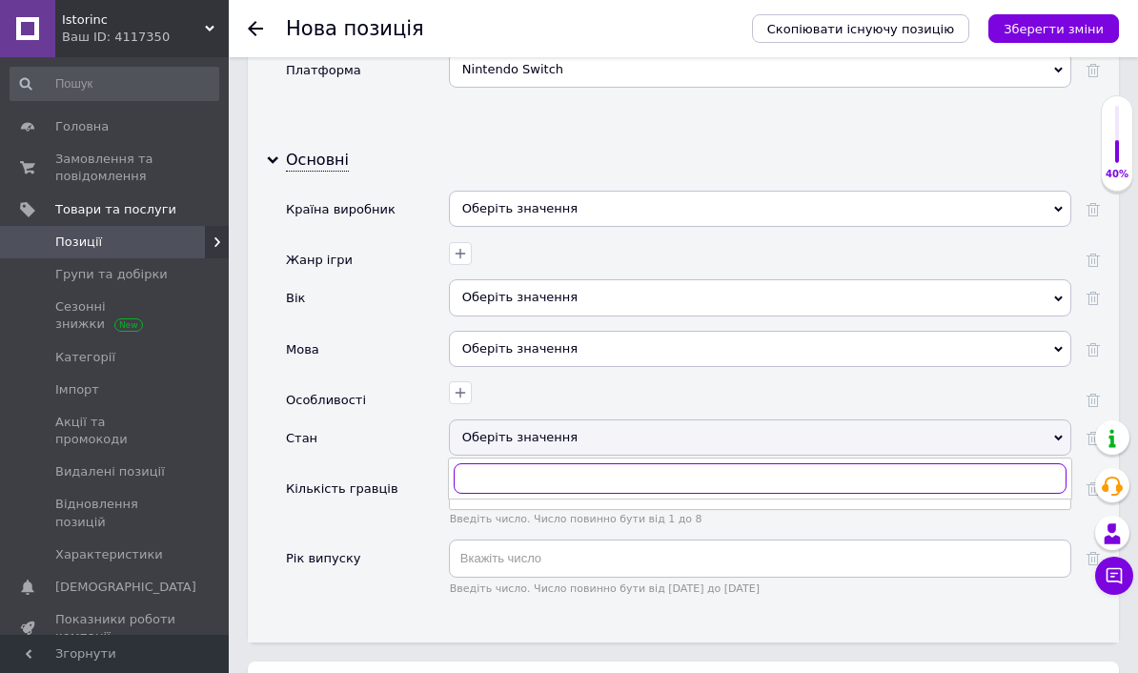
scroll to position [2677, 0]
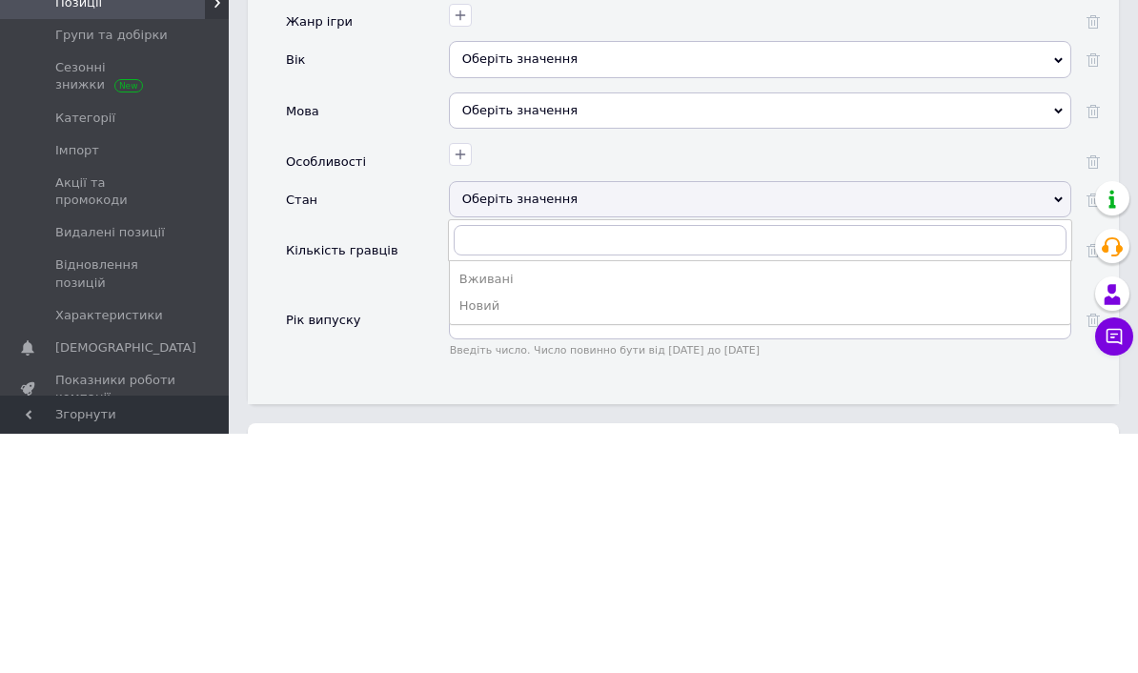
click at [481, 510] on div "Вживані" at bounding box center [761, 518] width 602 height 17
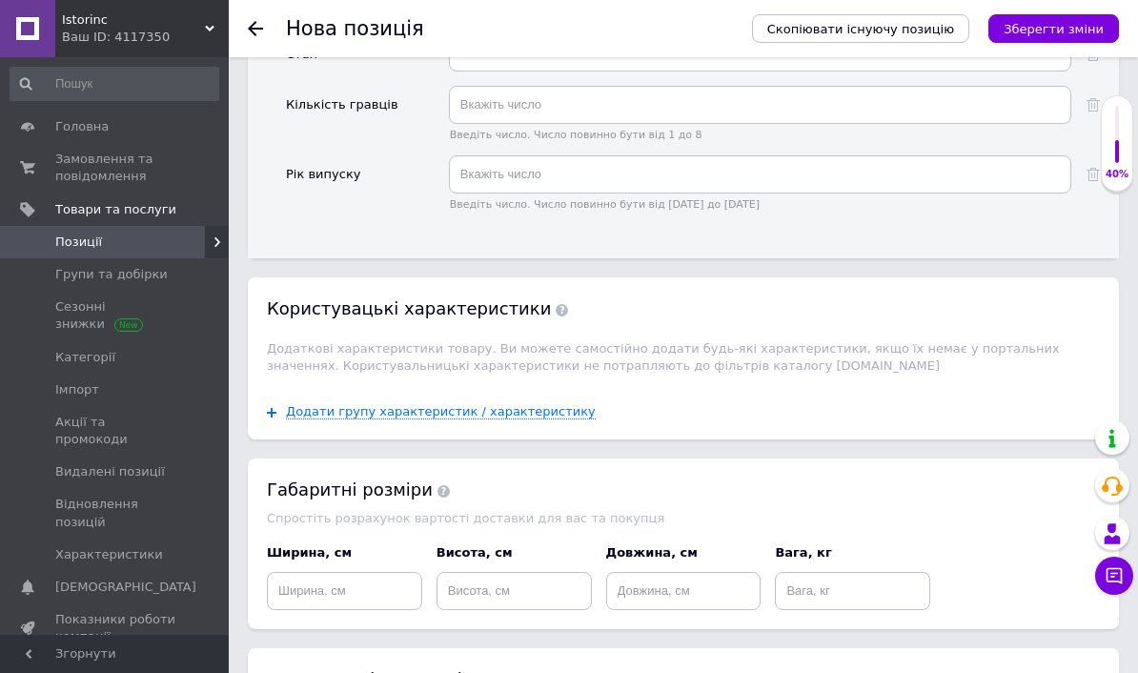
scroll to position [3060, 0]
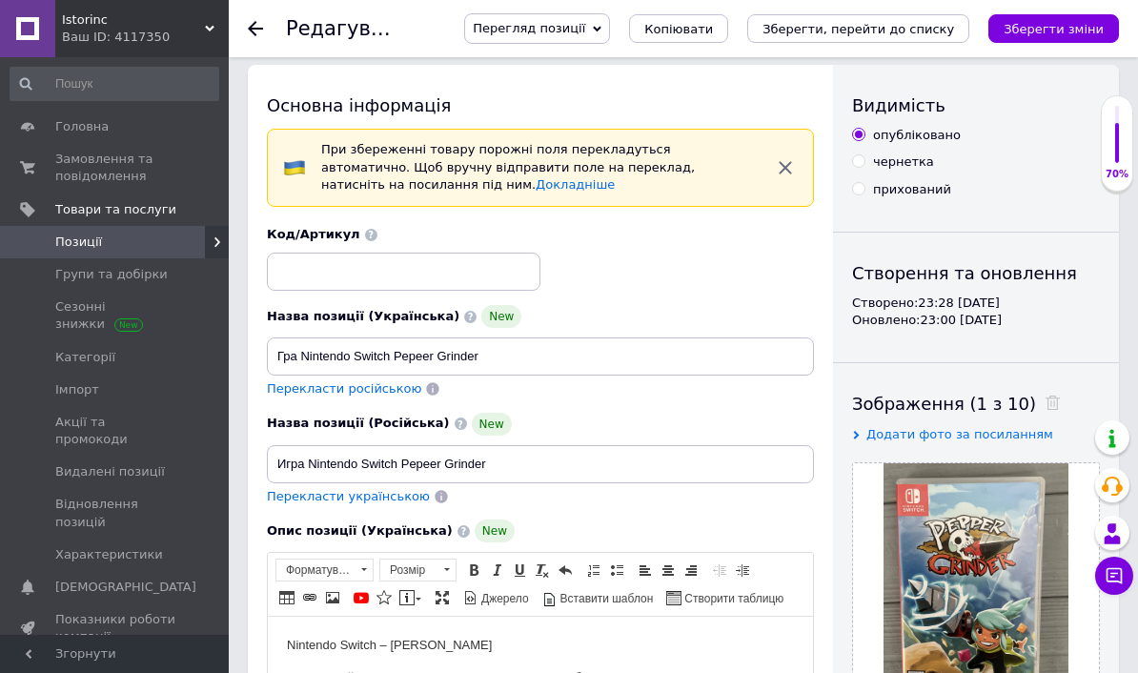
click at [64, 246] on span "Позиції" at bounding box center [78, 242] width 47 height 17
